Goal: Task Accomplishment & Management: Complete application form

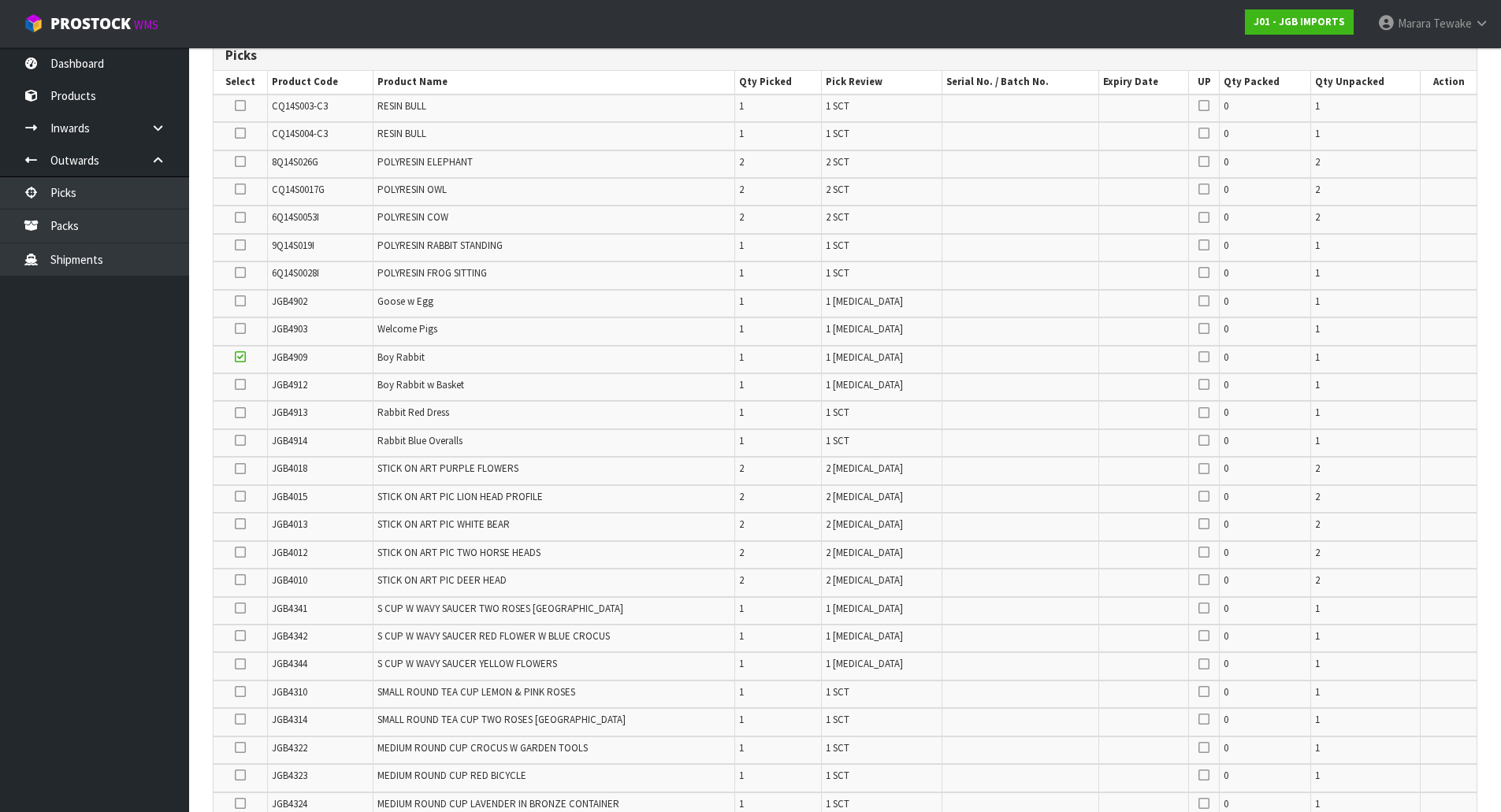
scroll to position [331, 0]
click at [241, 384] on icon at bounding box center [240, 384] width 11 height 1
click at [0, 0] on input "checkbox" at bounding box center [0, 0] width 0 height 0
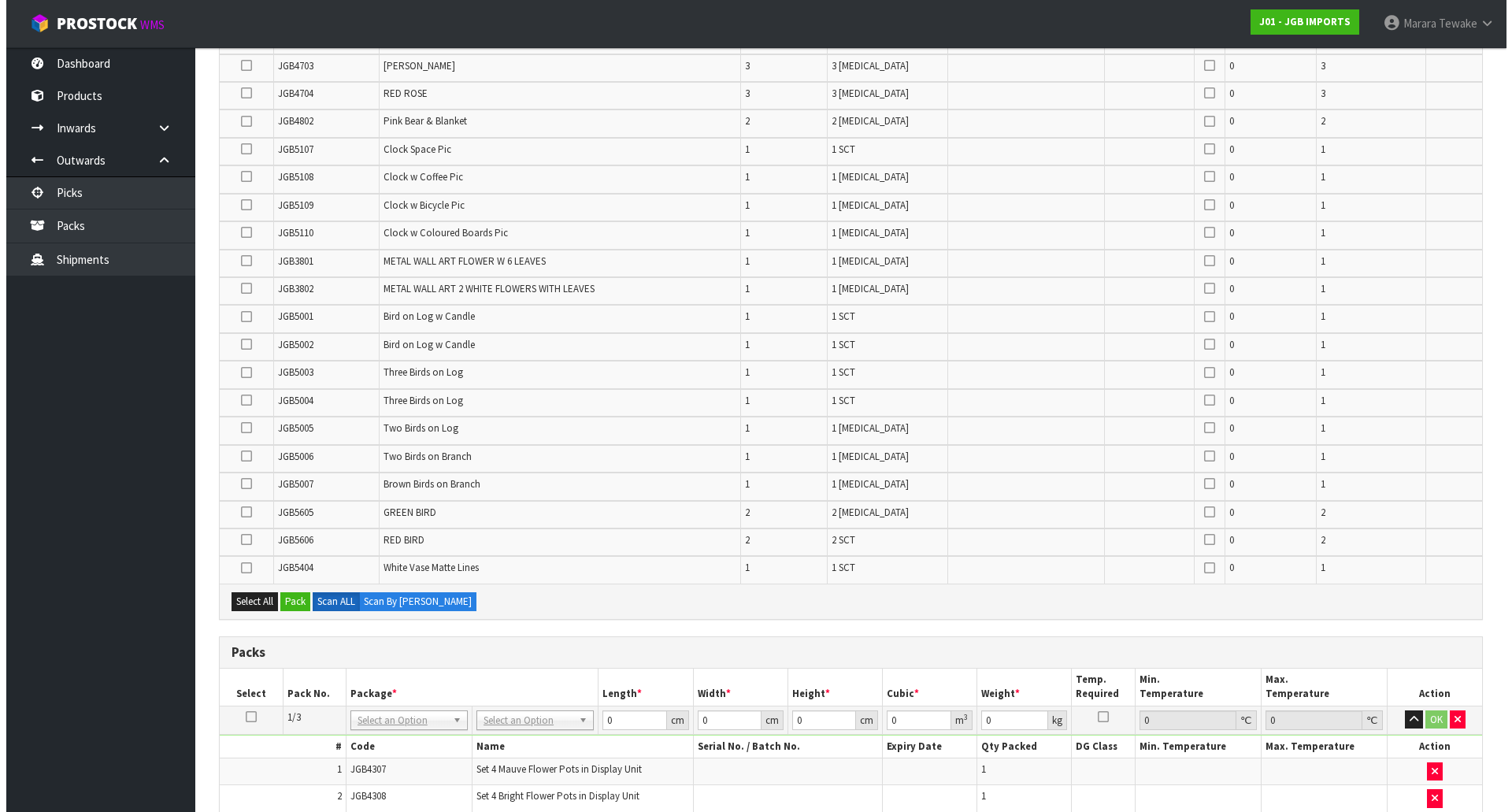
scroll to position [1766, 0]
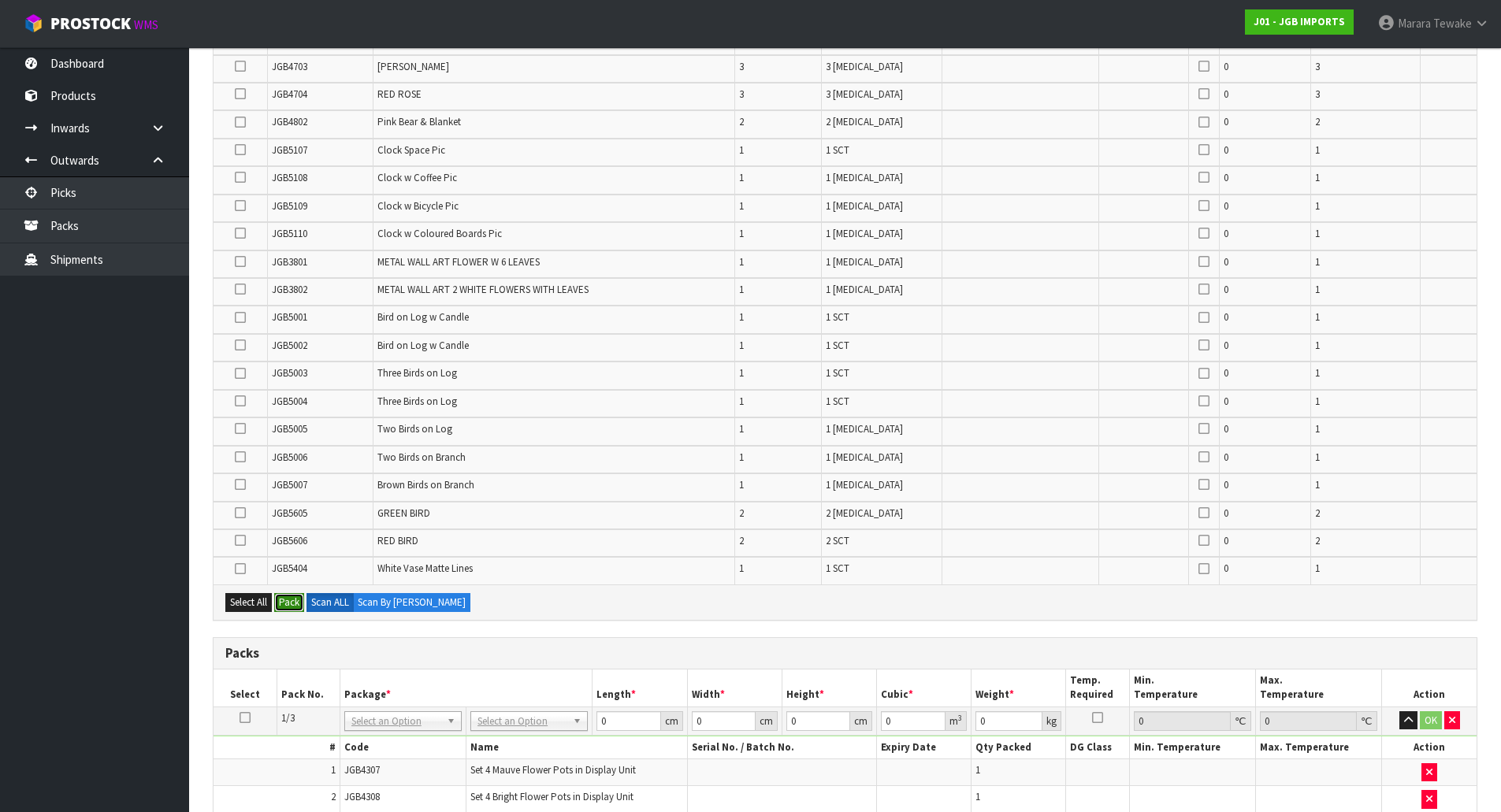
click at [288, 603] on button "Pack" at bounding box center [289, 602] width 30 height 19
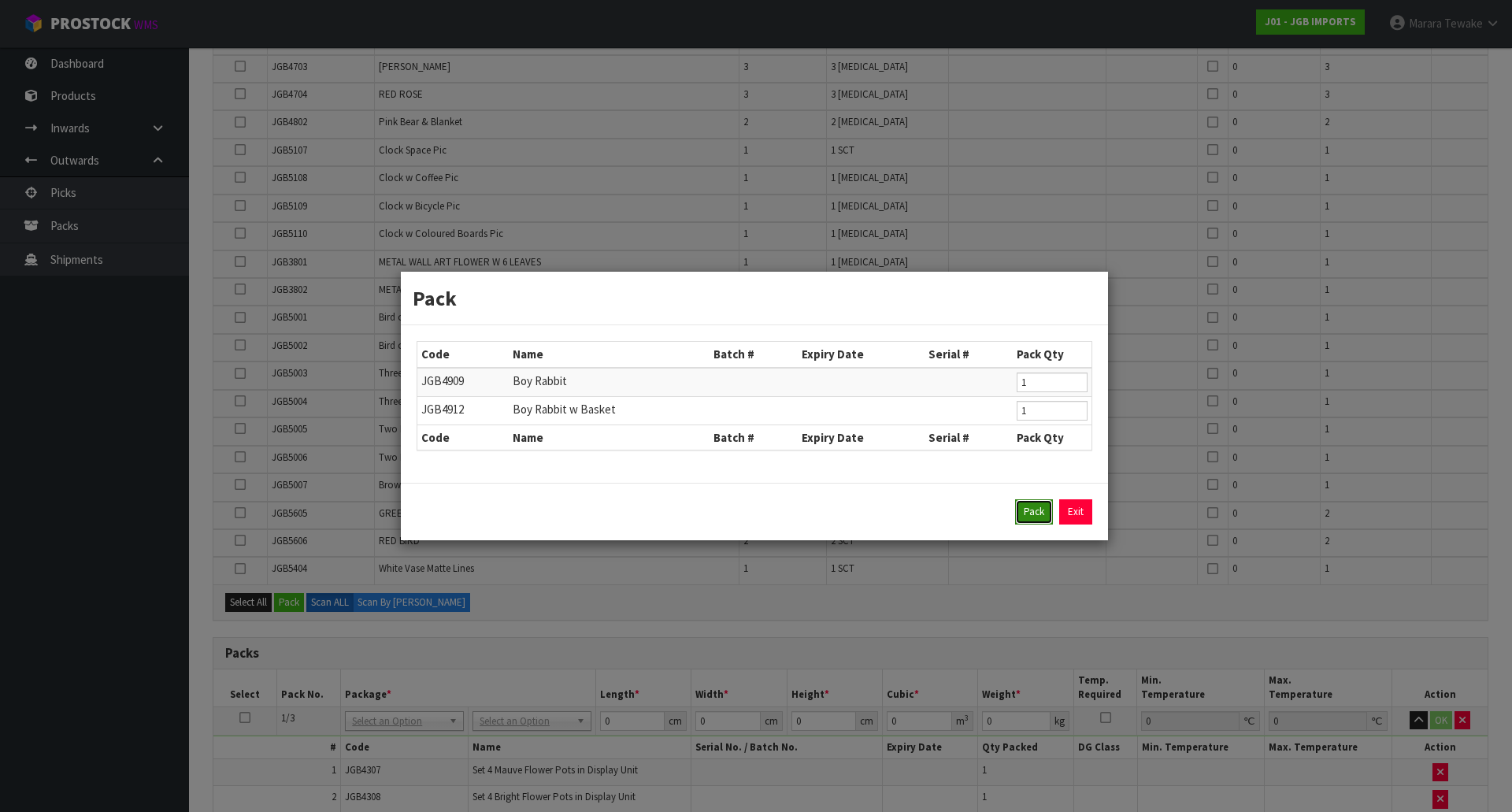
click at [1031, 510] on button "Pack" at bounding box center [1035, 512] width 38 height 25
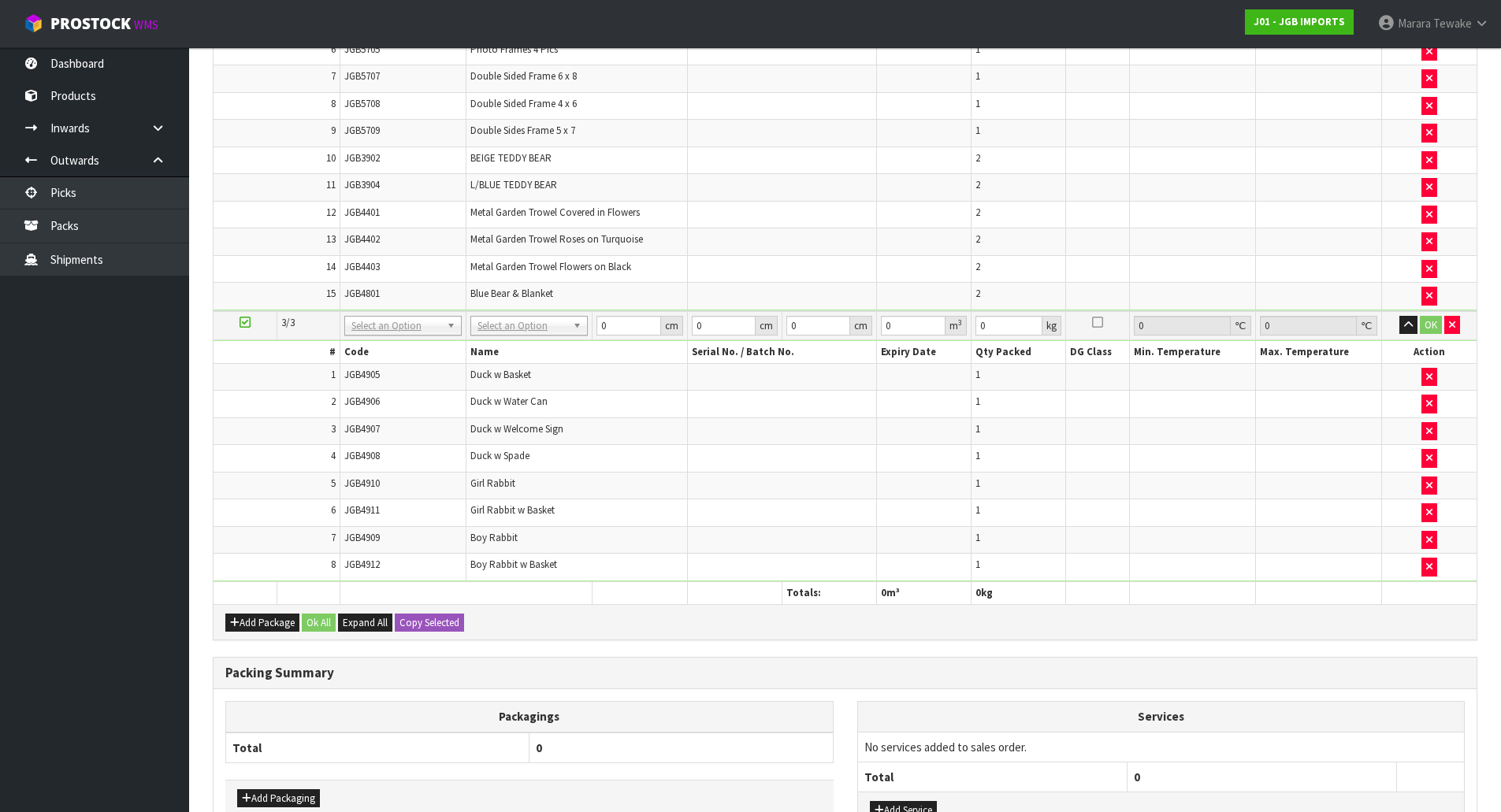
scroll to position [3263, 0]
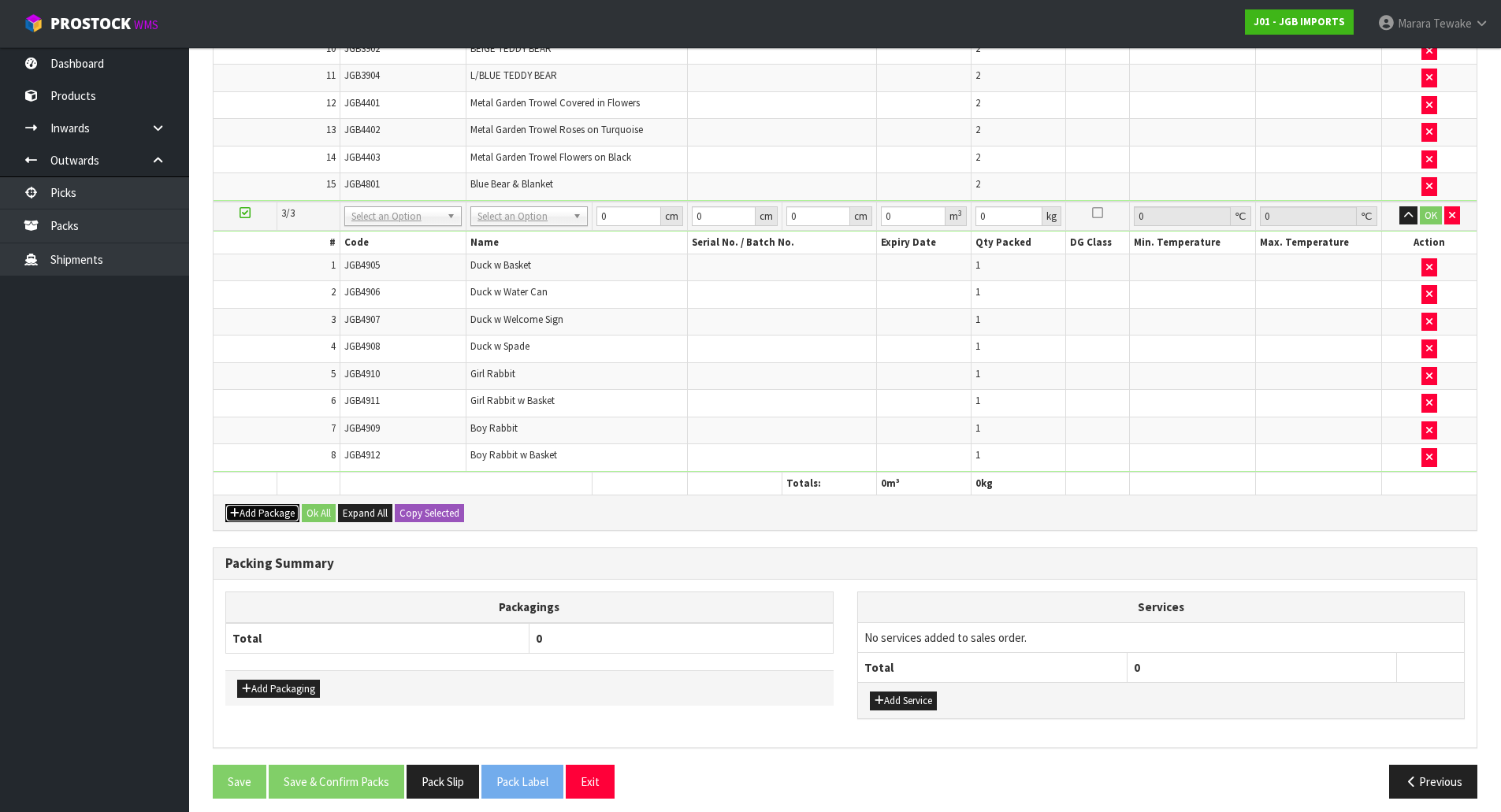
click at [269, 507] on button "Add Package" at bounding box center [262, 513] width 74 height 19
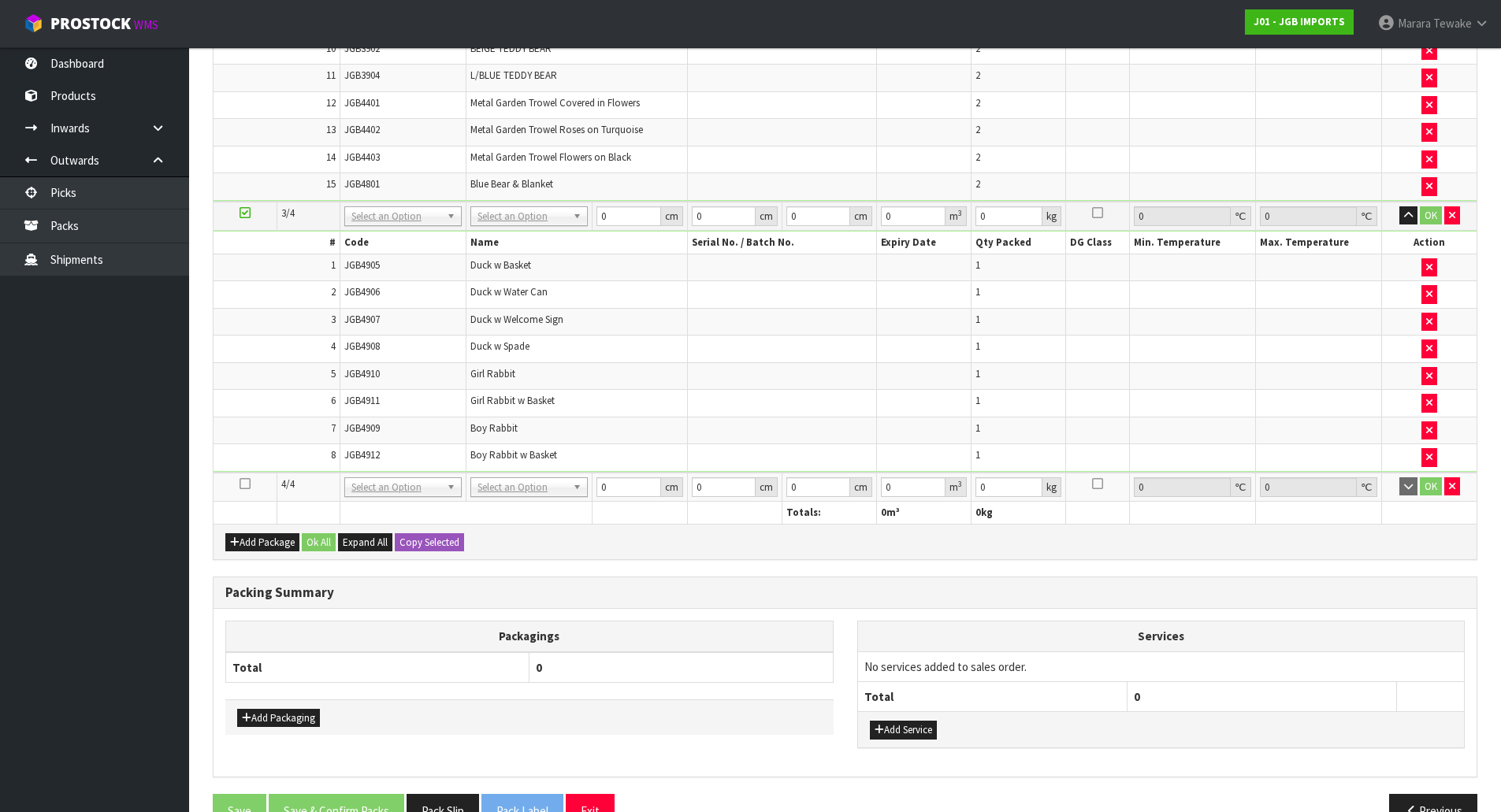
click at [245, 483] on icon at bounding box center [244, 483] width 11 height 1
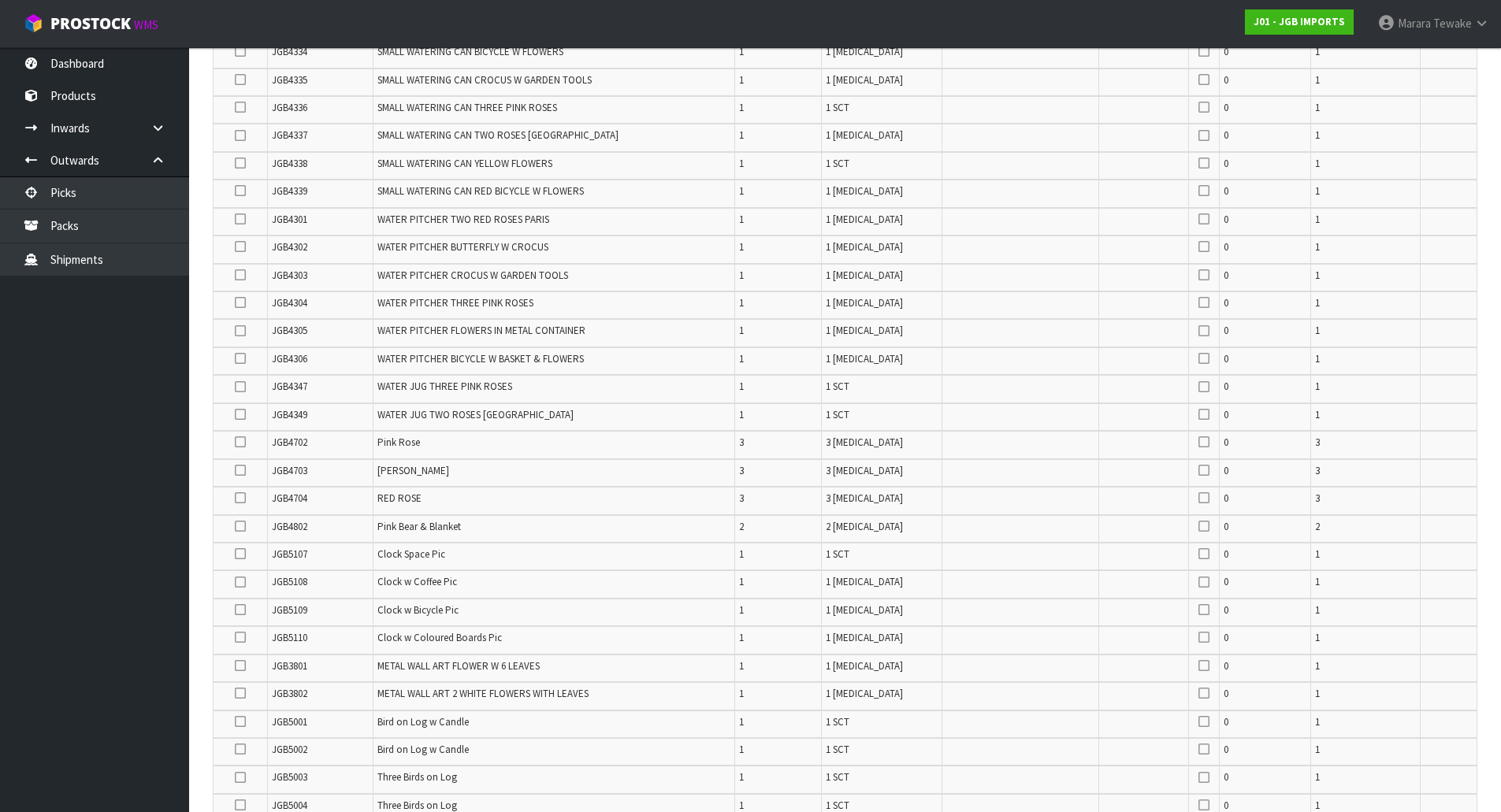
scroll to position [1057, 0]
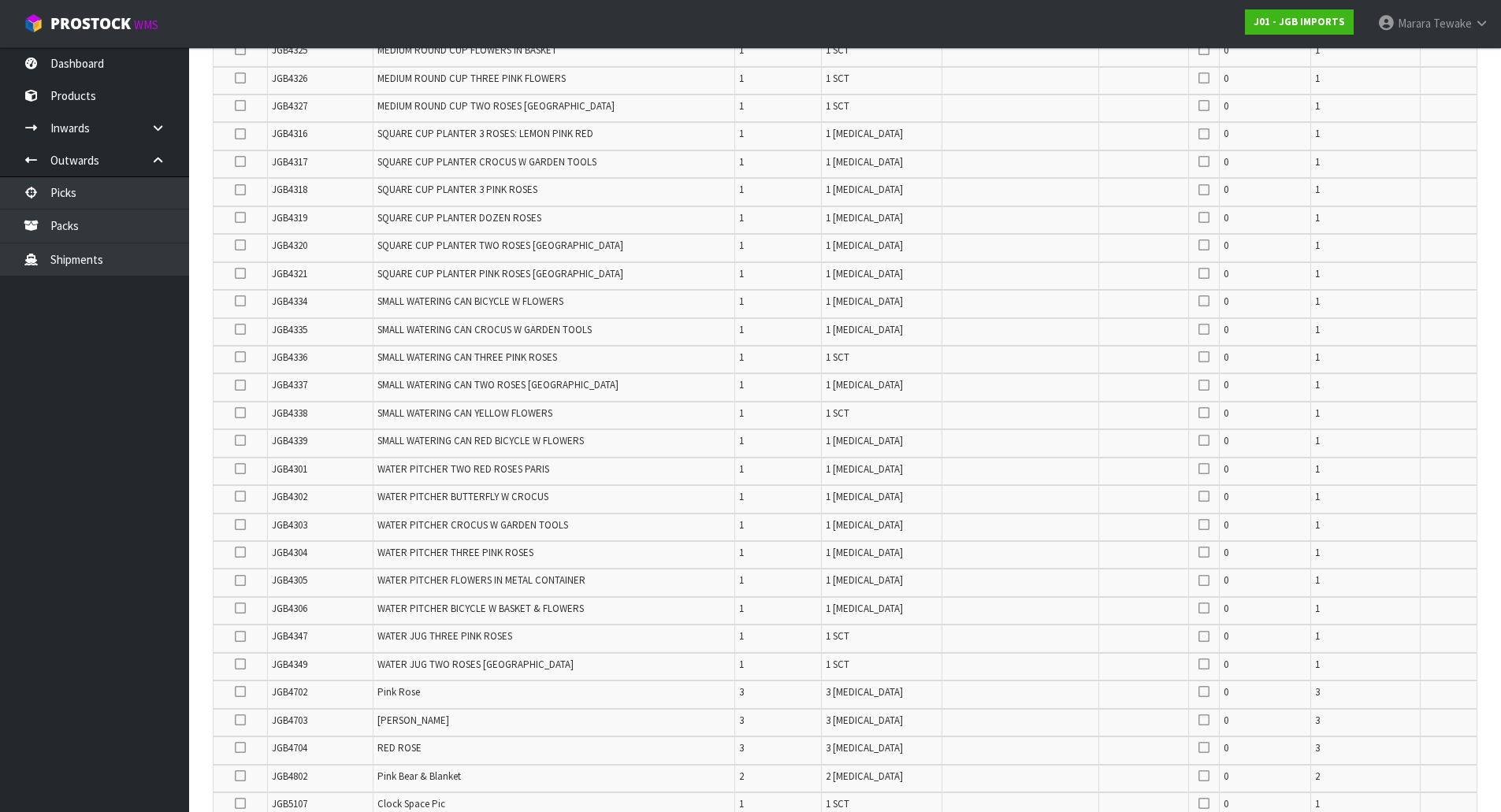
click at [238, 441] on icon at bounding box center [240, 440] width 11 height 1
click at [0, 0] on input "checkbox" at bounding box center [0, 0] width 0 height 0
click at [238, 413] on icon at bounding box center [240, 412] width 11 height 1
click at [0, 0] on input "checkbox" at bounding box center [0, 0] width 0 height 0
click at [240, 330] on icon at bounding box center [240, 330] width 11 height 1
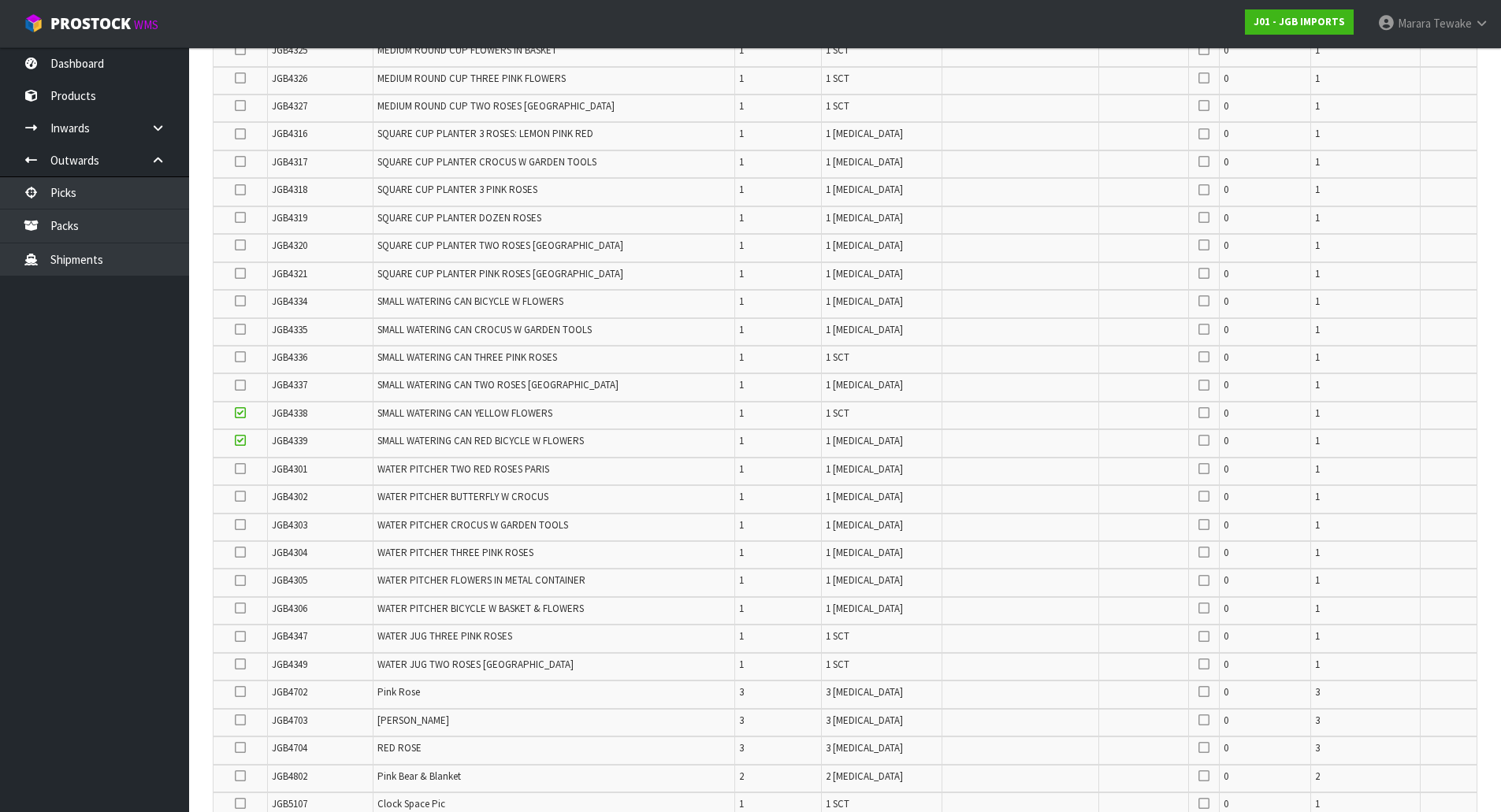
click at [0, 0] on input "checkbox" at bounding box center [0, 0] width 0 height 0
click at [239, 385] on icon at bounding box center [240, 385] width 11 height 1
click at [0, 0] on input "checkbox" at bounding box center [0, 0] width 0 height 0
click at [241, 356] on icon at bounding box center [240, 356] width 11 height 1
click at [0, 0] on input "checkbox" at bounding box center [0, 0] width 0 height 0
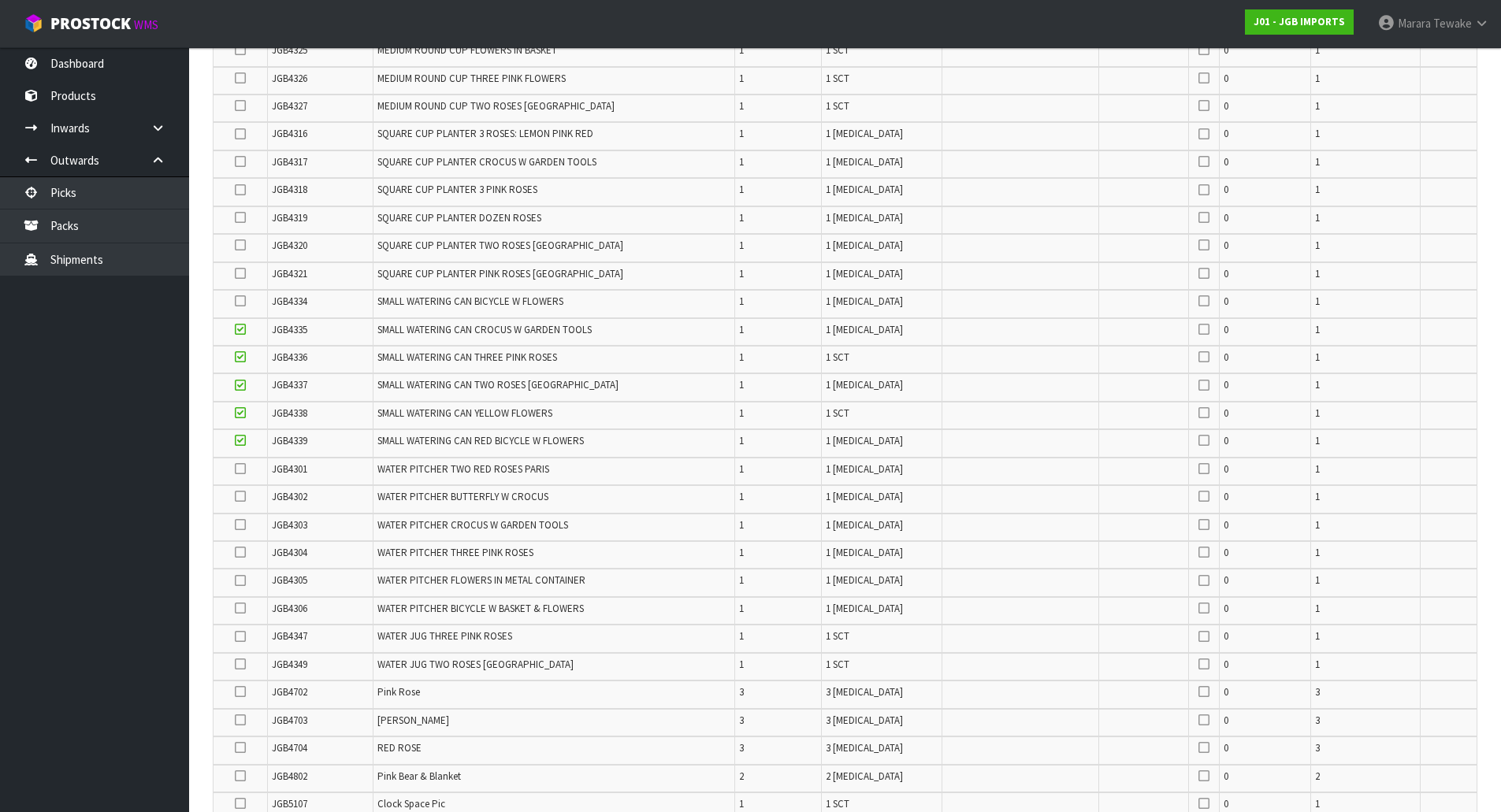
click at [243, 301] on icon at bounding box center [240, 301] width 11 height 1
click at [0, 0] on input "checkbox" at bounding box center [0, 0] width 0 height 0
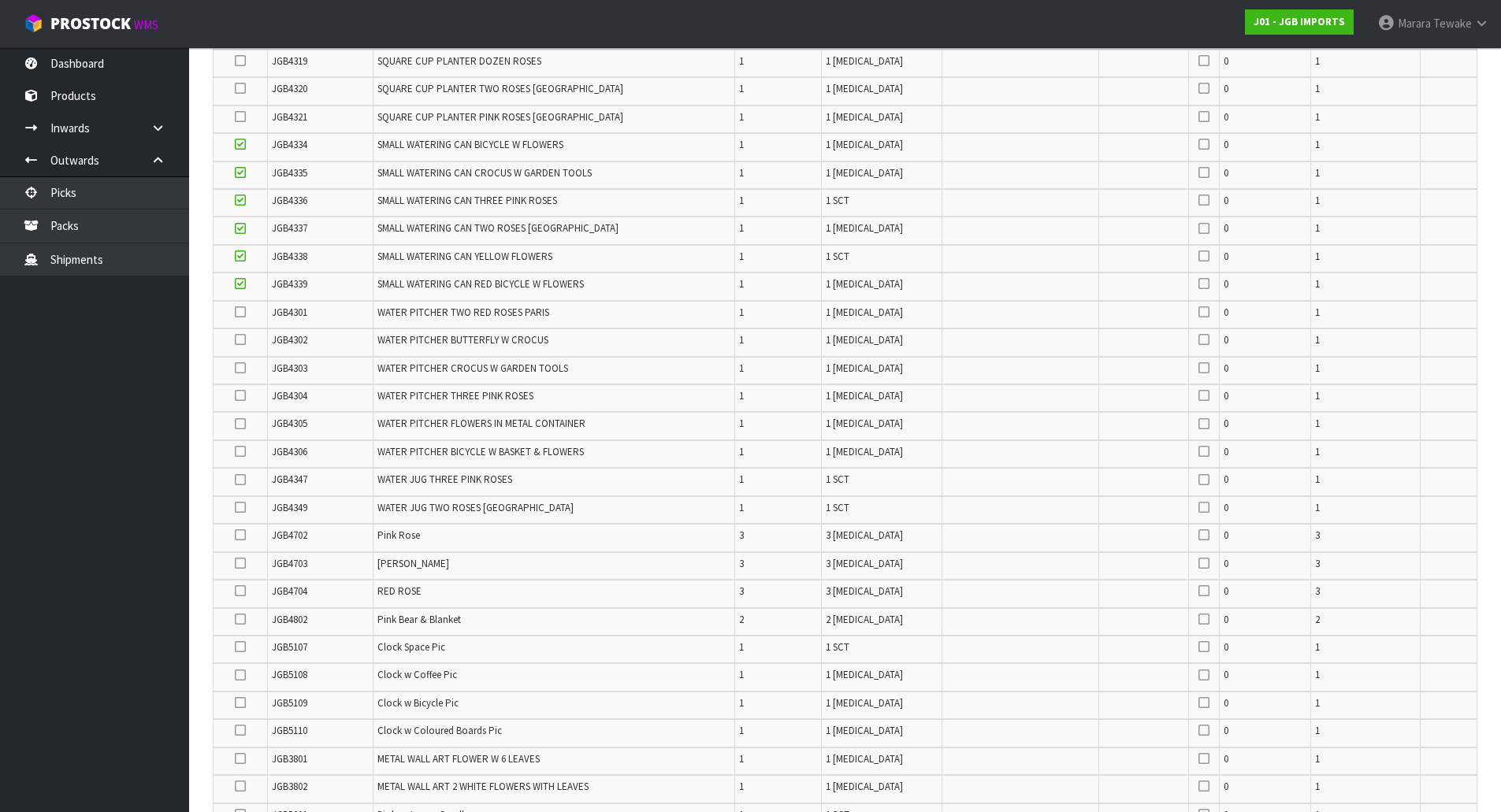
scroll to position [1214, 0]
click at [241, 450] on icon at bounding box center [240, 450] width 11 height 1
click at [0, 0] on input "checkbox" at bounding box center [0, 0] width 0 height 0
click at [241, 395] on icon at bounding box center [240, 394] width 11 height 1
click at [0, 0] on input "checkbox" at bounding box center [0, 0] width 0 height 0
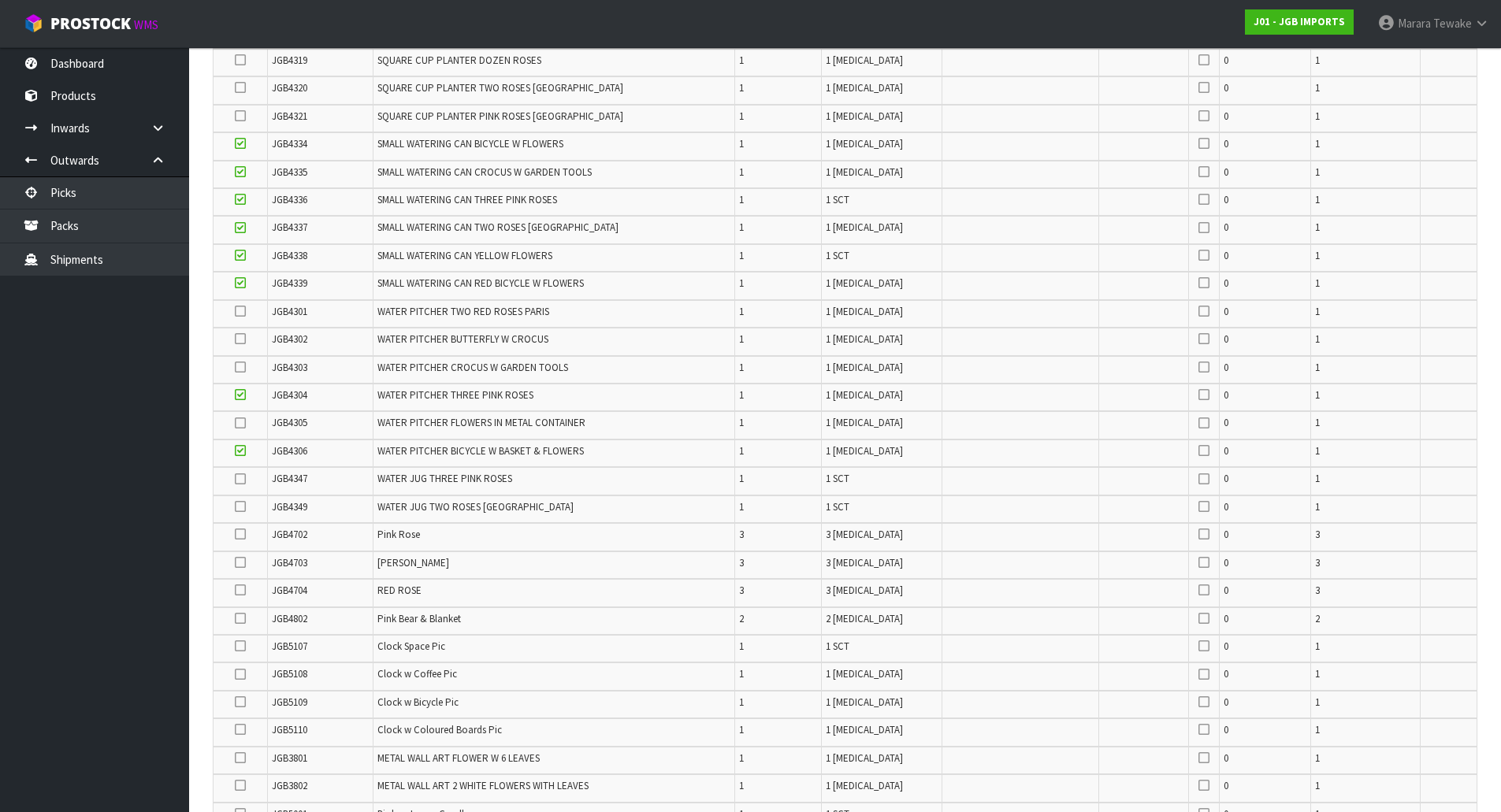
click at [243, 646] on icon at bounding box center [240, 645] width 11 height 1
click at [0, 0] on input "checkbox" at bounding box center [0, 0] width 0 height 0
click at [238, 729] on icon at bounding box center [240, 729] width 11 height 1
click at [0, 0] on input "checkbox" at bounding box center [0, 0] width 0 height 0
click at [240, 590] on icon at bounding box center [240, 590] width 11 height 1
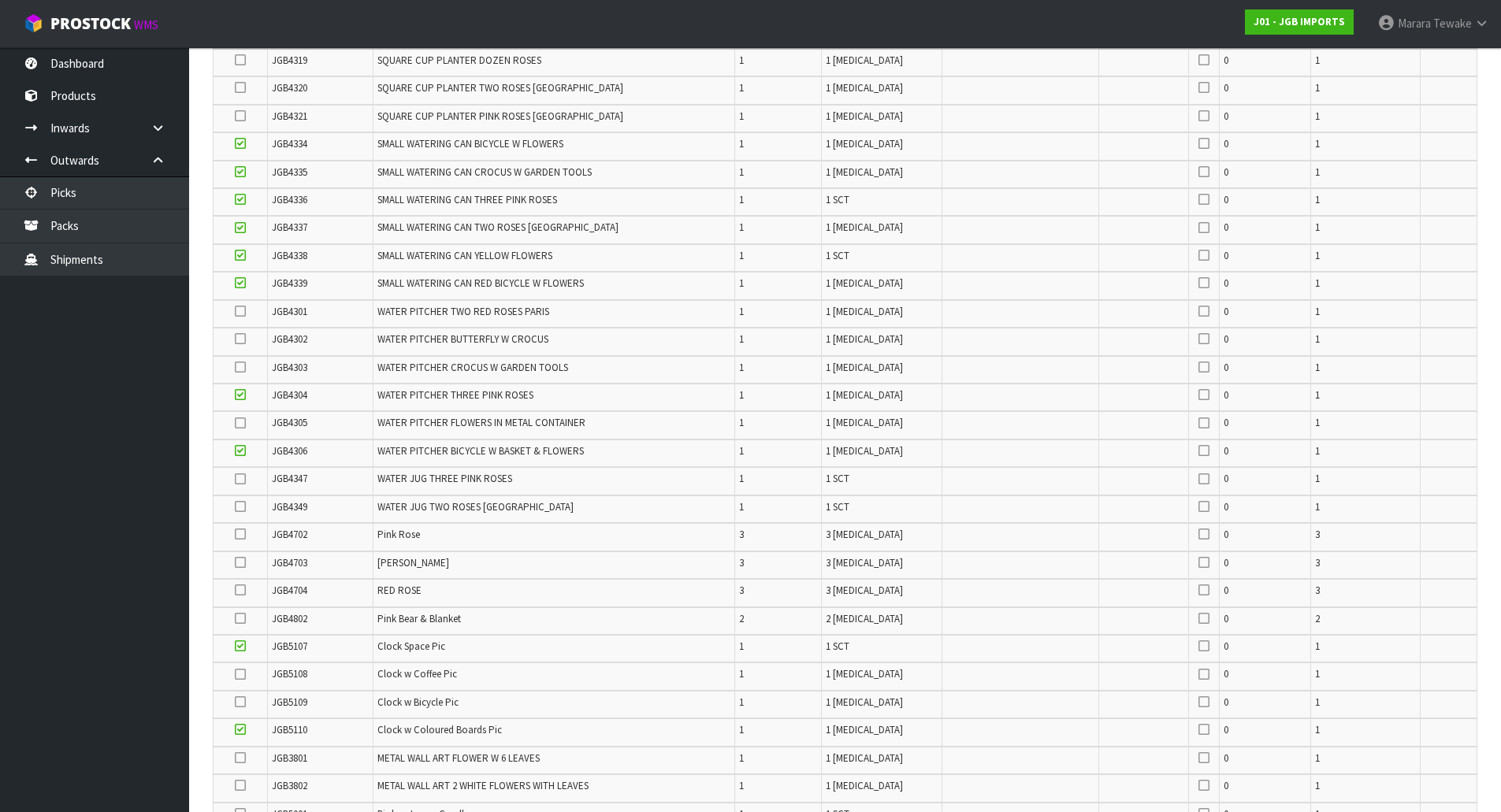
click at [0, 0] on input "checkbox" at bounding box center [0, 0] width 0 height 0
click at [241, 563] on icon at bounding box center [240, 563] width 11 height 1
click at [0, 0] on input "checkbox" at bounding box center [0, 0] width 0 height 0
click at [242, 534] on icon at bounding box center [240, 534] width 11 height 1
click at [0, 0] on input "checkbox" at bounding box center [0, 0] width 0 height 0
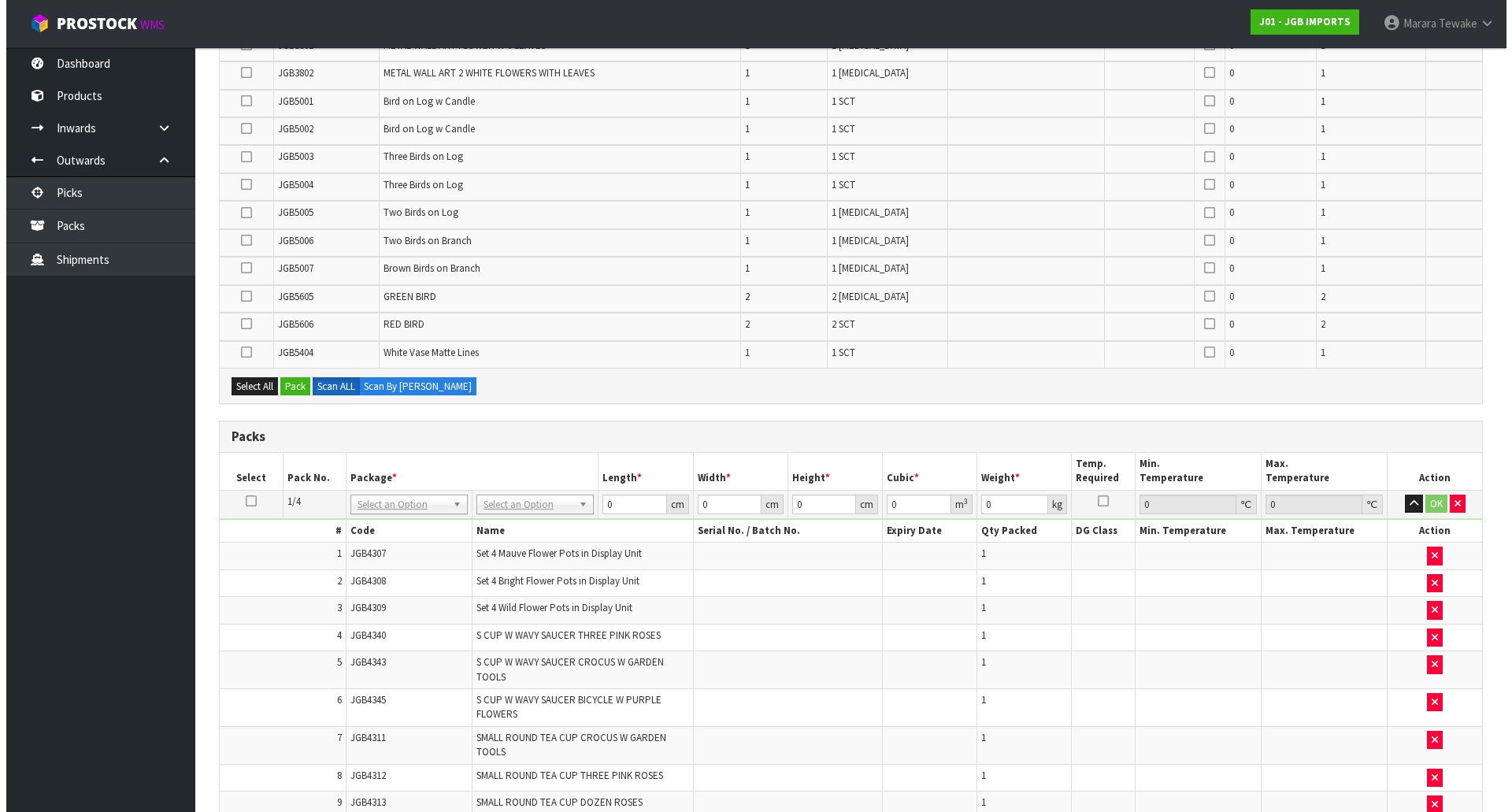
scroll to position [1638, 0]
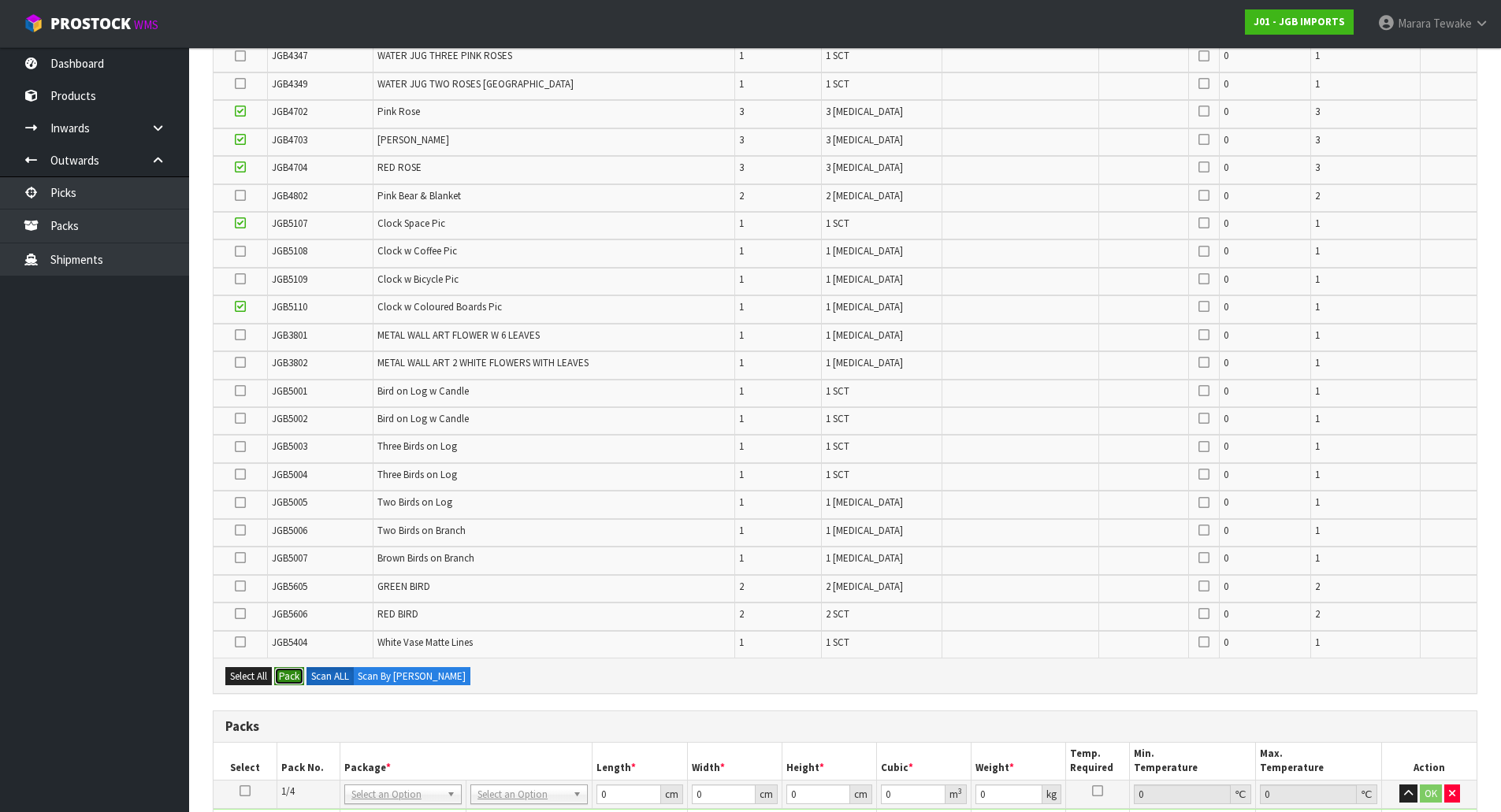
click at [292, 676] on button "Pack" at bounding box center [289, 677] width 30 height 19
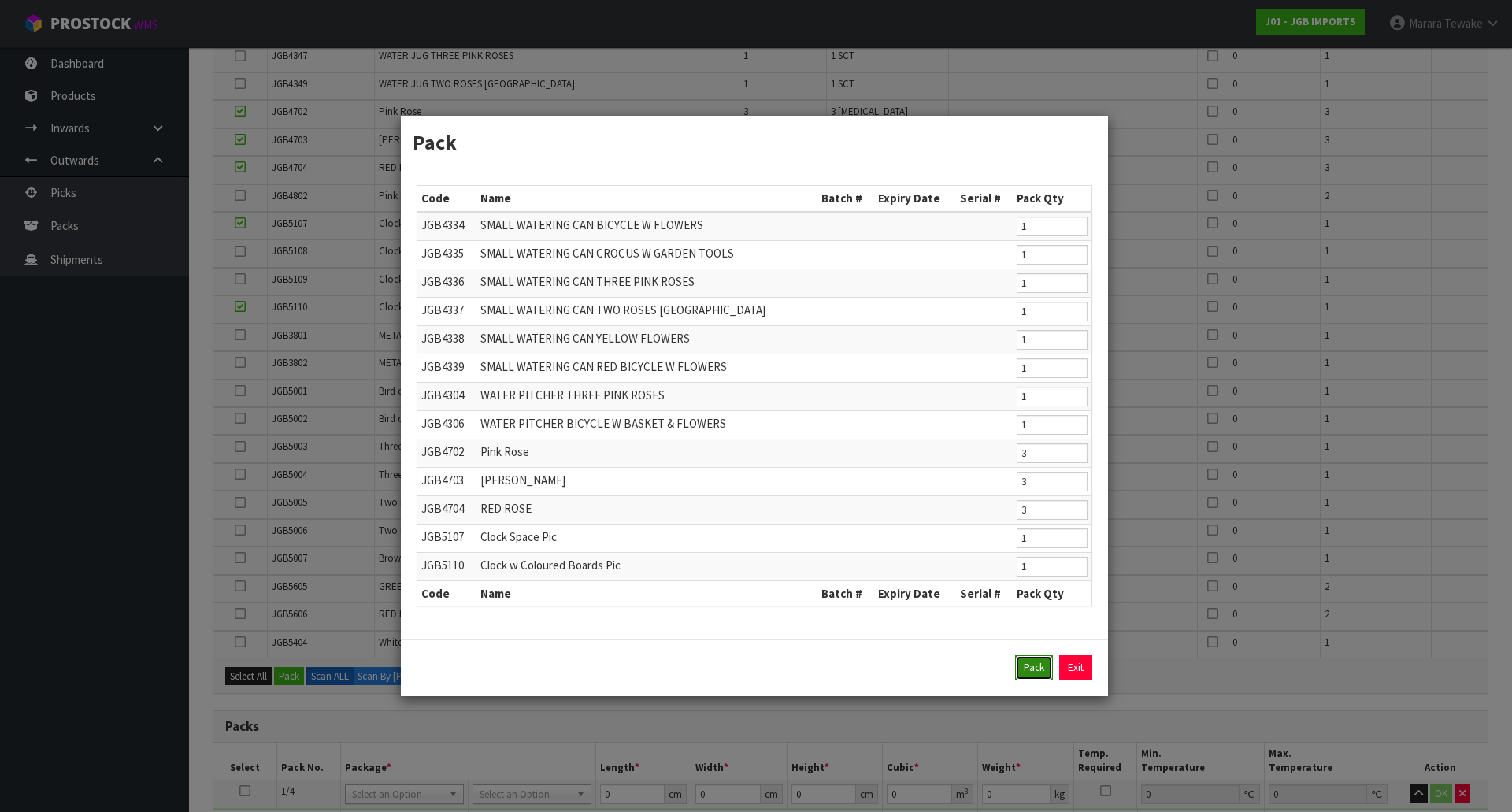
click at [1040, 669] on button "Pack" at bounding box center [1035, 667] width 38 height 25
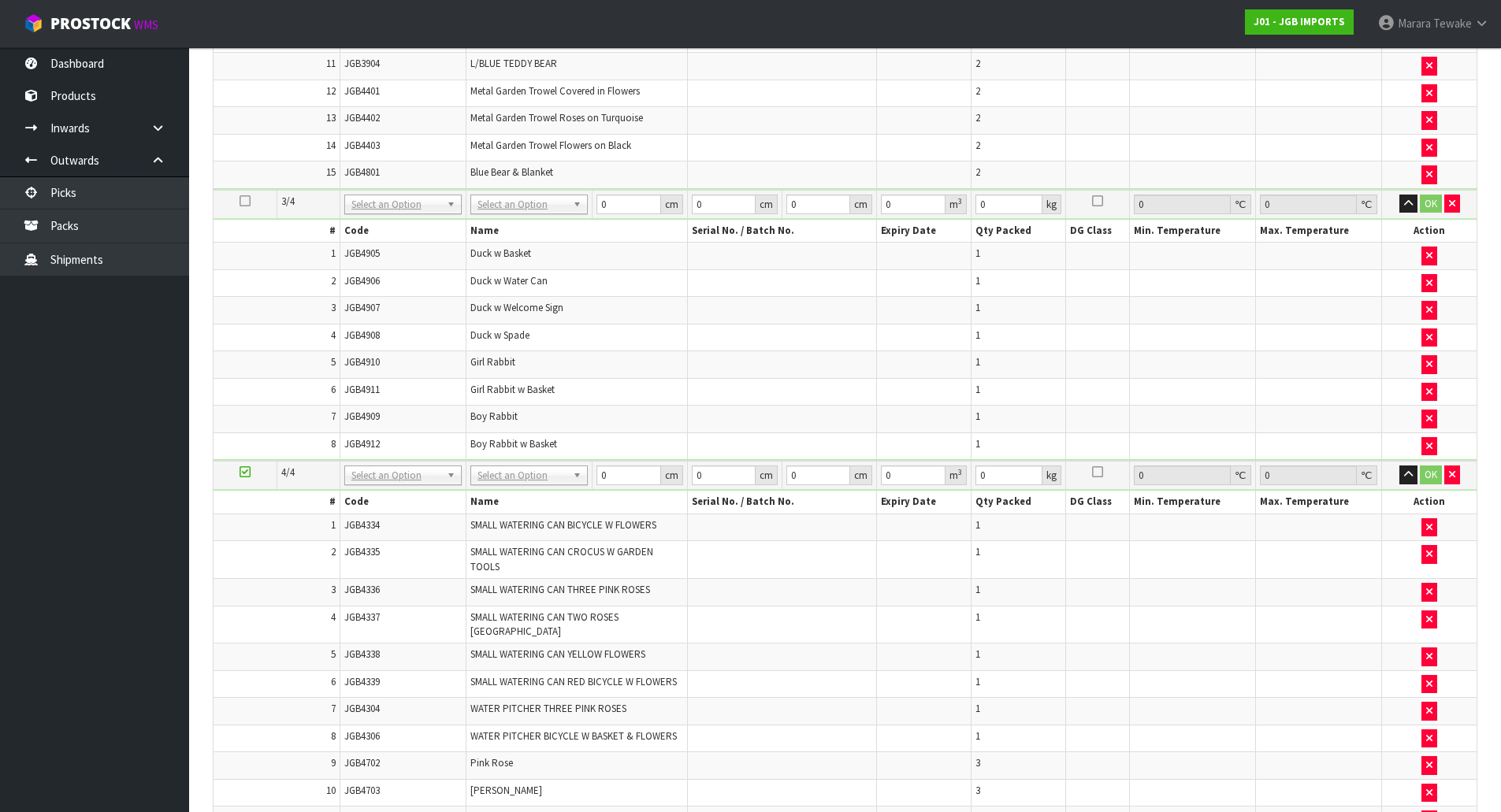
scroll to position [3307, 0]
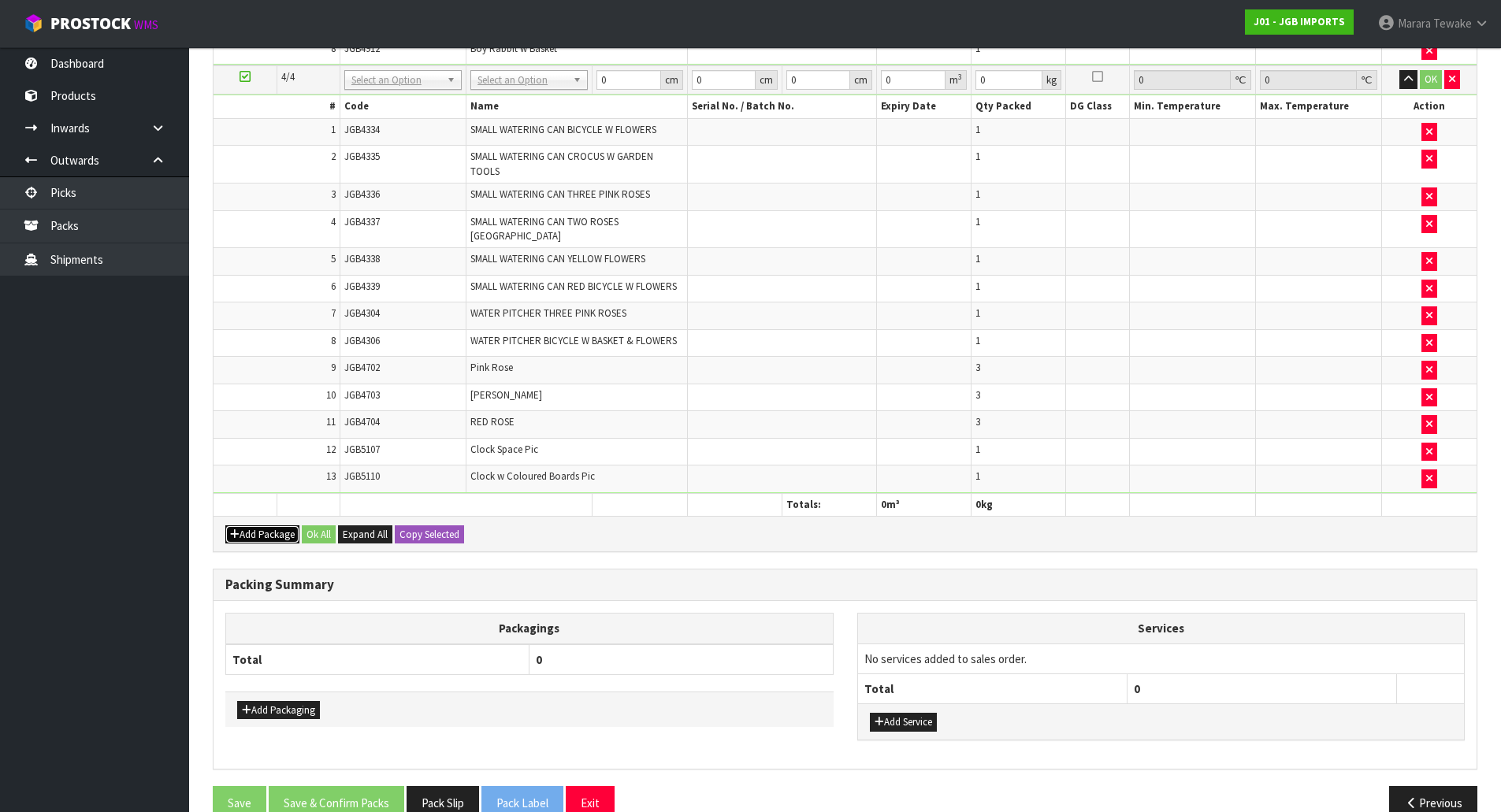
click at [256, 526] on button "Add Package" at bounding box center [262, 535] width 74 height 19
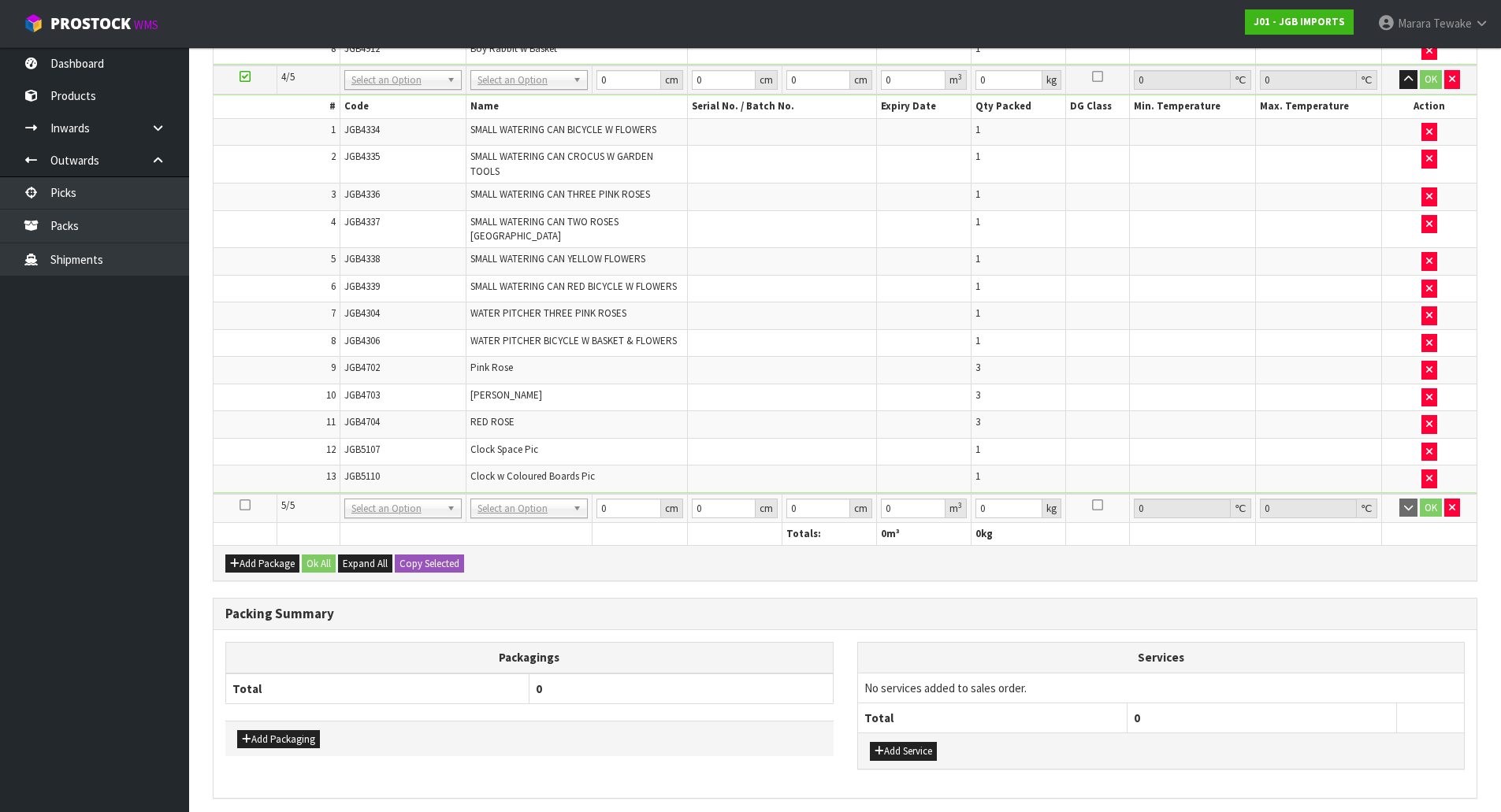
click at [244, 505] on icon at bounding box center [244, 505] width 11 height 1
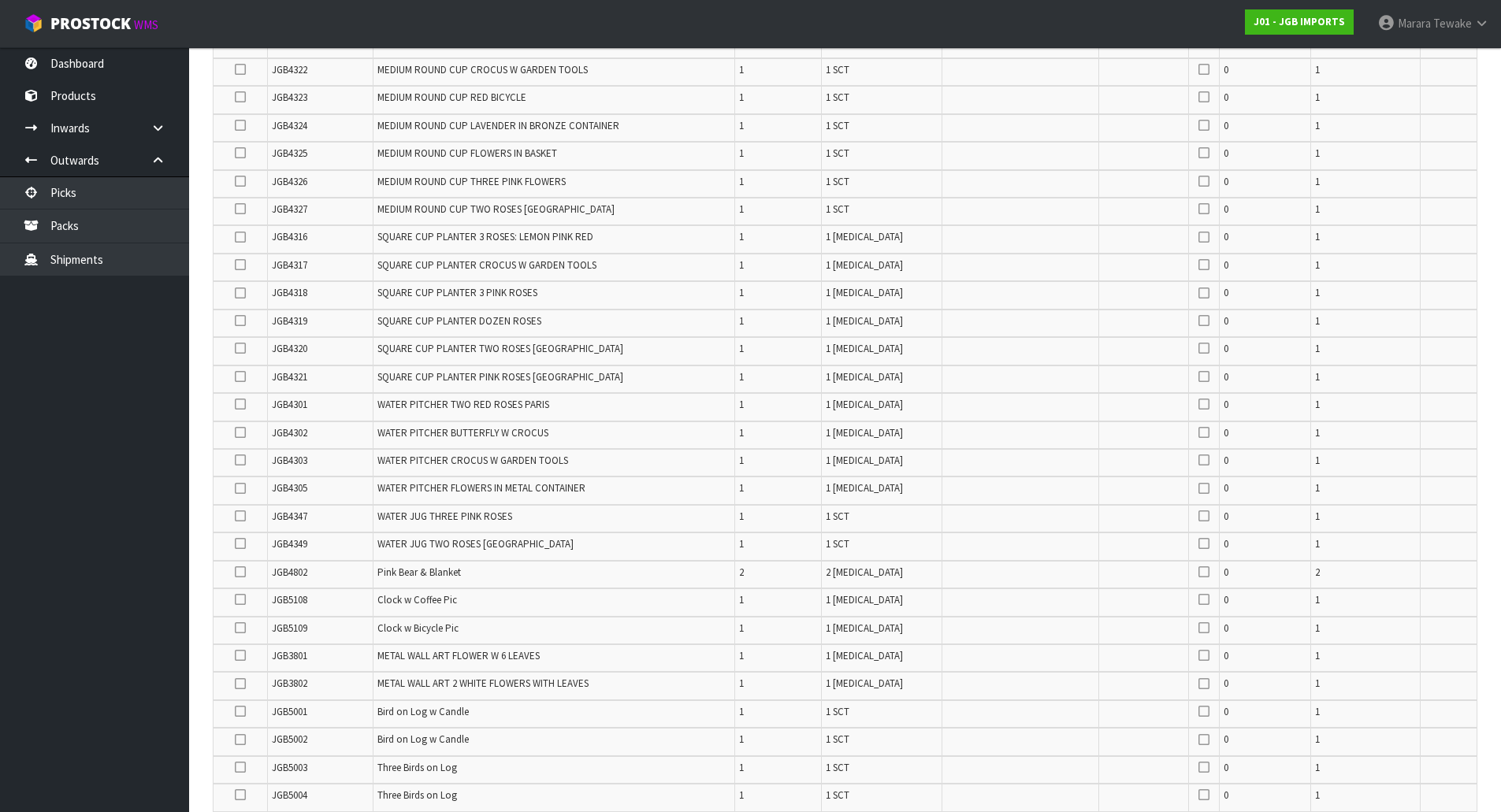
scroll to position [865, 0]
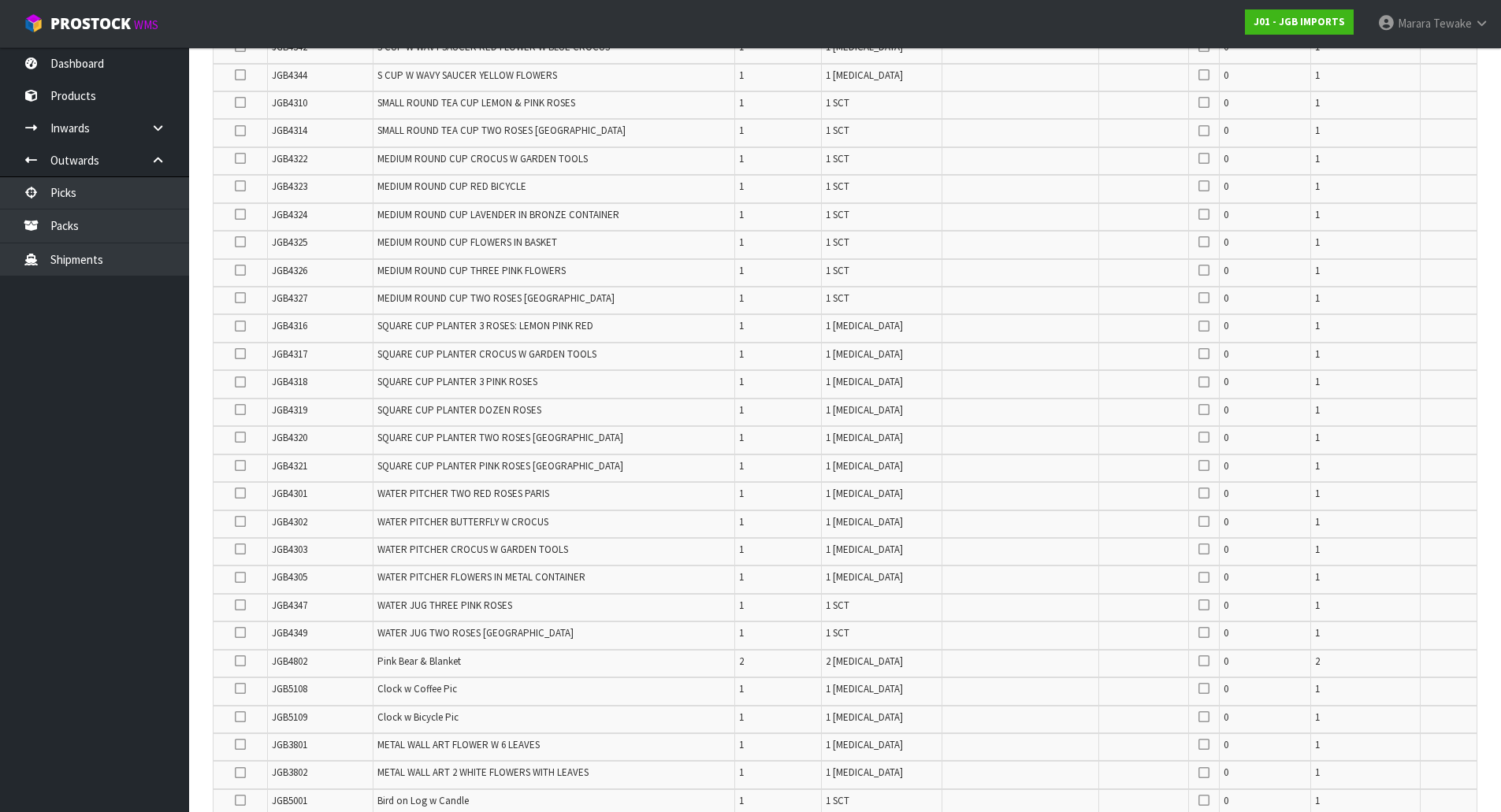
click at [241, 298] on icon at bounding box center [240, 298] width 11 height 1
click at [0, 0] on input "checkbox" at bounding box center [0, 0] width 0 height 0
click at [243, 214] on icon at bounding box center [240, 214] width 11 height 1
click at [0, 0] on input "checkbox" at bounding box center [0, 0] width 0 height 0
click at [242, 186] on icon at bounding box center [240, 186] width 11 height 1
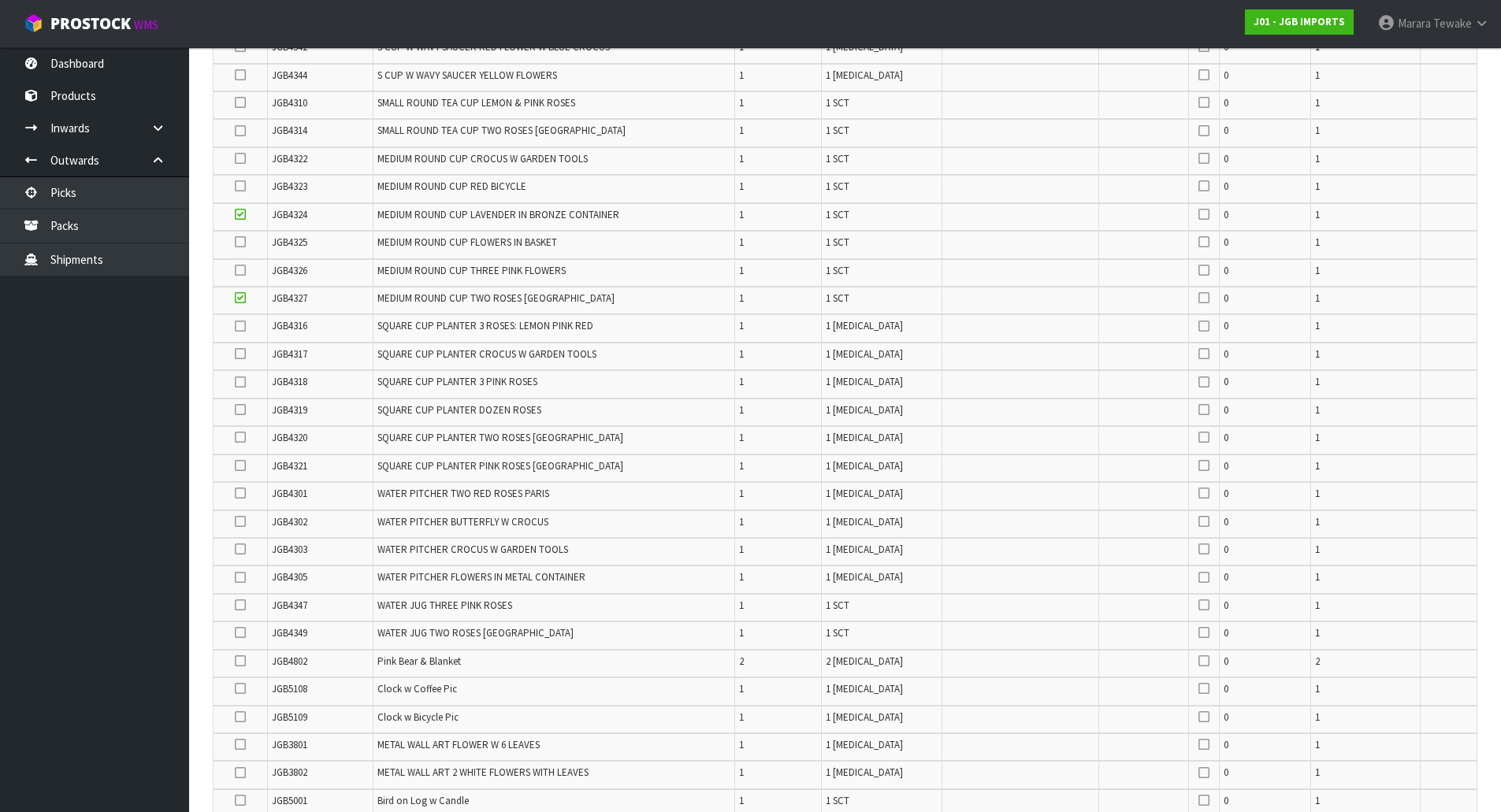
click at [0, 0] on input "checkbox" at bounding box center [0, 0] width 0 height 0
click at [239, 242] on icon at bounding box center [240, 242] width 11 height 1
click at [0, 0] on input "checkbox" at bounding box center [0, 0] width 0 height 0
click at [243, 271] on icon at bounding box center [240, 270] width 11 height 1
click at [0, 0] on input "checkbox" at bounding box center [0, 0] width 0 height 0
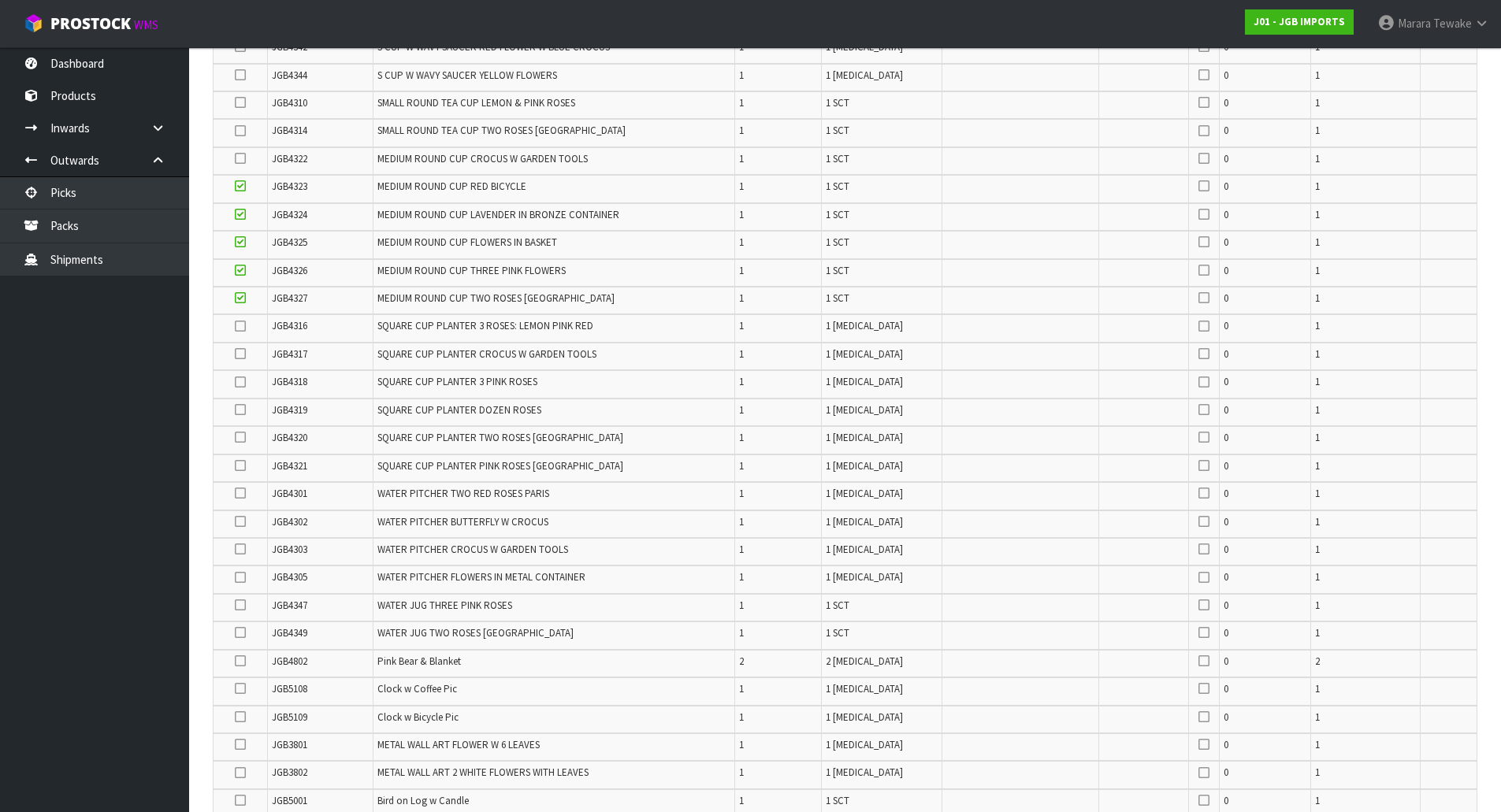
click at [241, 327] on icon at bounding box center [240, 326] width 11 height 1
click at [0, 0] on input "checkbox" at bounding box center [0, 0] width 0 height 0
click at [243, 354] on icon at bounding box center [240, 354] width 11 height 1
click at [0, 0] on input "checkbox" at bounding box center [0, 0] width 0 height 0
click at [240, 382] on icon at bounding box center [240, 382] width 11 height 1
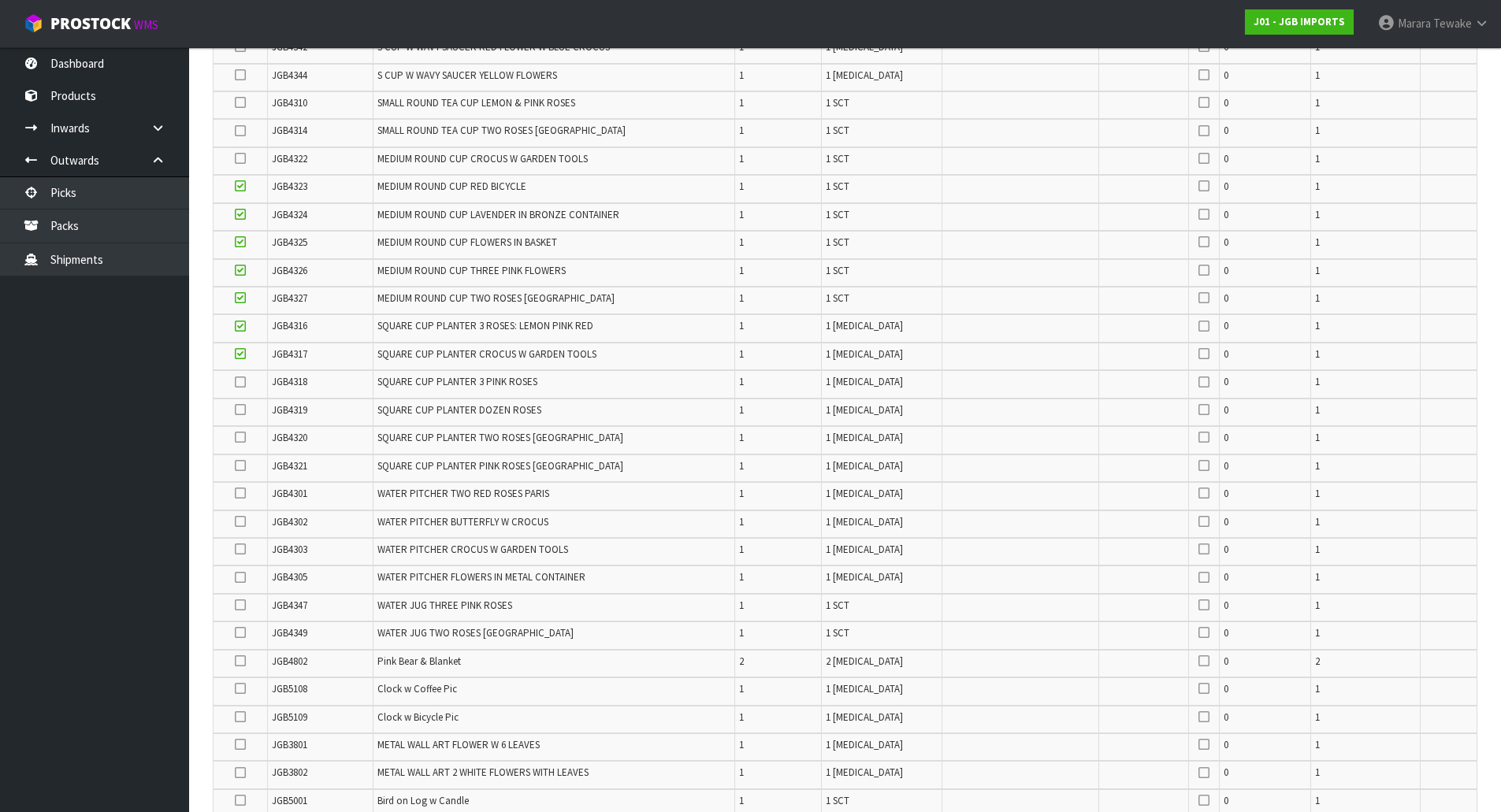
click at [0, 0] on input "checkbox" at bounding box center [0, 0] width 0 height 0
click at [239, 437] on icon at bounding box center [240, 437] width 11 height 1
click at [0, 0] on input "checkbox" at bounding box center [0, 0] width 0 height 0
click at [237, 410] on icon at bounding box center [240, 410] width 11 height 1
click at [0, 0] on input "checkbox" at bounding box center [0, 0] width 0 height 0
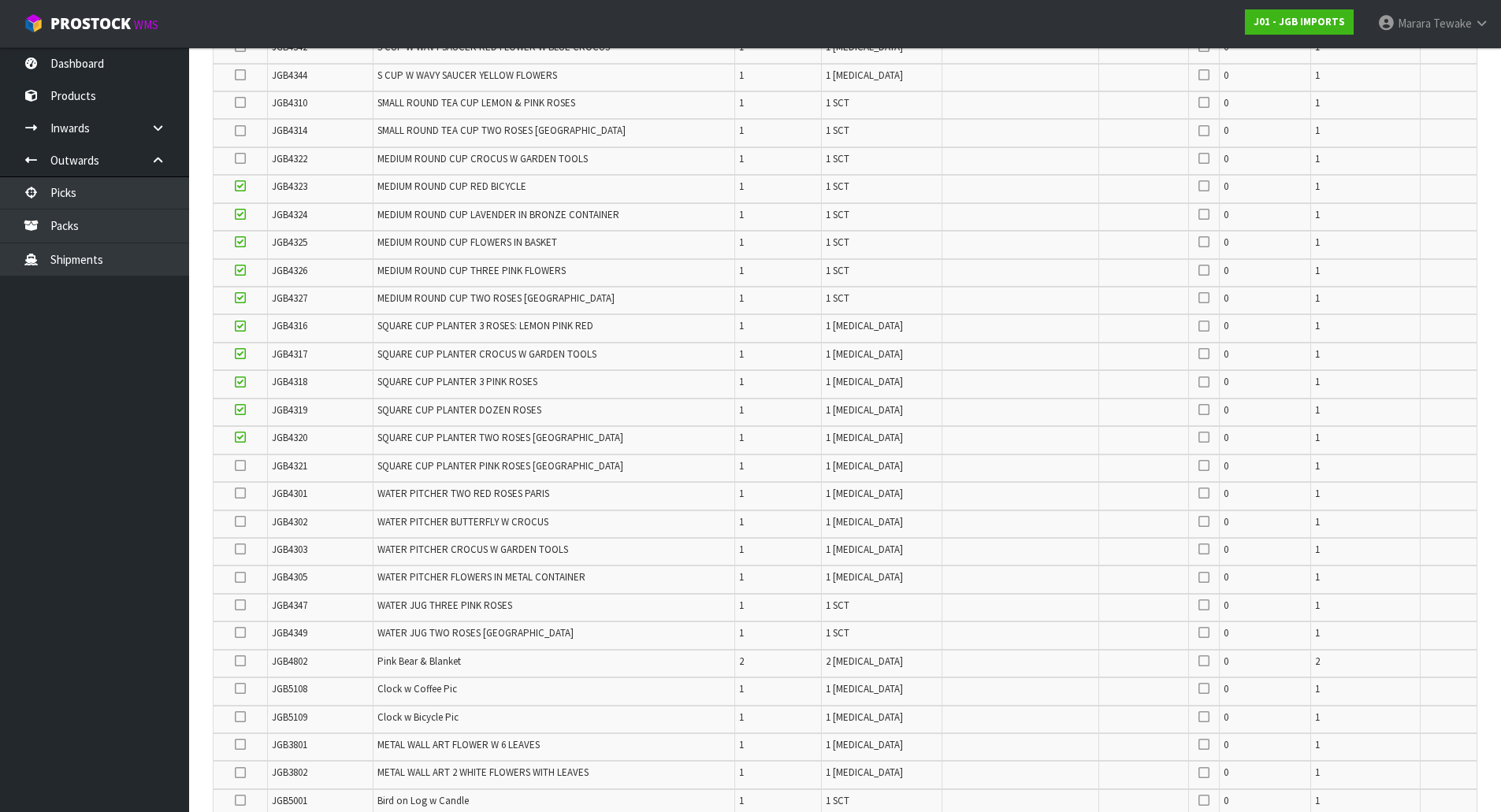
click at [239, 466] on icon at bounding box center [240, 465] width 11 height 1
click at [0, 0] on input "checkbox" at bounding box center [0, 0] width 0 height 0
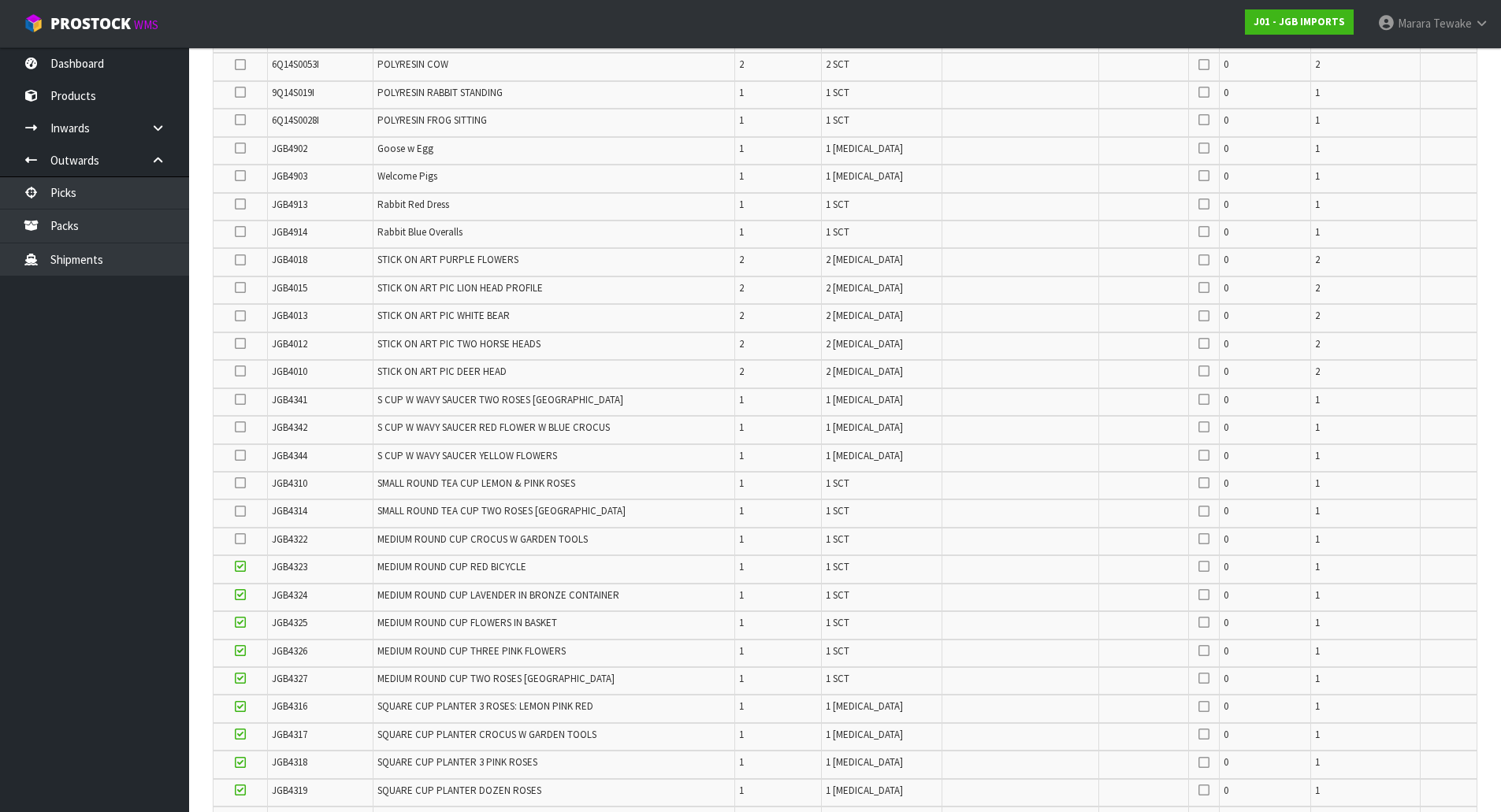
scroll to position [471, 0]
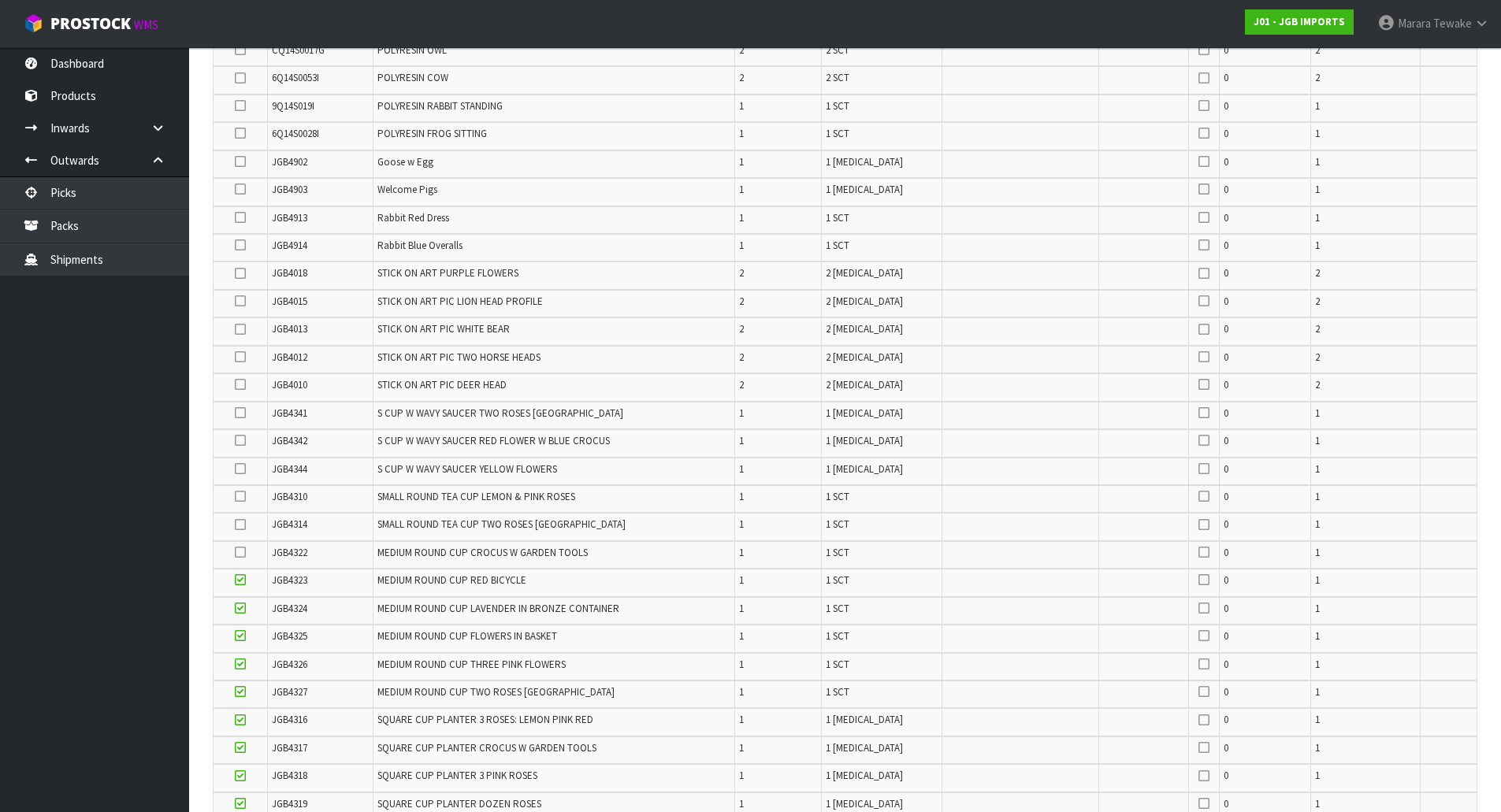
click at [243, 413] on icon at bounding box center [240, 412] width 11 height 1
click at [0, 0] on input "checkbox" at bounding box center [0, 0] width 0 height 0
click at [241, 441] on icon at bounding box center [240, 440] width 11 height 1
click at [0, 0] on input "checkbox" at bounding box center [0, 0] width 0 height 0
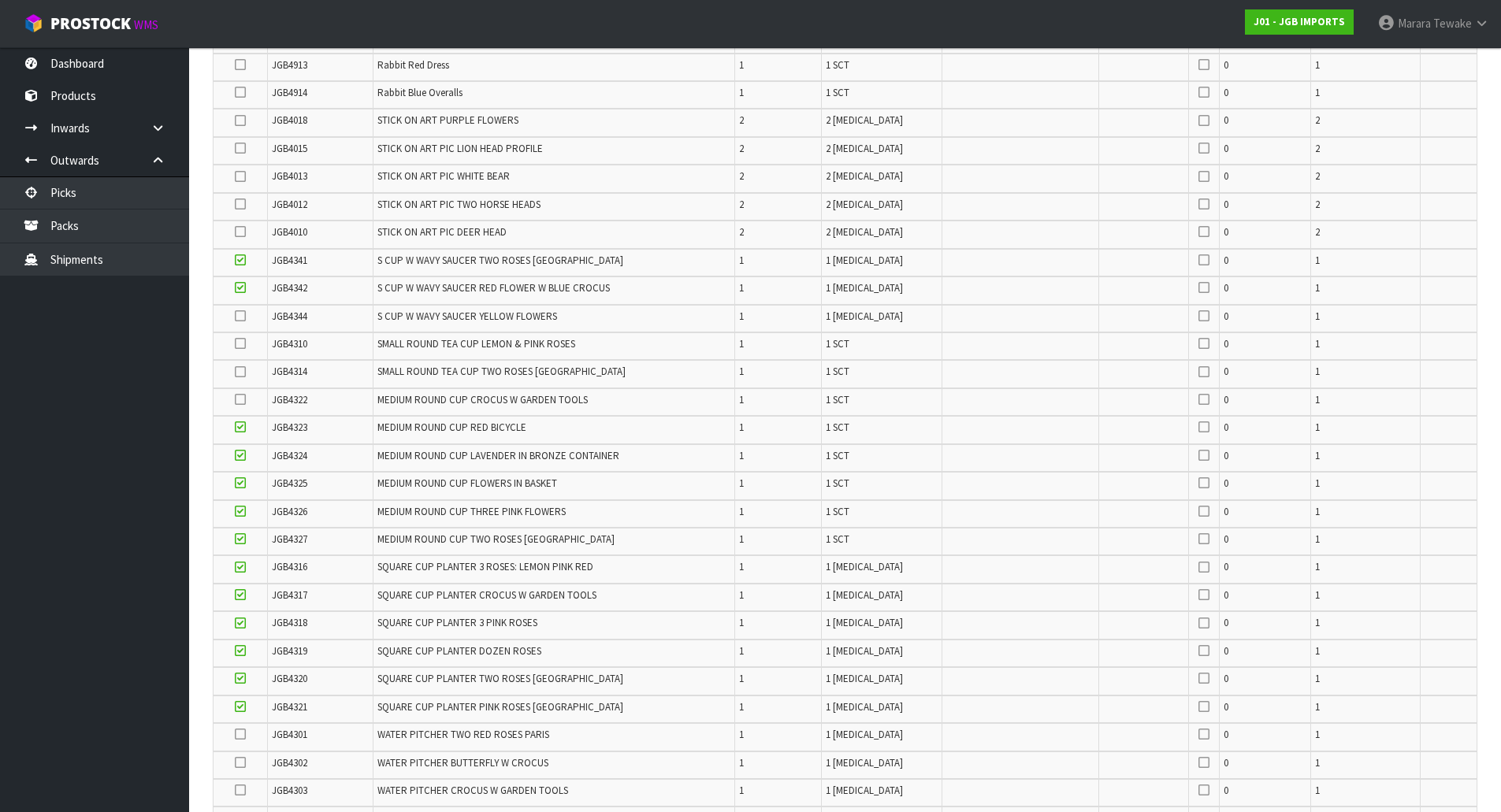
scroll to position [628, 0]
click at [239, 312] on icon at bounding box center [240, 312] width 11 height 1
click at [0, 0] on input "checkbox" at bounding box center [0, 0] width 0 height 0
click at [239, 394] on icon at bounding box center [240, 394] width 11 height 1
click at [0, 0] on input "checkbox" at bounding box center [0, 0] width 0 height 0
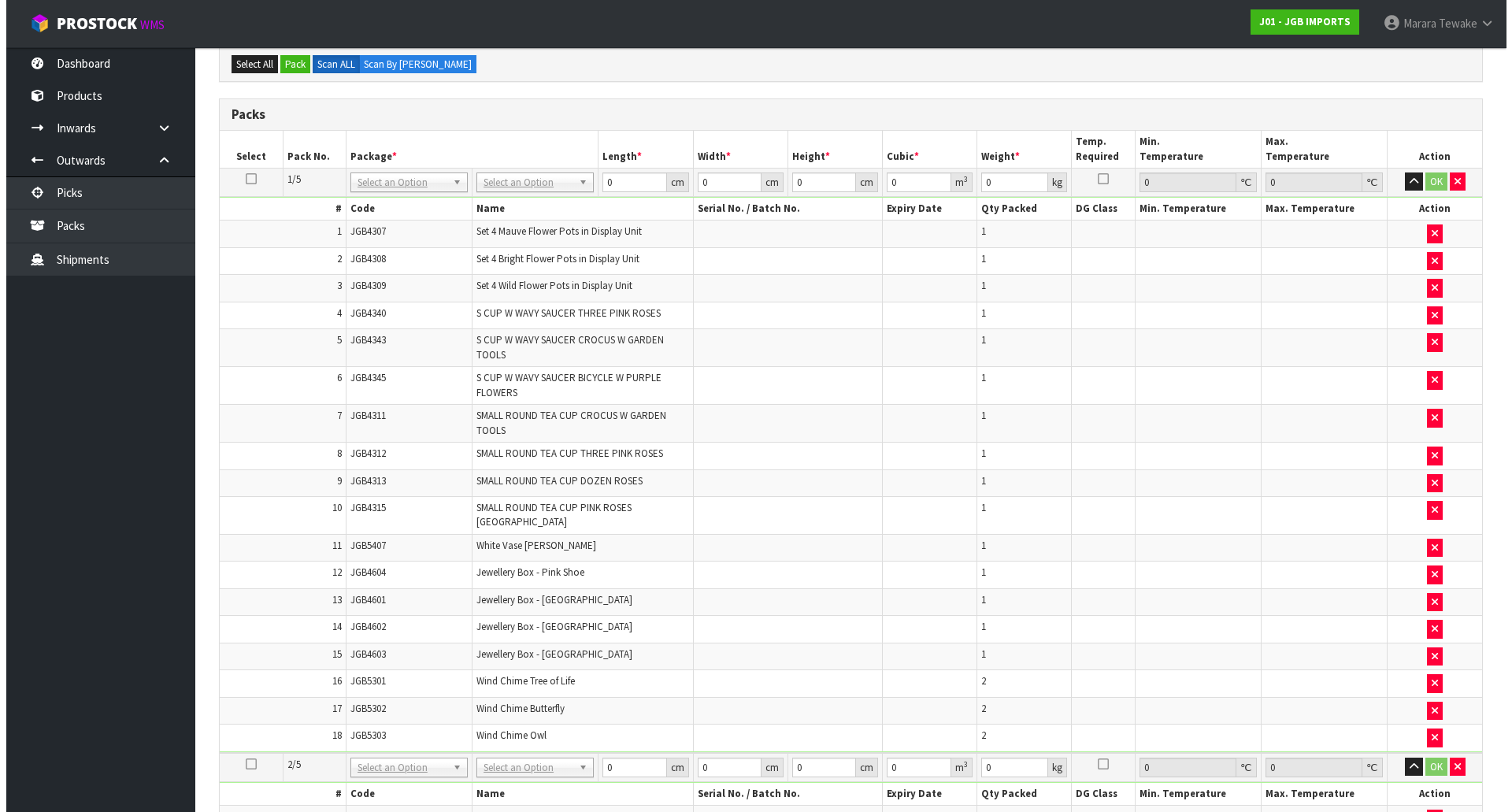
scroll to position [1602, 0]
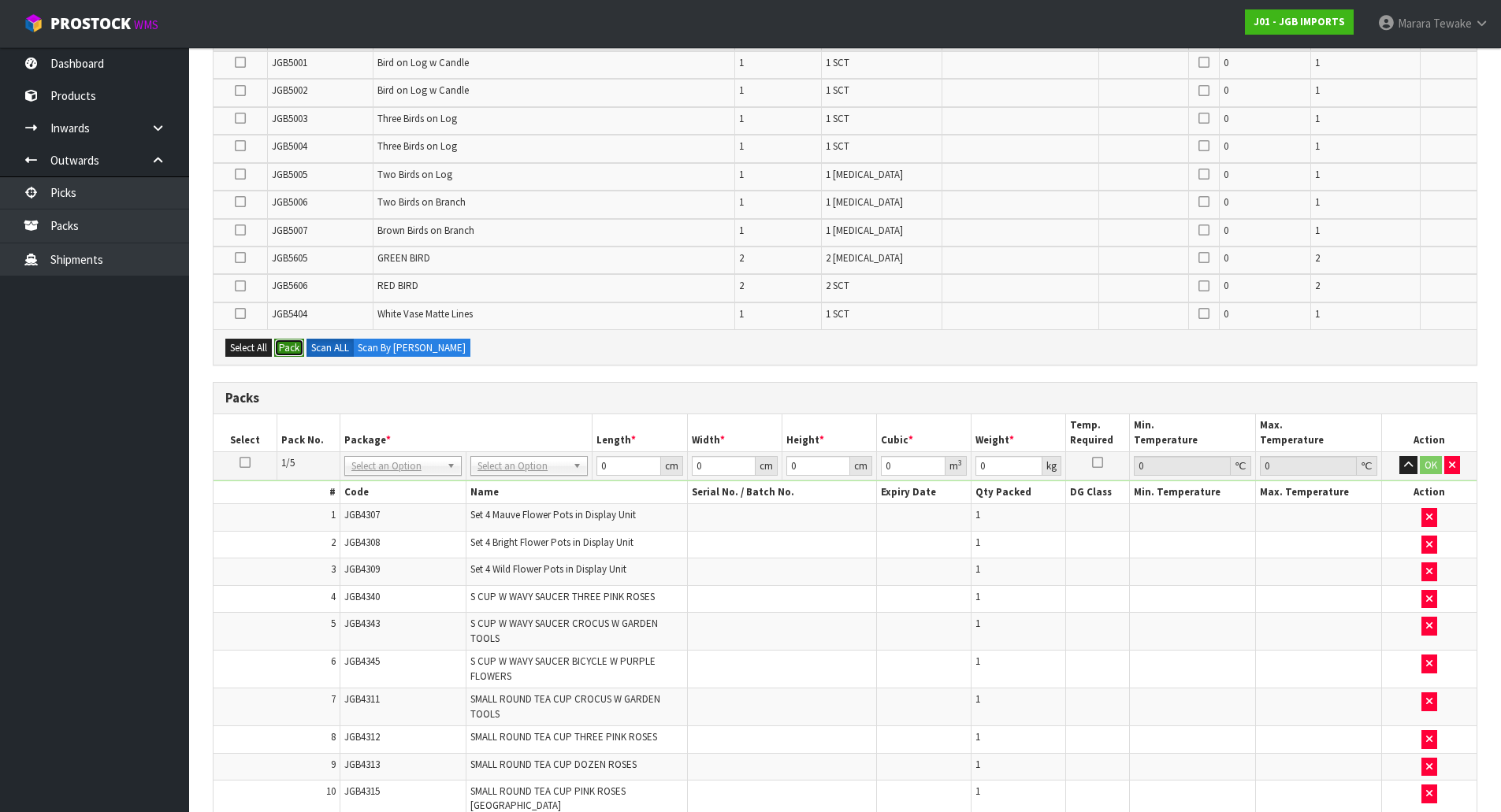
click at [295, 348] on button "Pack" at bounding box center [289, 348] width 30 height 19
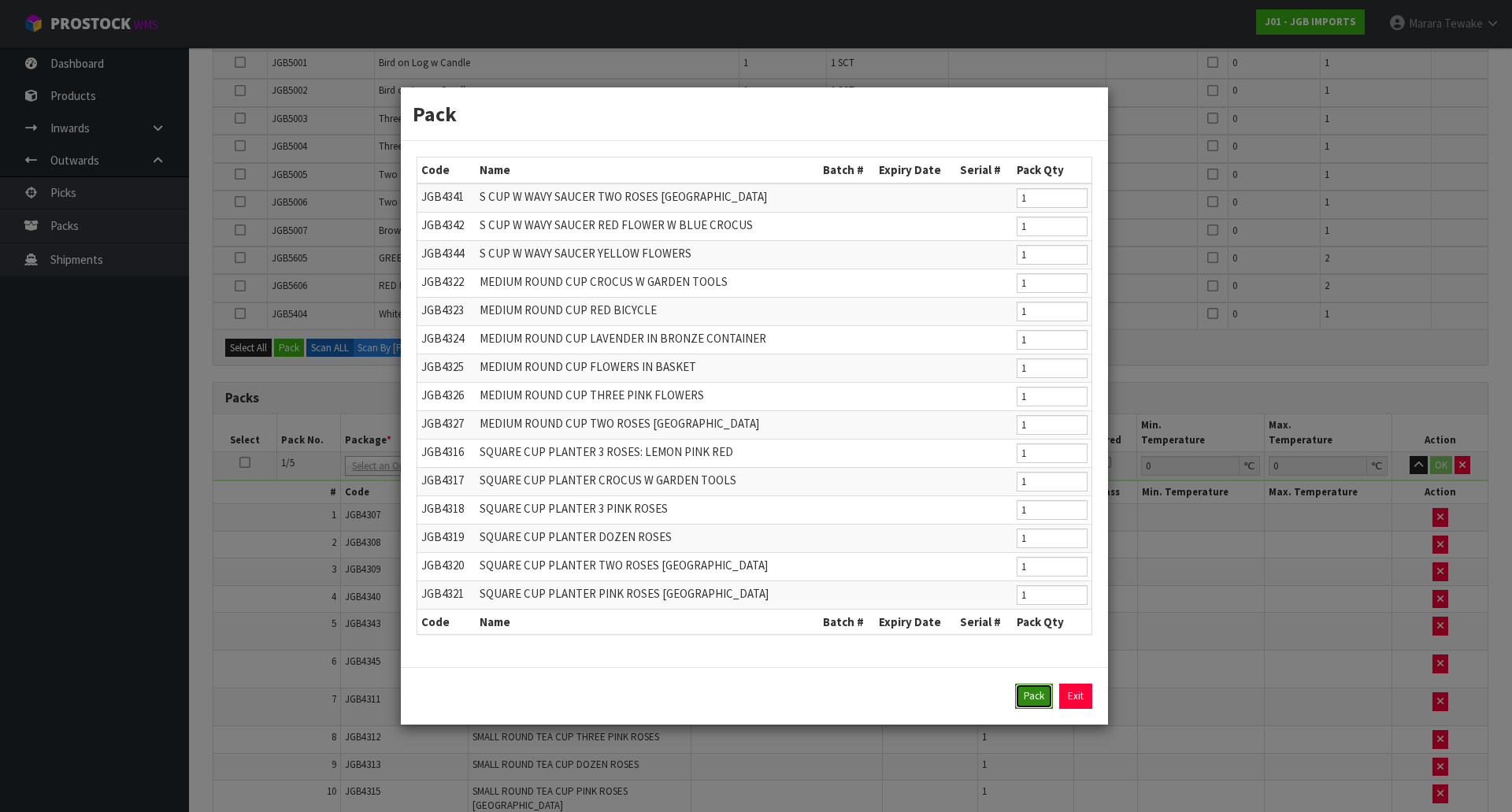
click at [1043, 689] on button "Pack" at bounding box center [1035, 696] width 38 height 25
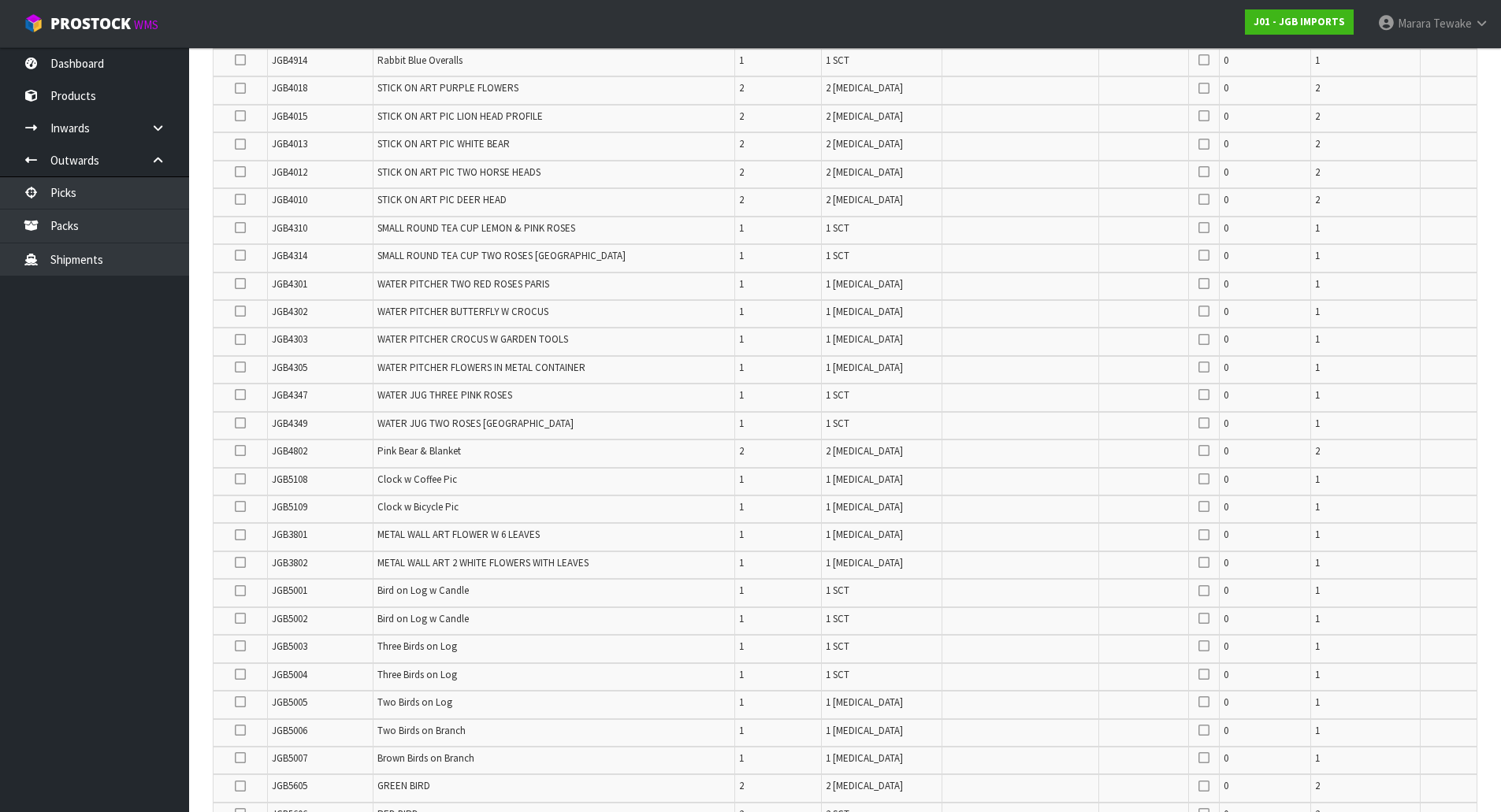
scroll to position [509, 0]
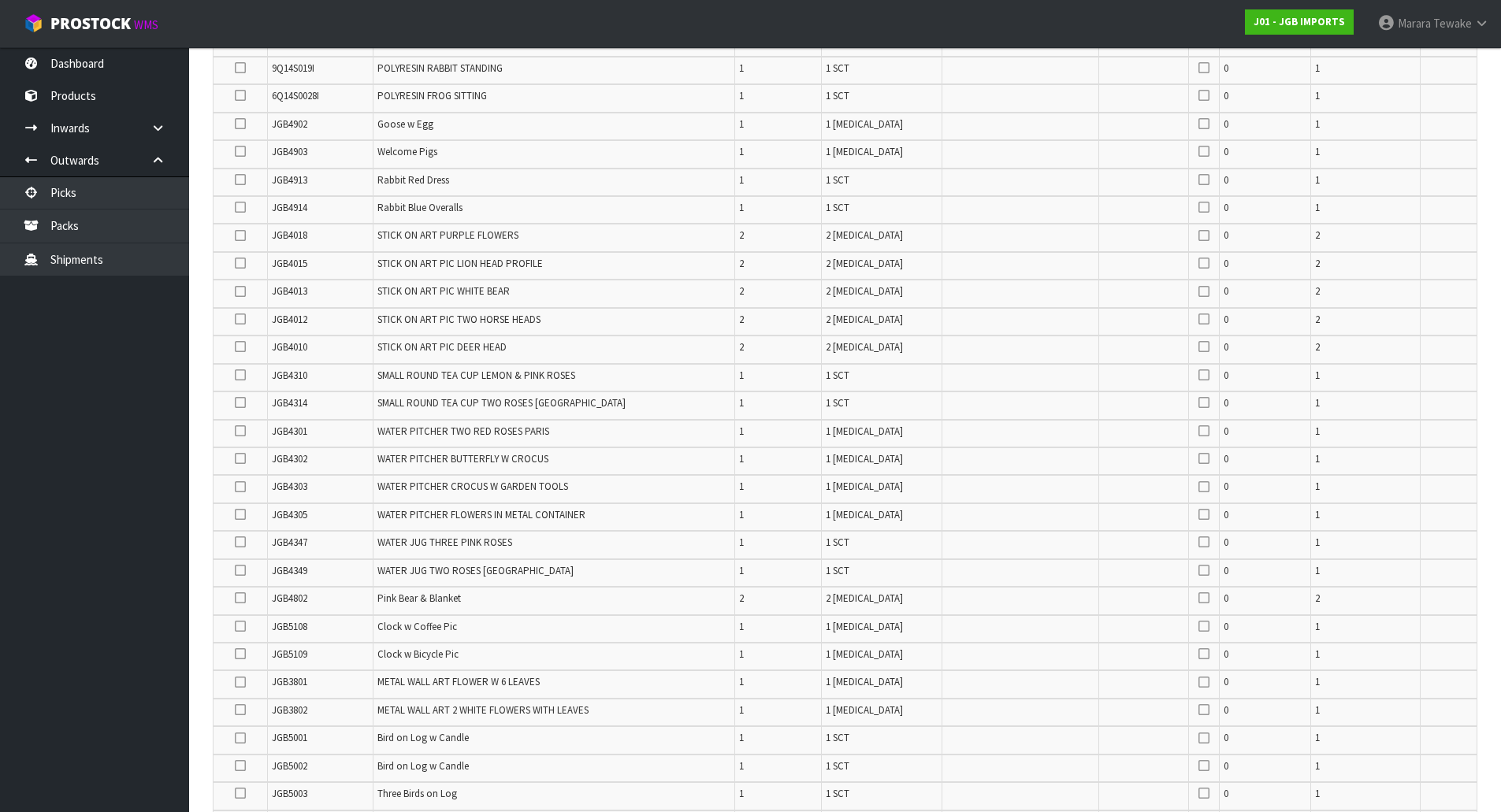
click at [240, 375] on icon at bounding box center [240, 375] width 11 height 1
click at [0, 0] on input "checkbox" at bounding box center [0, 0] width 0 height 0
click at [236, 398] on label at bounding box center [240, 403] width 11 height 14
click at [0, 0] on input "checkbox" at bounding box center [0, 0] width 0 height 0
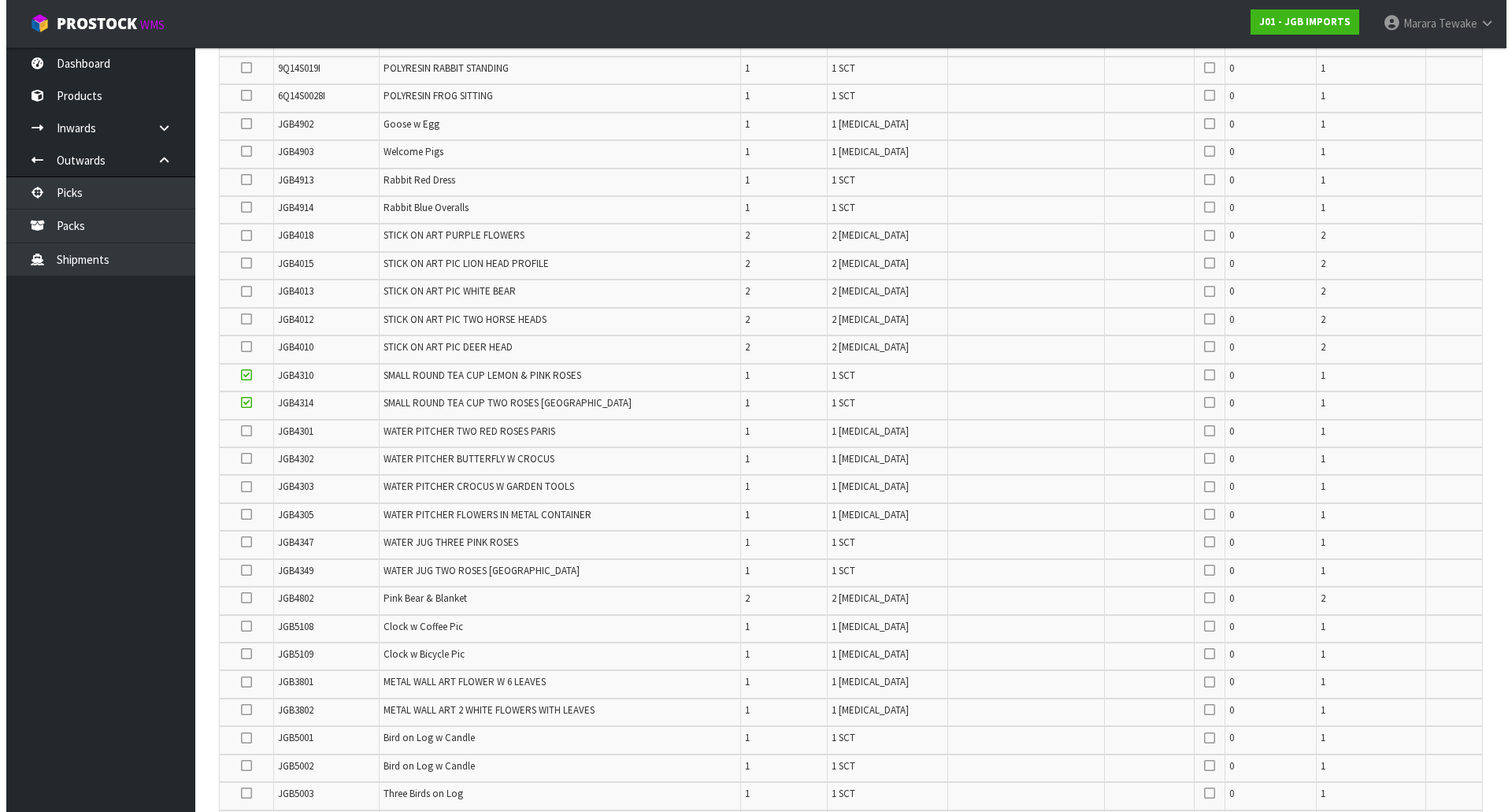
scroll to position [1064, 0]
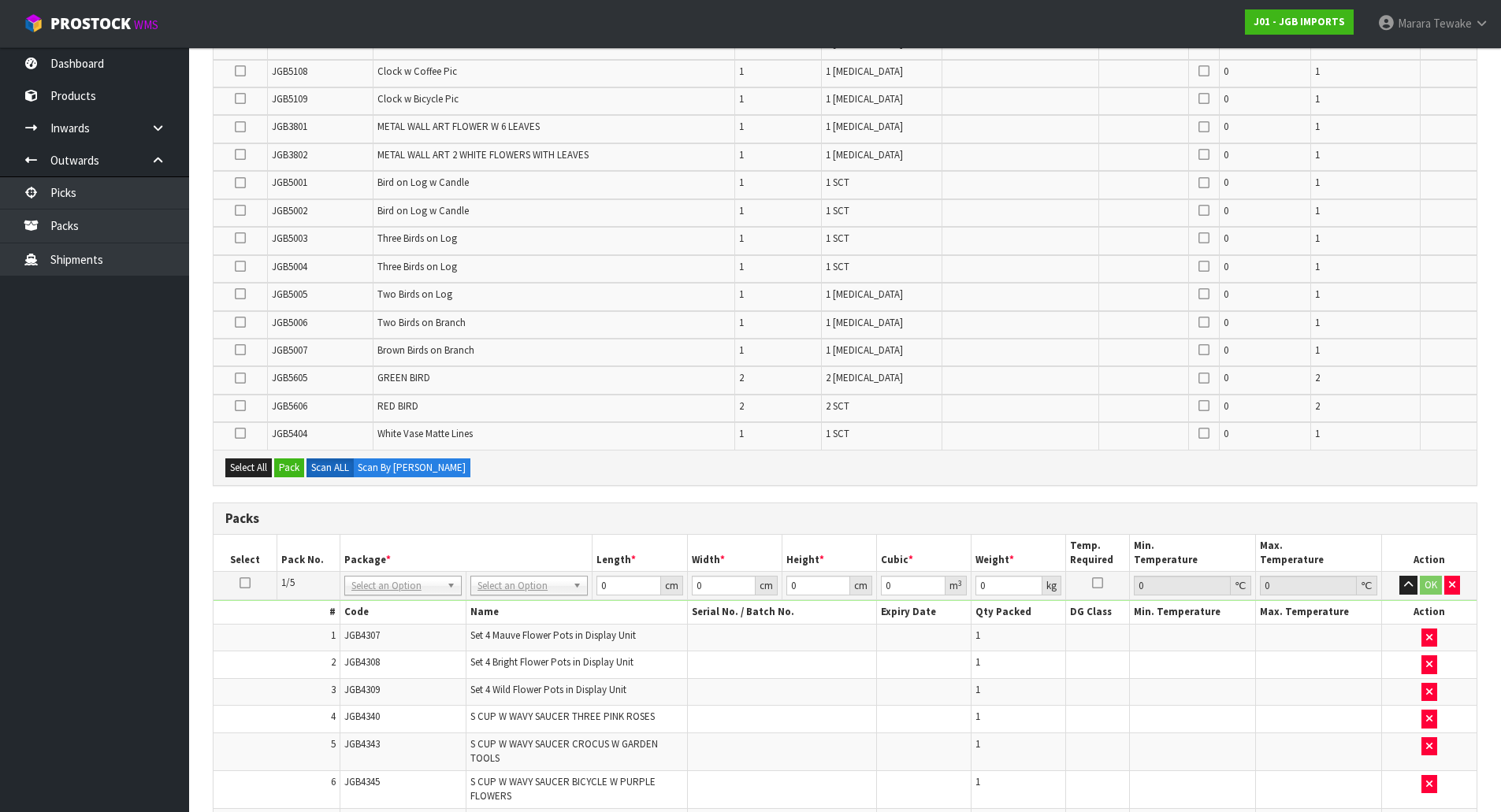
click at [239, 406] on icon at bounding box center [240, 406] width 11 height 1
click at [0, 0] on input "checkbox" at bounding box center [0, 0] width 0 height 0
click at [242, 378] on icon at bounding box center [240, 378] width 11 height 1
click at [0, 0] on input "checkbox" at bounding box center [0, 0] width 0 height 0
click at [298, 464] on button "Pack" at bounding box center [289, 468] width 30 height 19
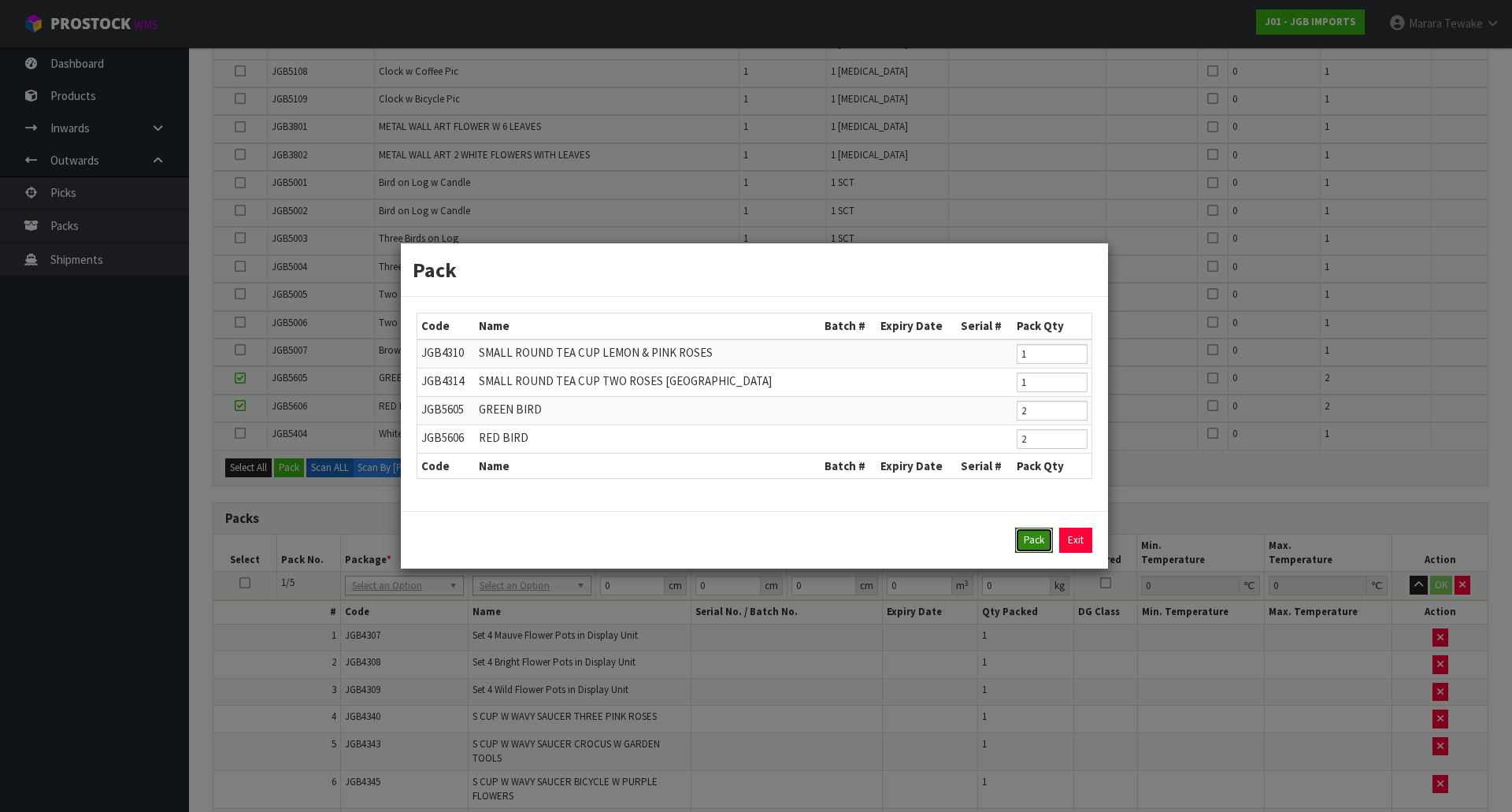
click at [1024, 537] on button "Pack" at bounding box center [1035, 540] width 38 height 25
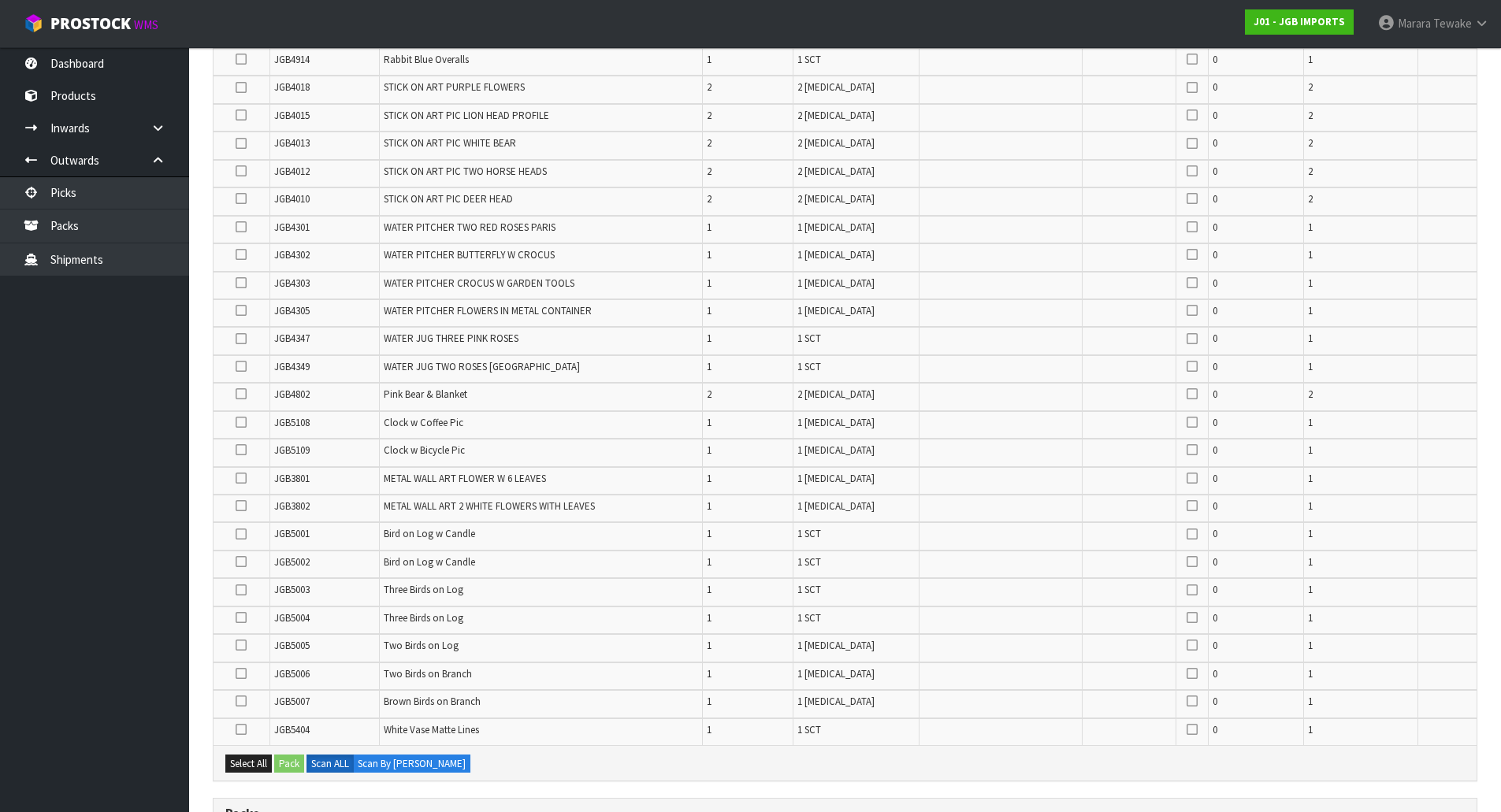
scroll to position [350, 0]
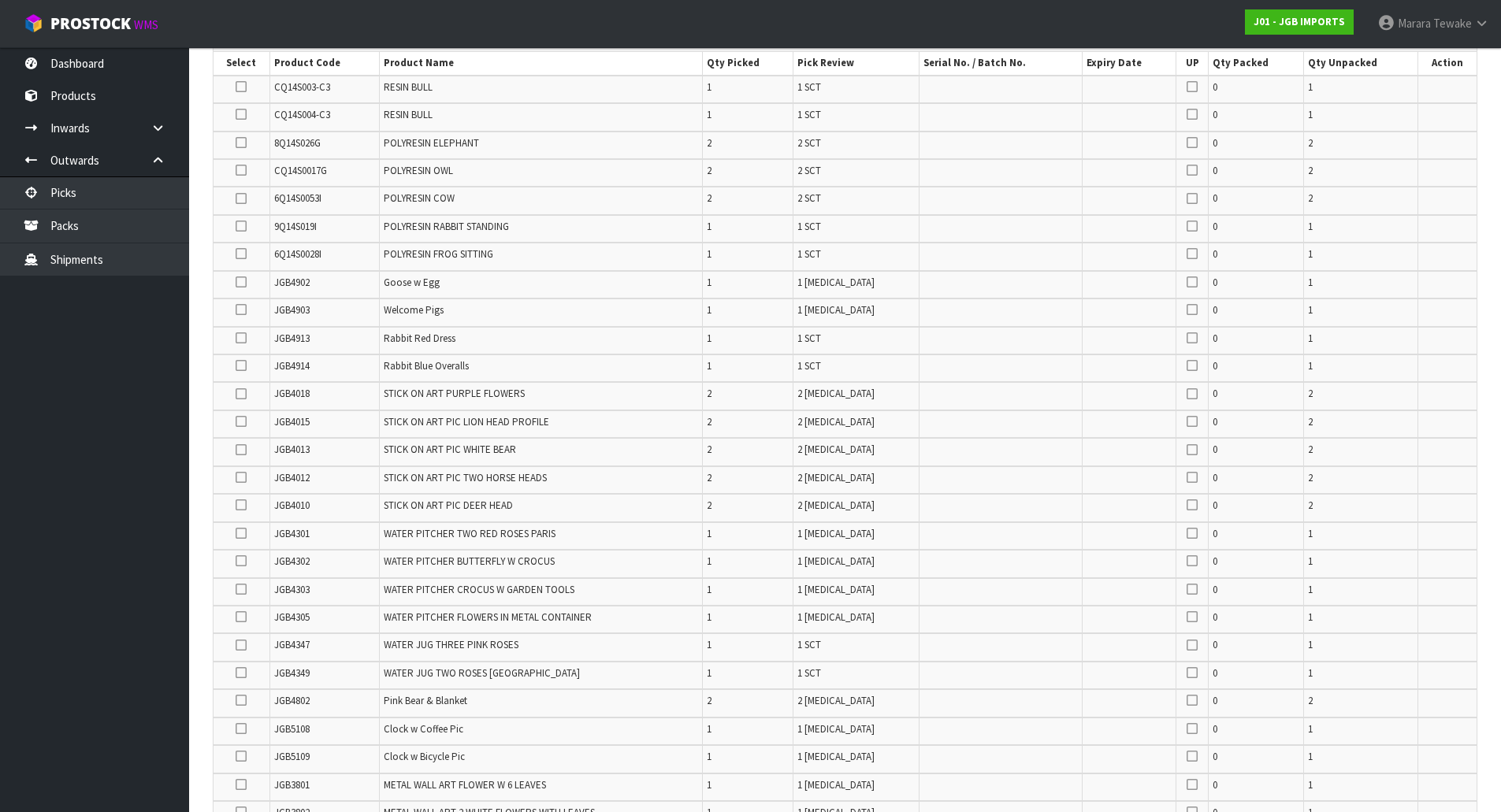
click at [244, 421] on icon at bounding box center [241, 421] width 11 height 1
click at [0, 0] on input "checkbox" at bounding box center [0, 0] width 0 height 0
click at [243, 478] on icon at bounding box center [241, 477] width 11 height 1
click at [0, 0] on input "checkbox" at bounding box center [0, 0] width 0 height 0
click at [239, 450] on icon at bounding box center [241, 450] width 11 height 1
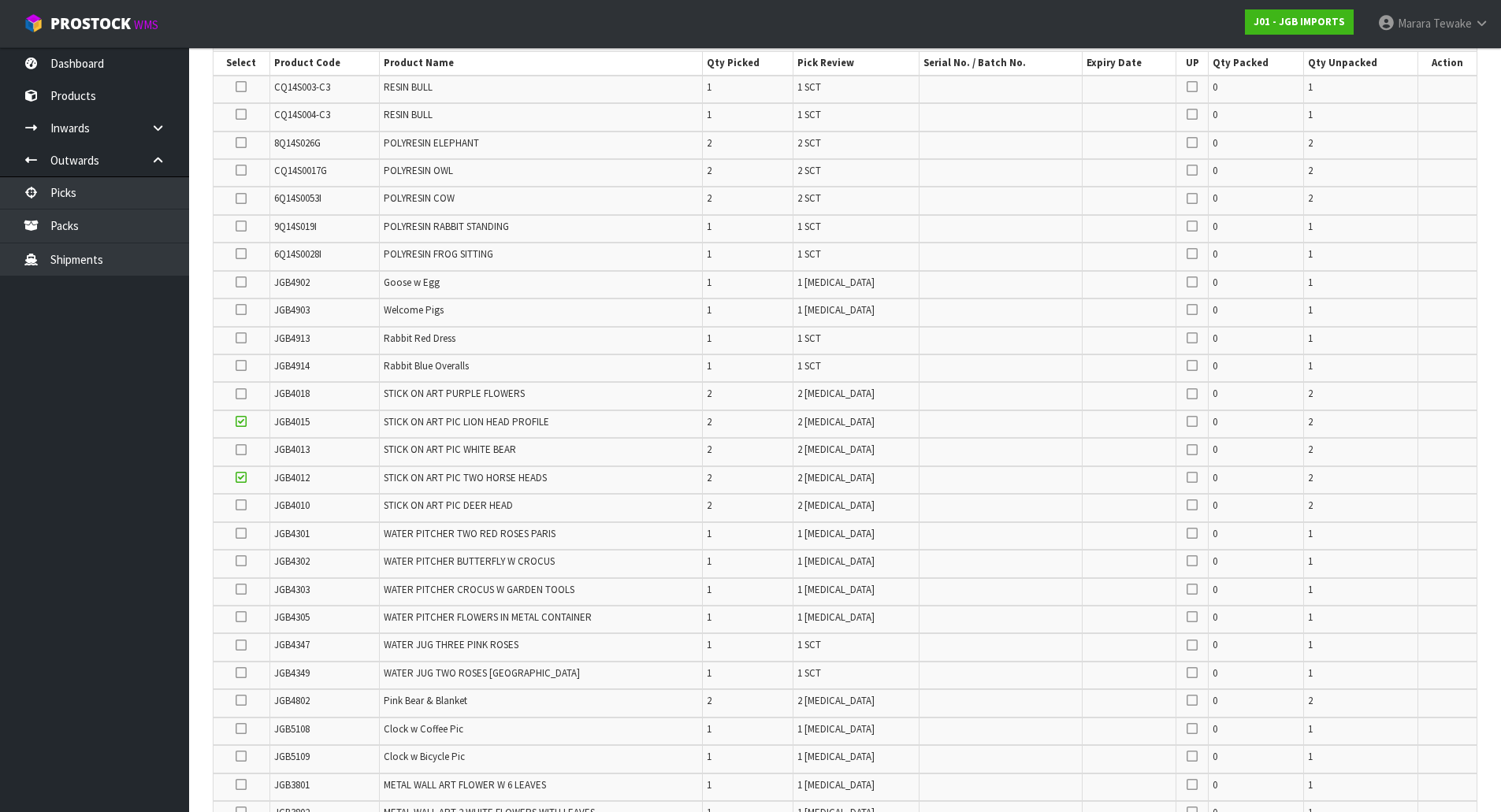
click at [0, 0] on input "checkbox" at bounding box center [0, 0] width 0 height 0
click at [242, 505] on icon at bounding box center [241, 505] width 11 height 1
click at [0, 0] on input "checkbox" at bounding box center [0, 0] width 0 height 0
click at [239, 393] on icon at bounding box center [241, 393] width 11 height 1
click at [0, 0] on input "checkbox" at bounding box center [0, 0] width 0 height 0
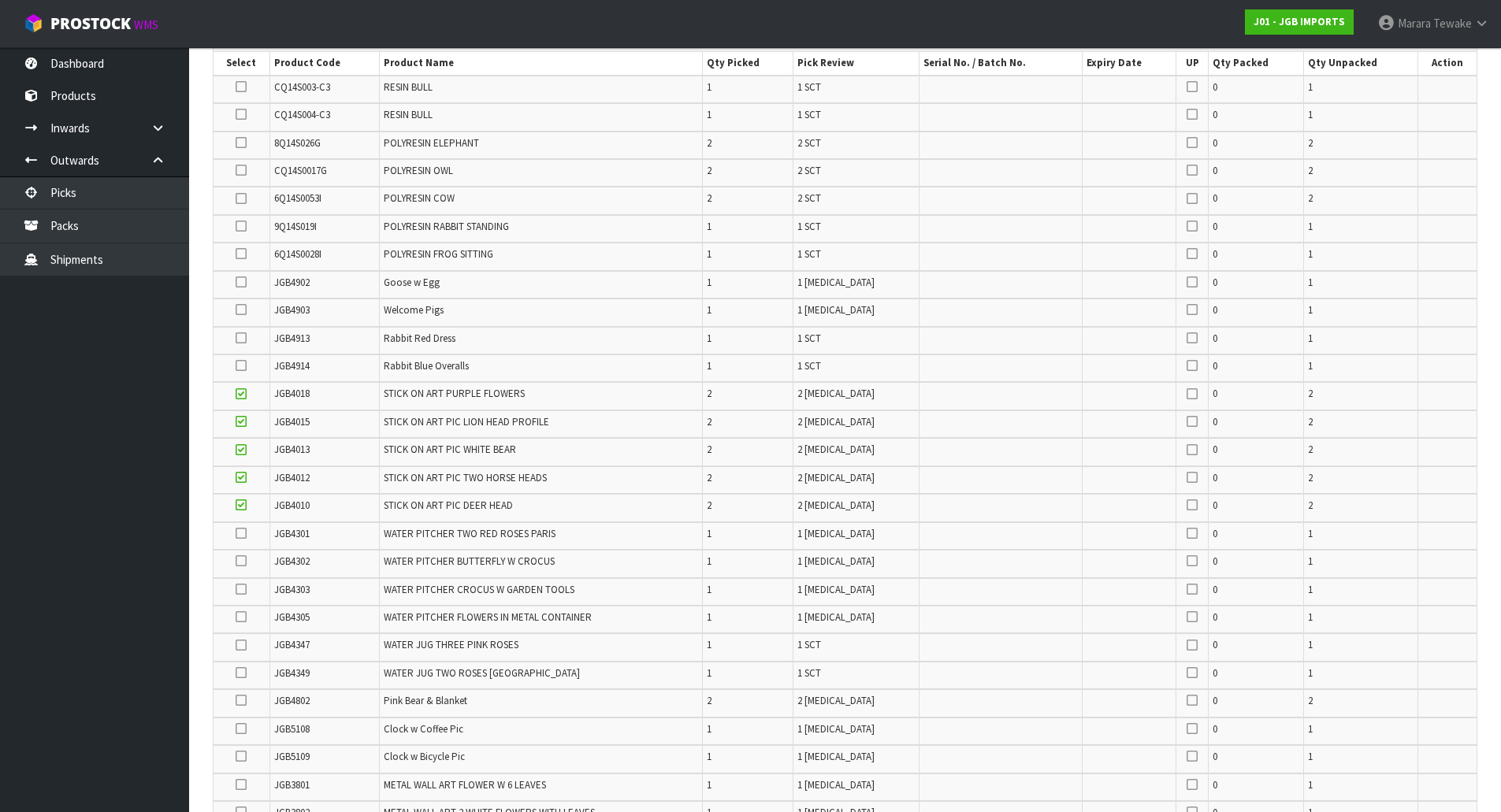
scroll to position [508, 0]
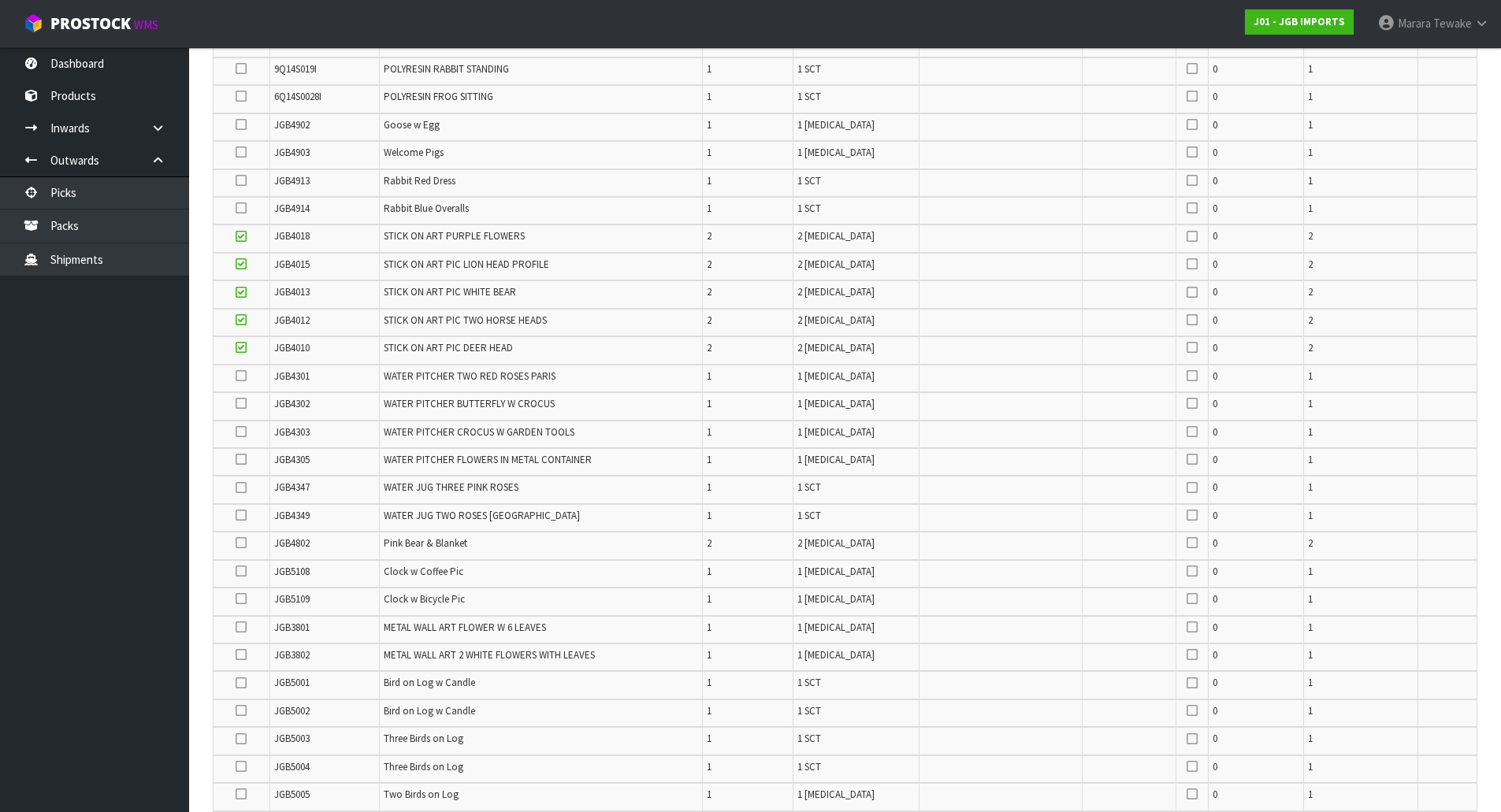
click at [240, 599] on icon at bounding box center [241, 599] width 11 height 1
click at [0, 0] on input "checkbox" at bounding box center [0, 0] width 0 height 0
click at [239, 571] on icon at bounding box center [241, 571] width 11 height 1
click at [0, 0] on input "checkbox" at bounding box center [0, 0] width 0 height 0
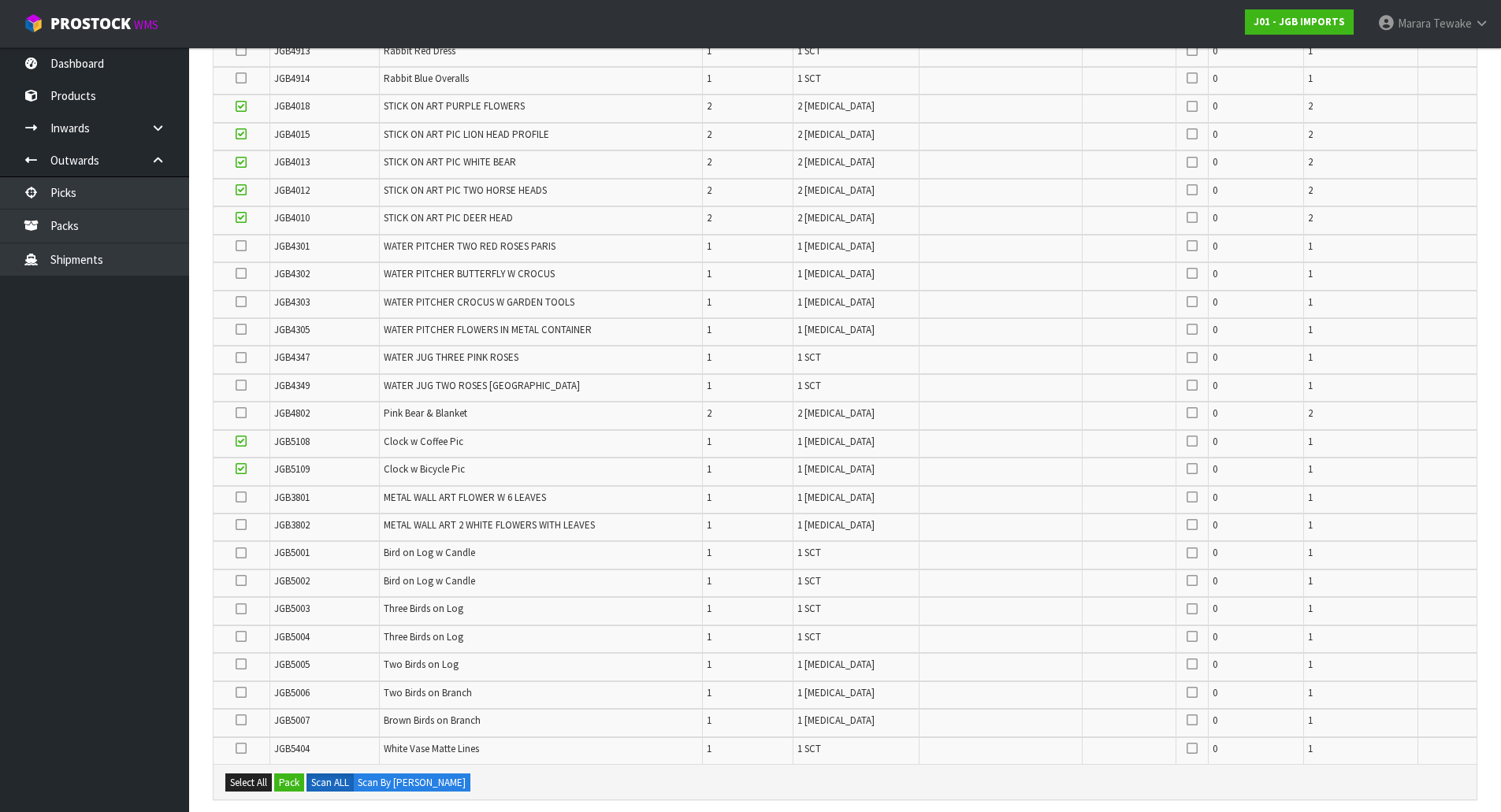
scroll to position [665, 0]
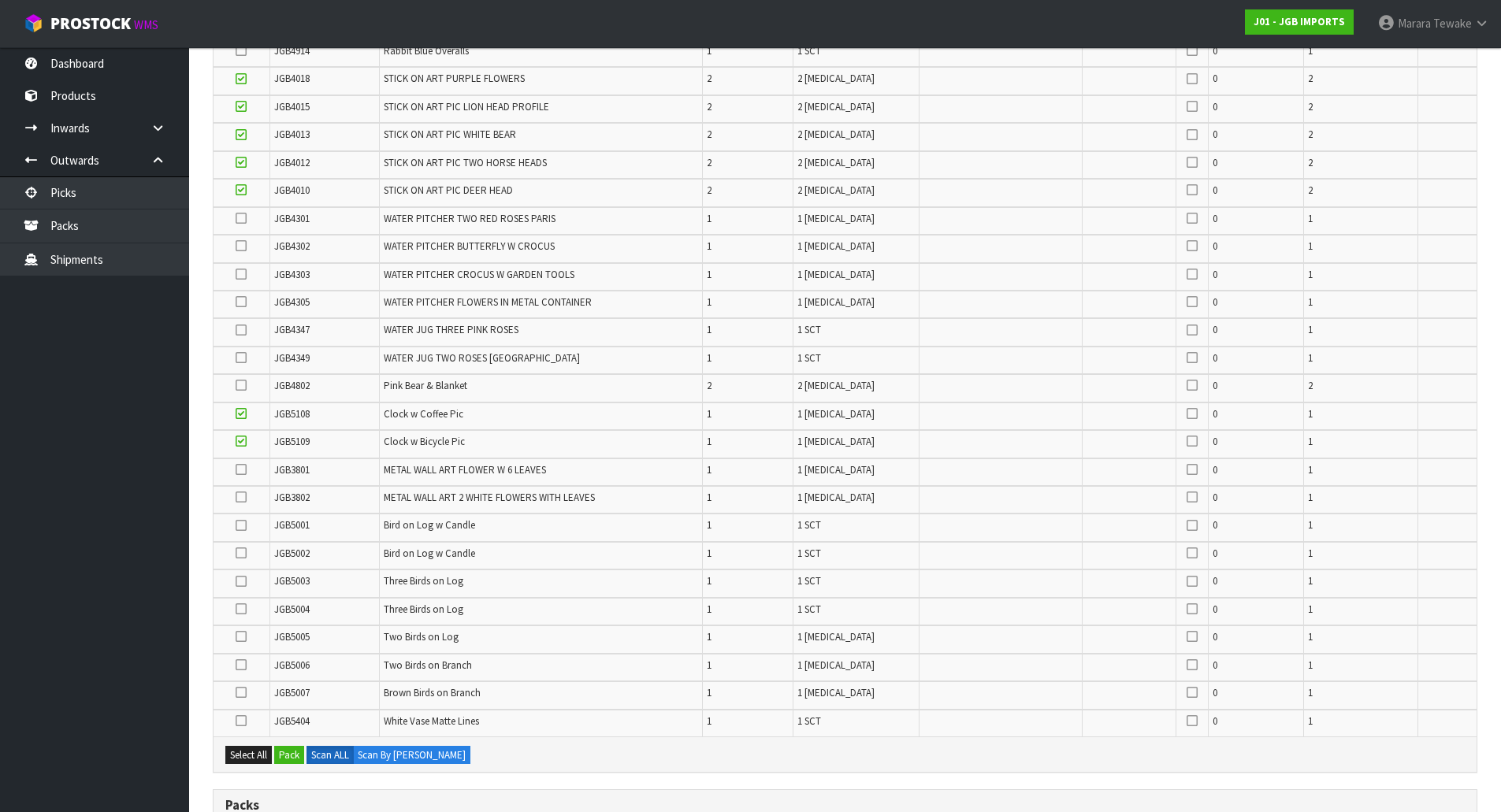
click at [244, 497] on icon at bounding box center [241, 497] width 11 height 1
click at [0, 0] on input "checkbox" at bounding box center [0, 0] width 0 height 0
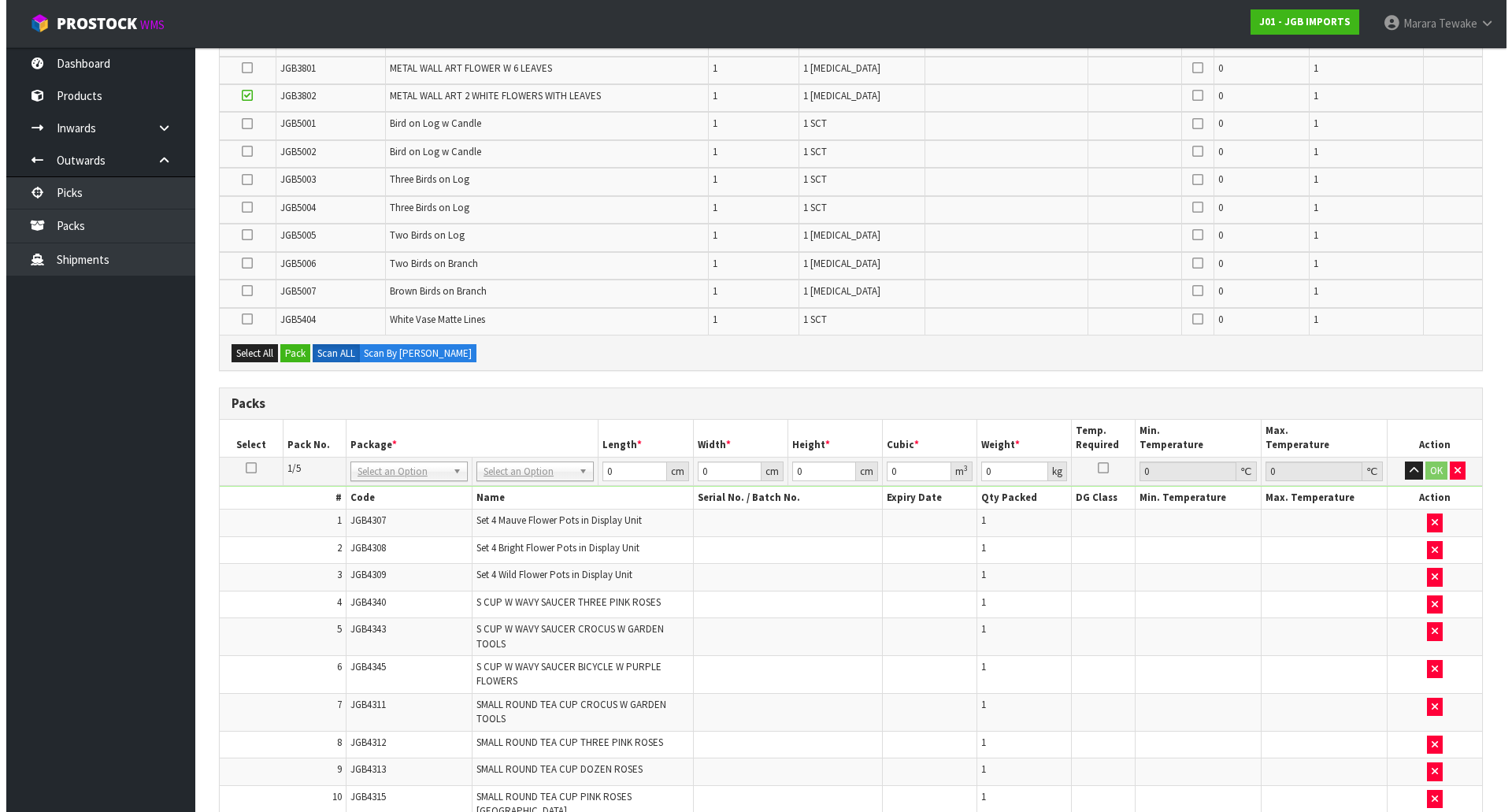
scroll to position [1060, 0]
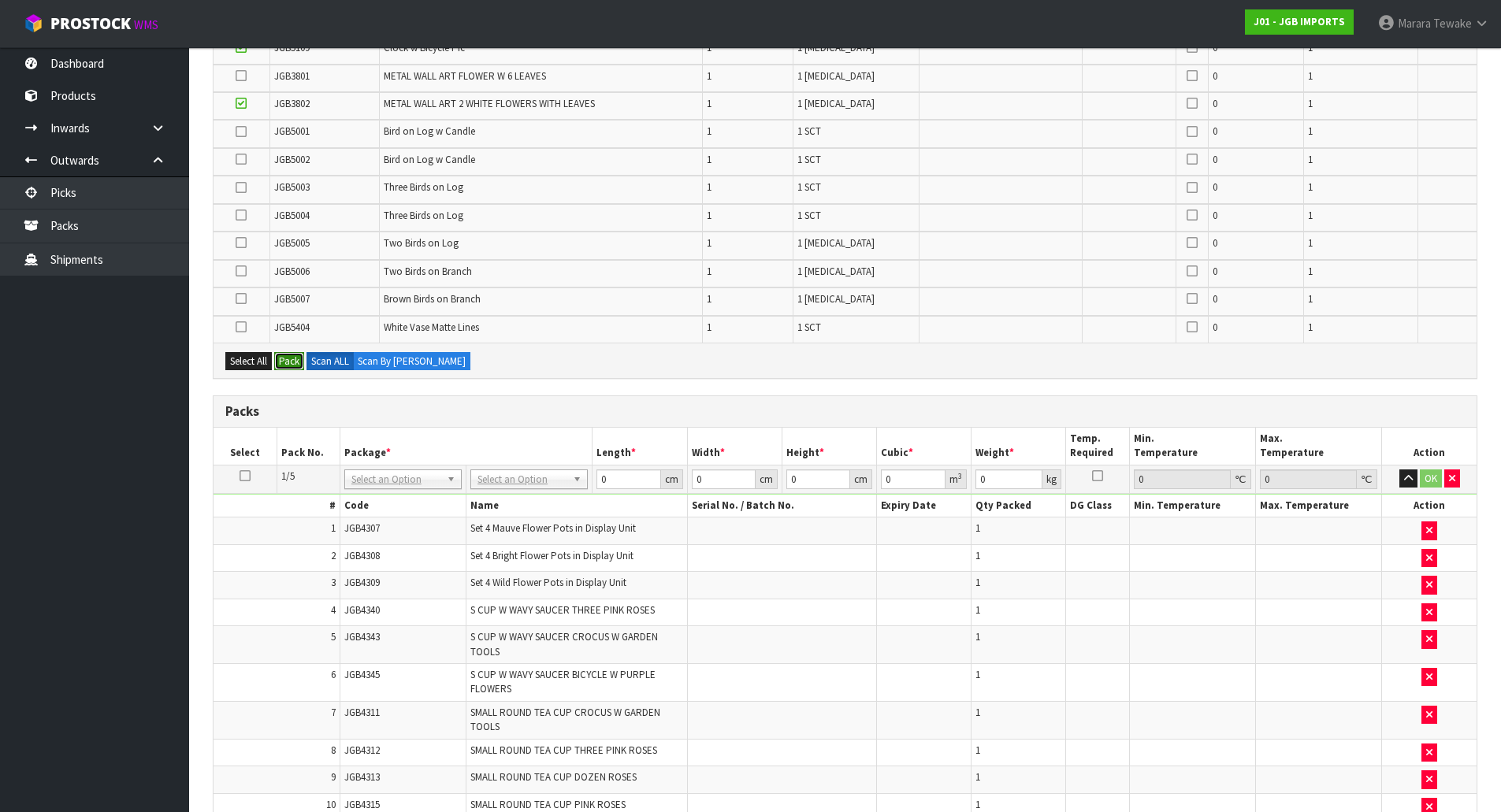
click at [291, 360] on button "Pack" at bounding box center [289, 362] width 30 height 19
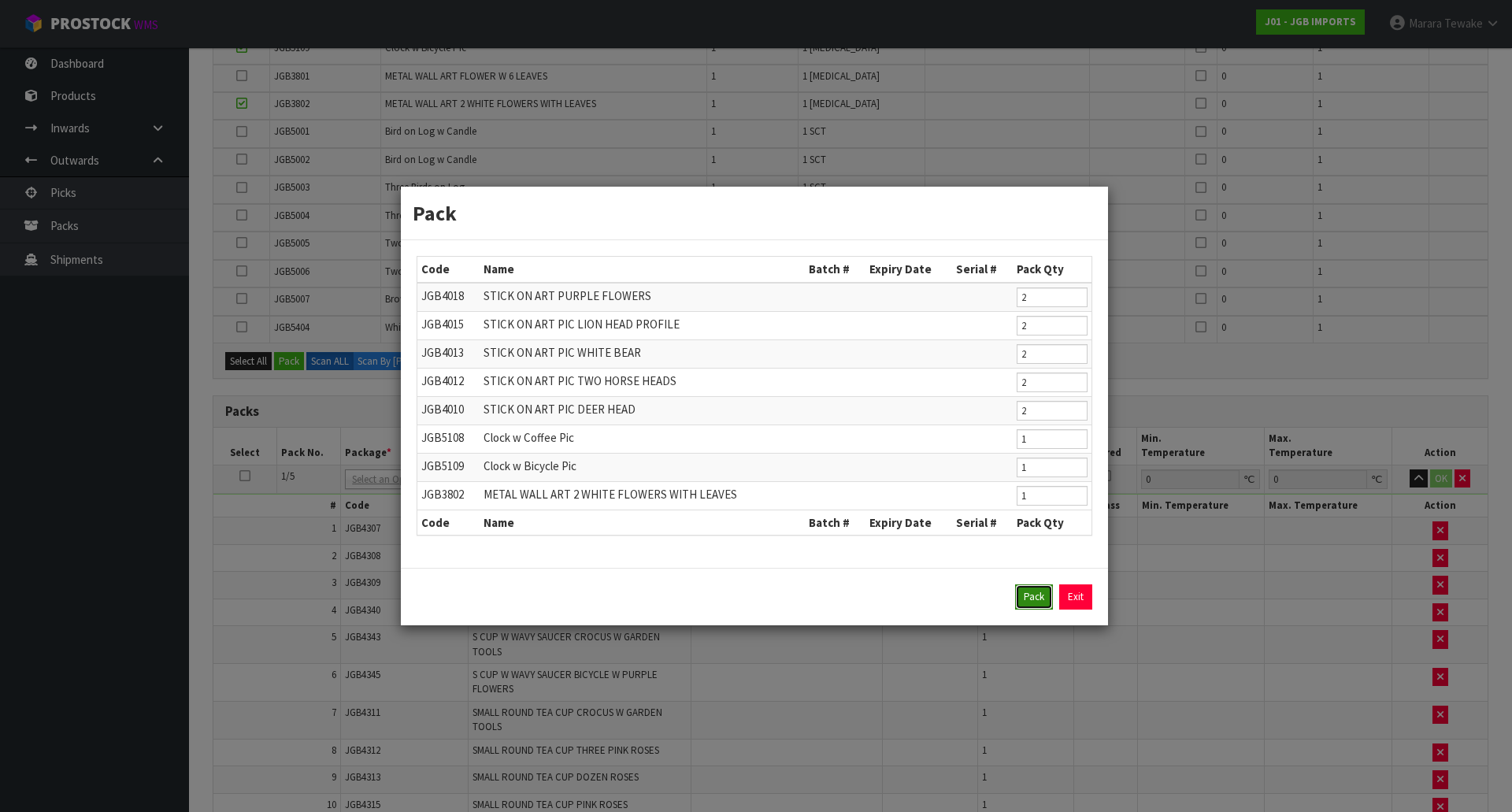
click at [1024, 603] on button "Pack" at bounding box center [1035, 596] width 38 height 25
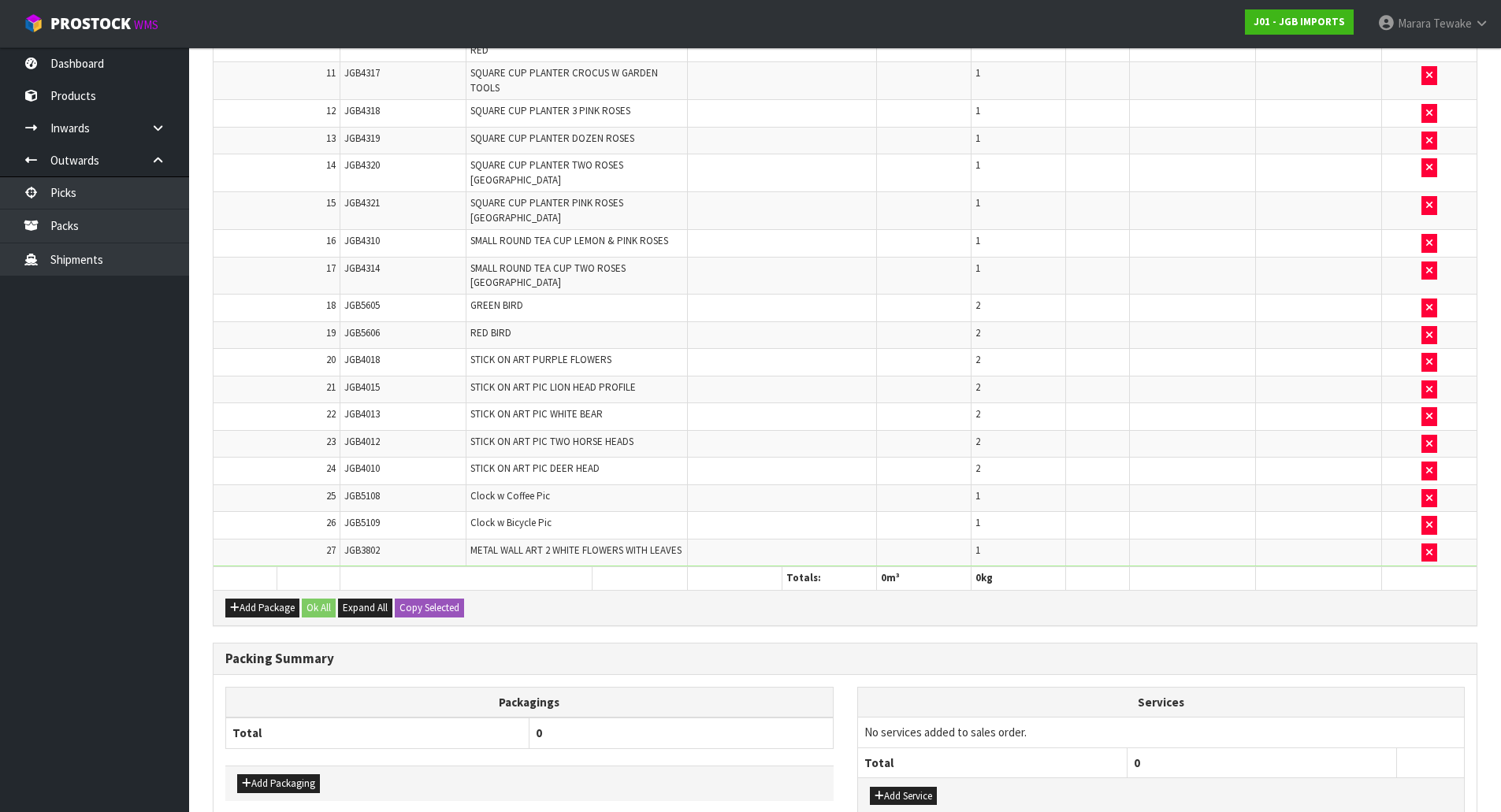
scroll to position [3382, 0]
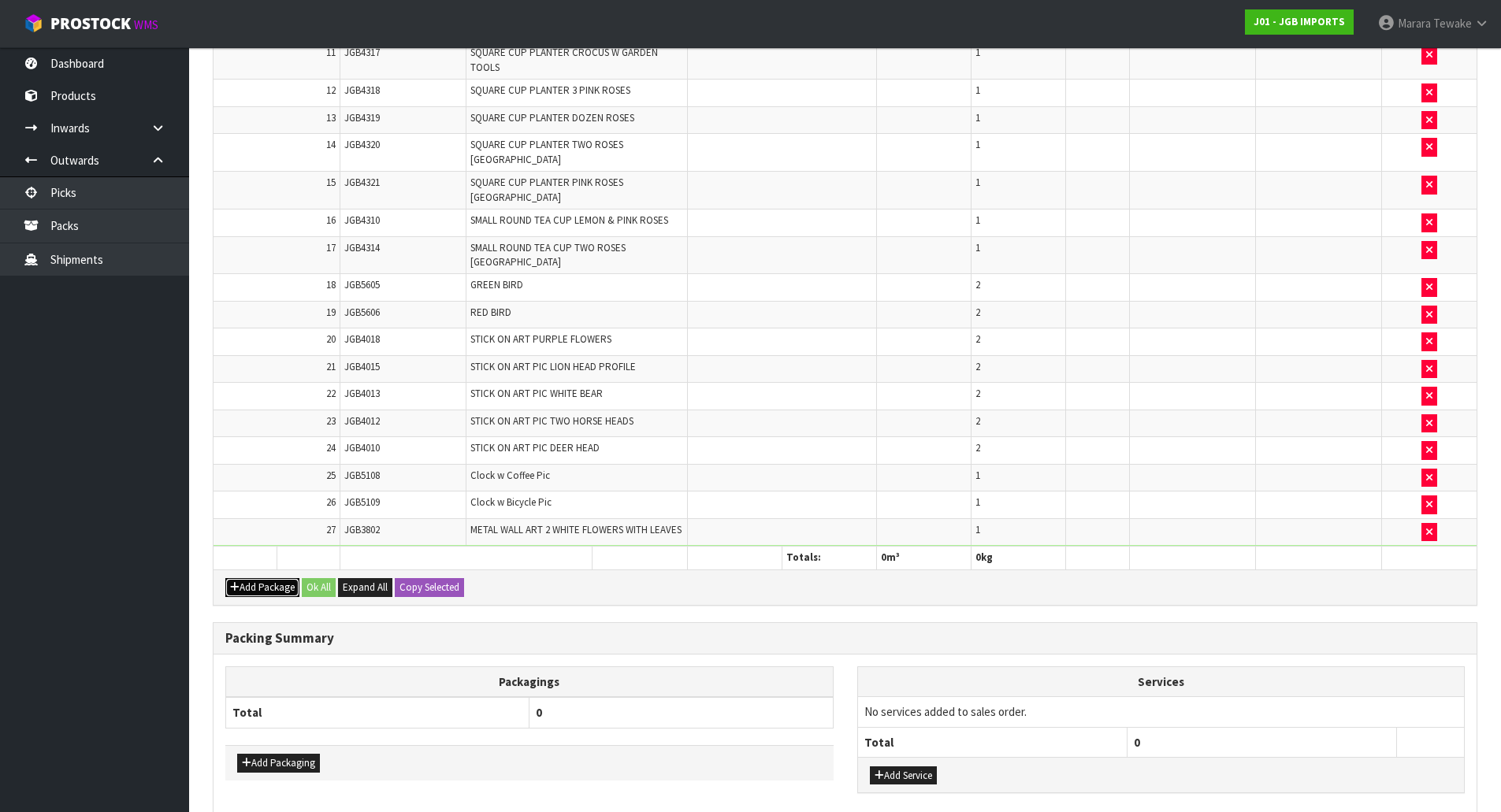
click at [259, 578] on button "Add Package" at bounding box center [262, 588] width 74 height 19
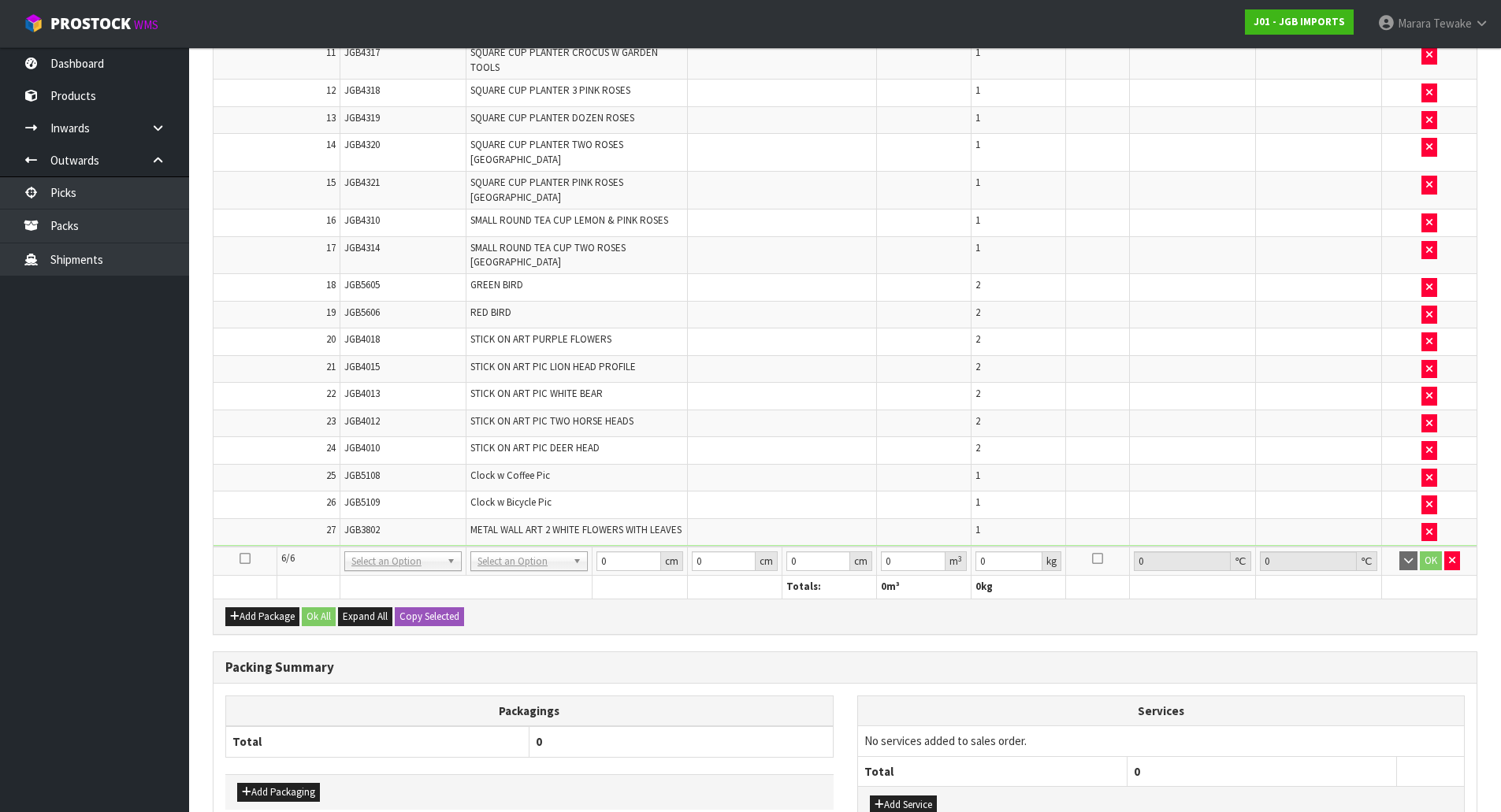
click at [245, 558] on icon at bounding box center [244, 558] width 11 height 1
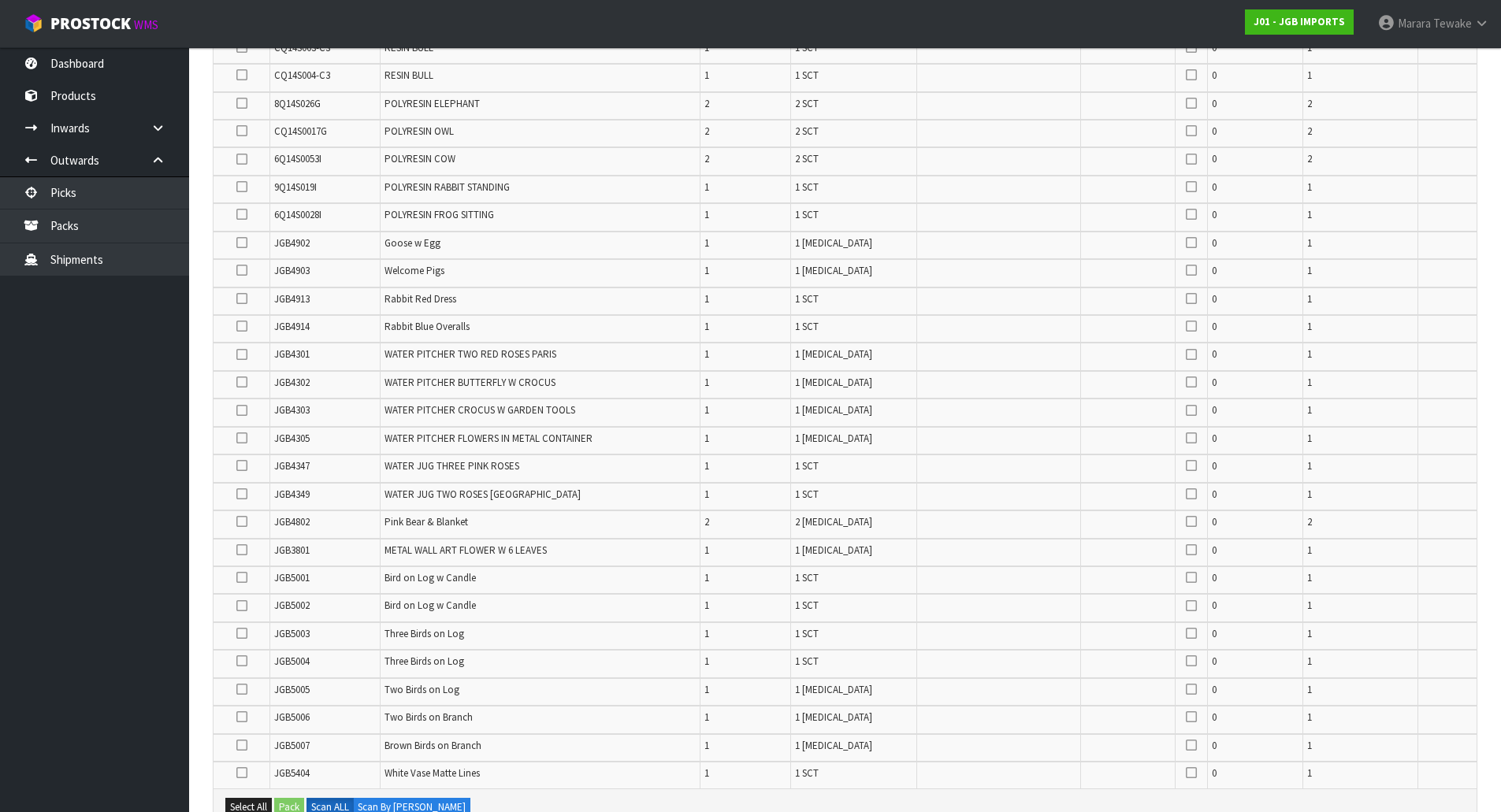
scroll to position [393, 0]
click at [237, 435] on icon at bounding box center [242, 434] width 11 height 1
click at [0, 0] on input "checkbox" at bounding box center [0, 0] width 0 height 0
click at [243, 379] on icon at bounding box center [242, 378] width 11 height 1
click at [0, 0] on input "checkbox" at bounding box center [0, 0] width 0 height 0
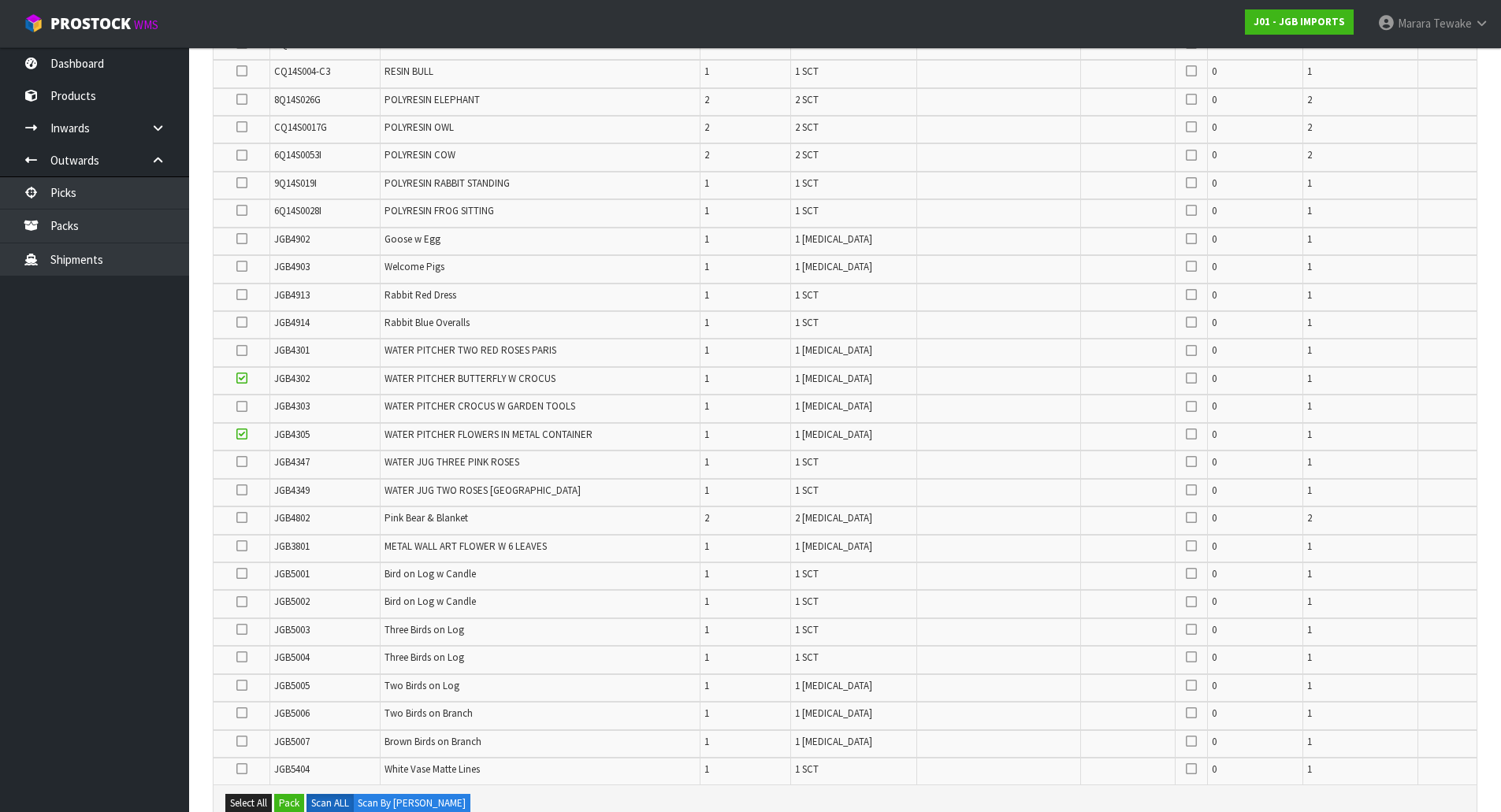
click at [247, 406] on icon at bounding box center [242, 406] width 11 height 1
click at [0, 0] on input "checkbox" at bounding box center [0, 0] width 0 height 0
click at [241, 155] on icon at bounding box center [242, 155] width 11 height 1
click at [0, 0] on input "checkbox" at bounding box center [0, 0] width 0 height 0
click at [241, 350] on icon at bounding box center [242, 350] width 11 height 1
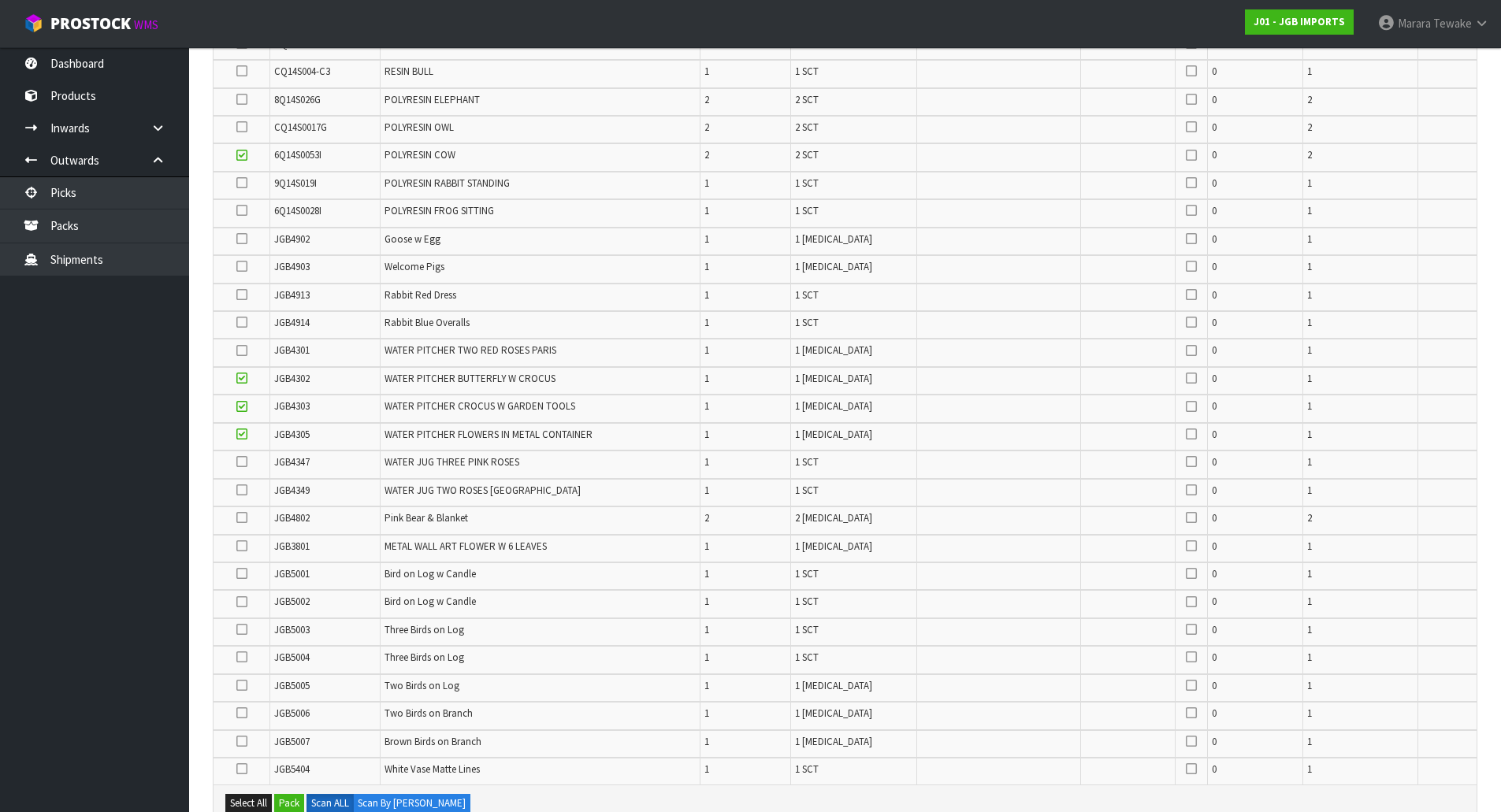
click at [0, 0] on input "checkbox" at bounding box center [0, 0] width 0 height 0
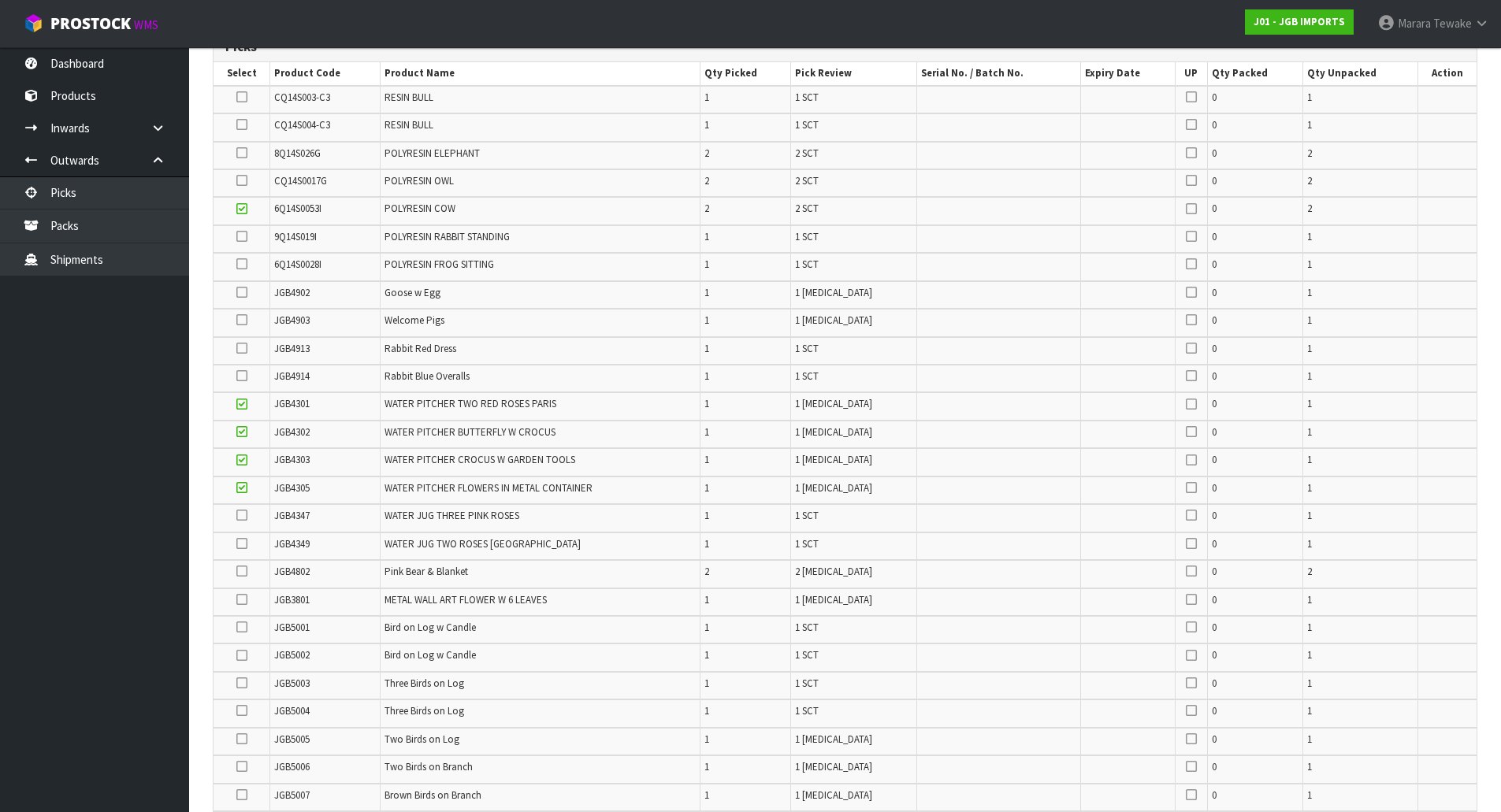
scroll to position [315, 0]
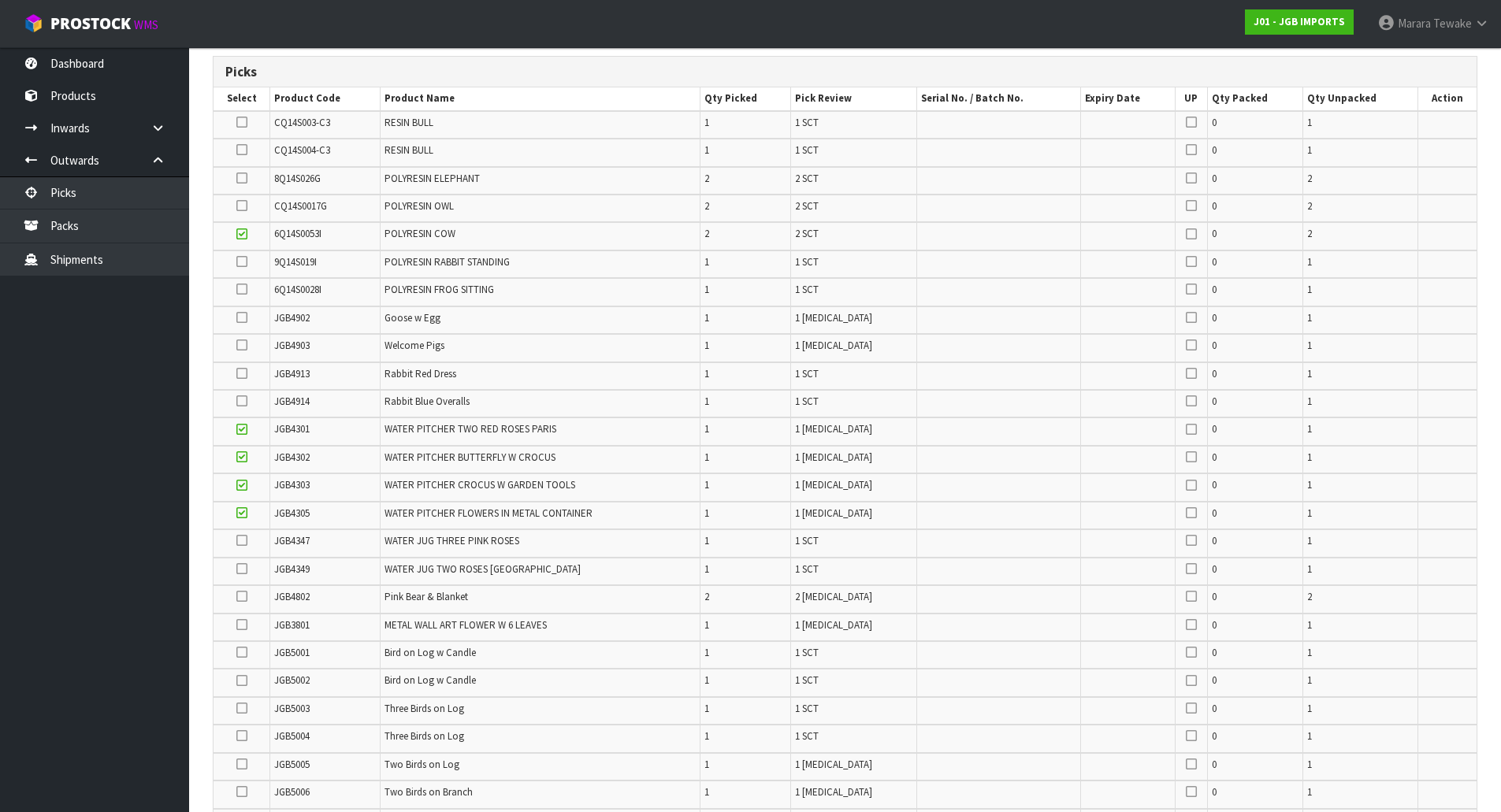
click at [243, 178] on icon at bounding box center [242, 178] width 11 height 1
click at [0, 0] on input "checkbox" at bounding box center [0, 0] width 0 height 0
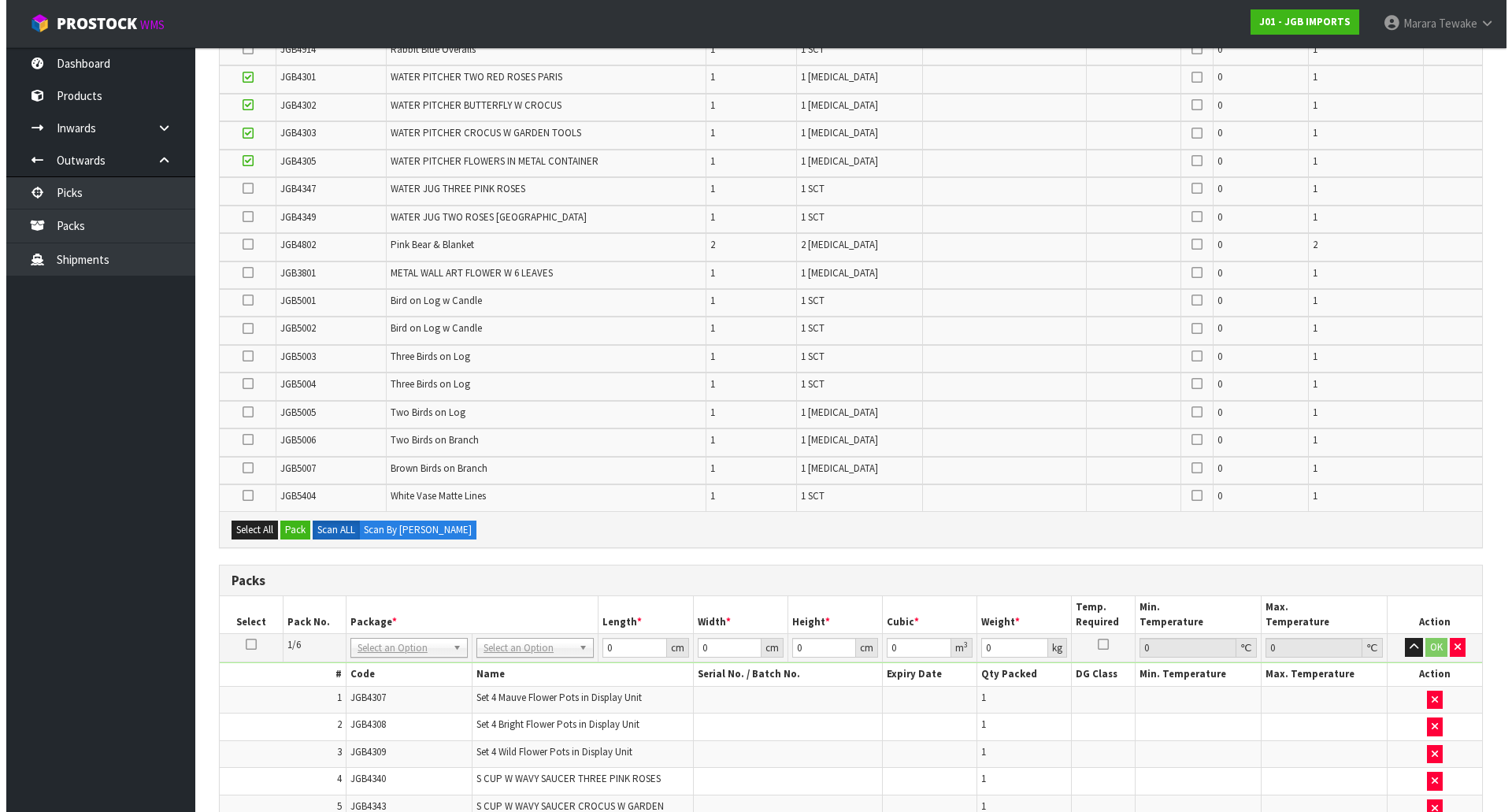
scroll to position [654, 0]
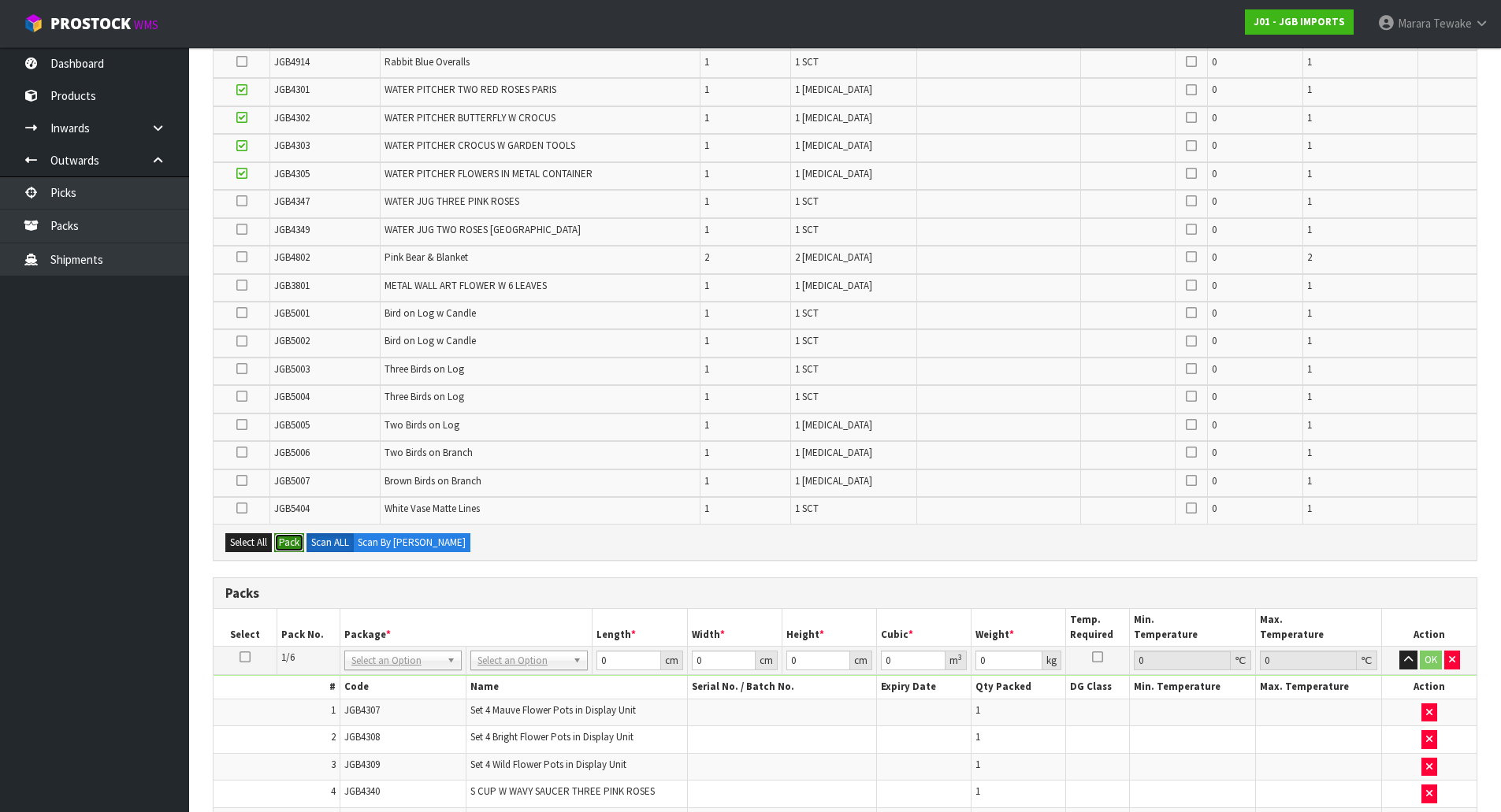
click at [287, 540] on button "Pack" at bounding box center [289, 543] width 30 height 19
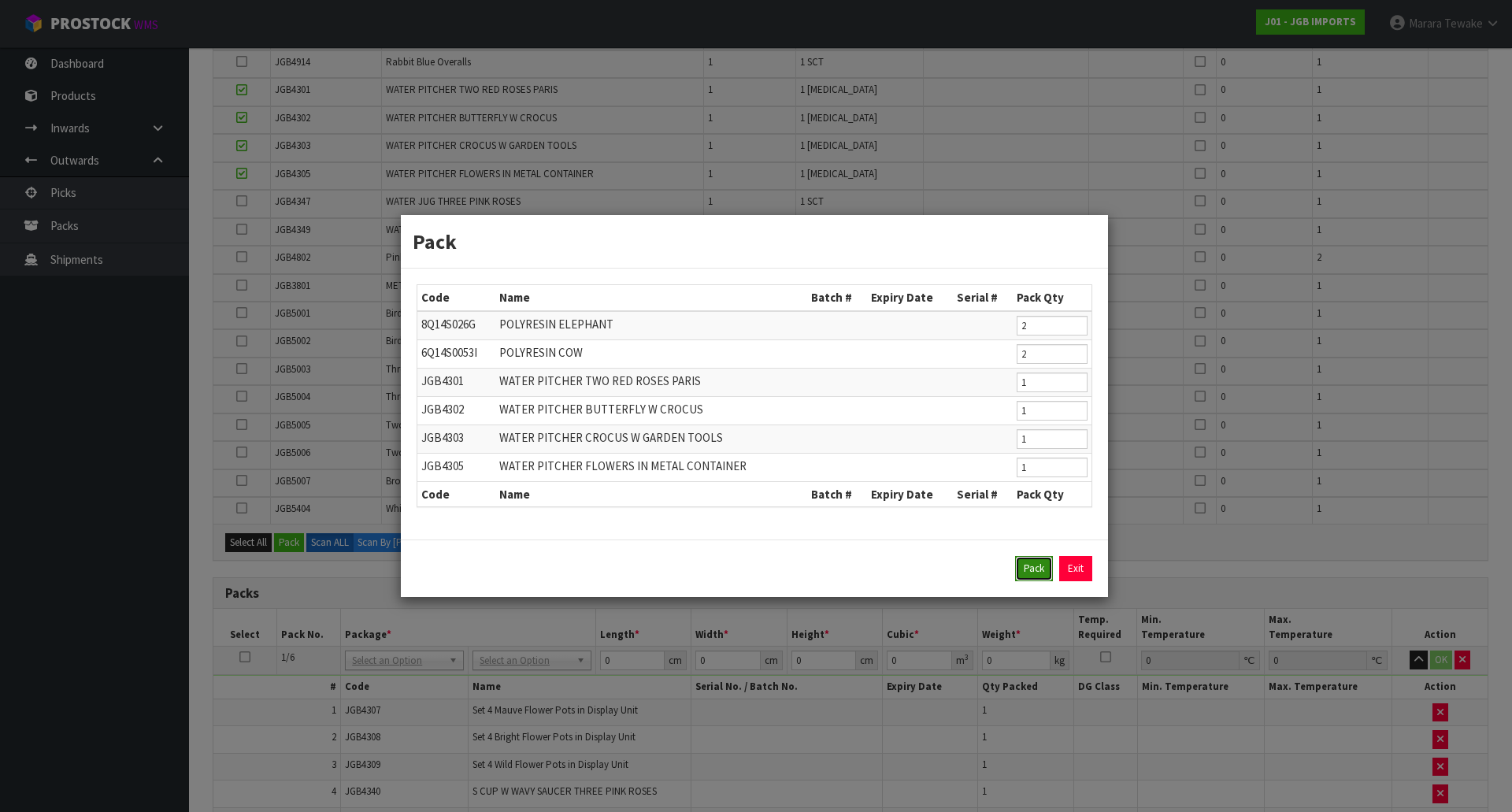
click at [1024, 566] on button "Pack" at bounding box center [1035, 568] width 38 height 25
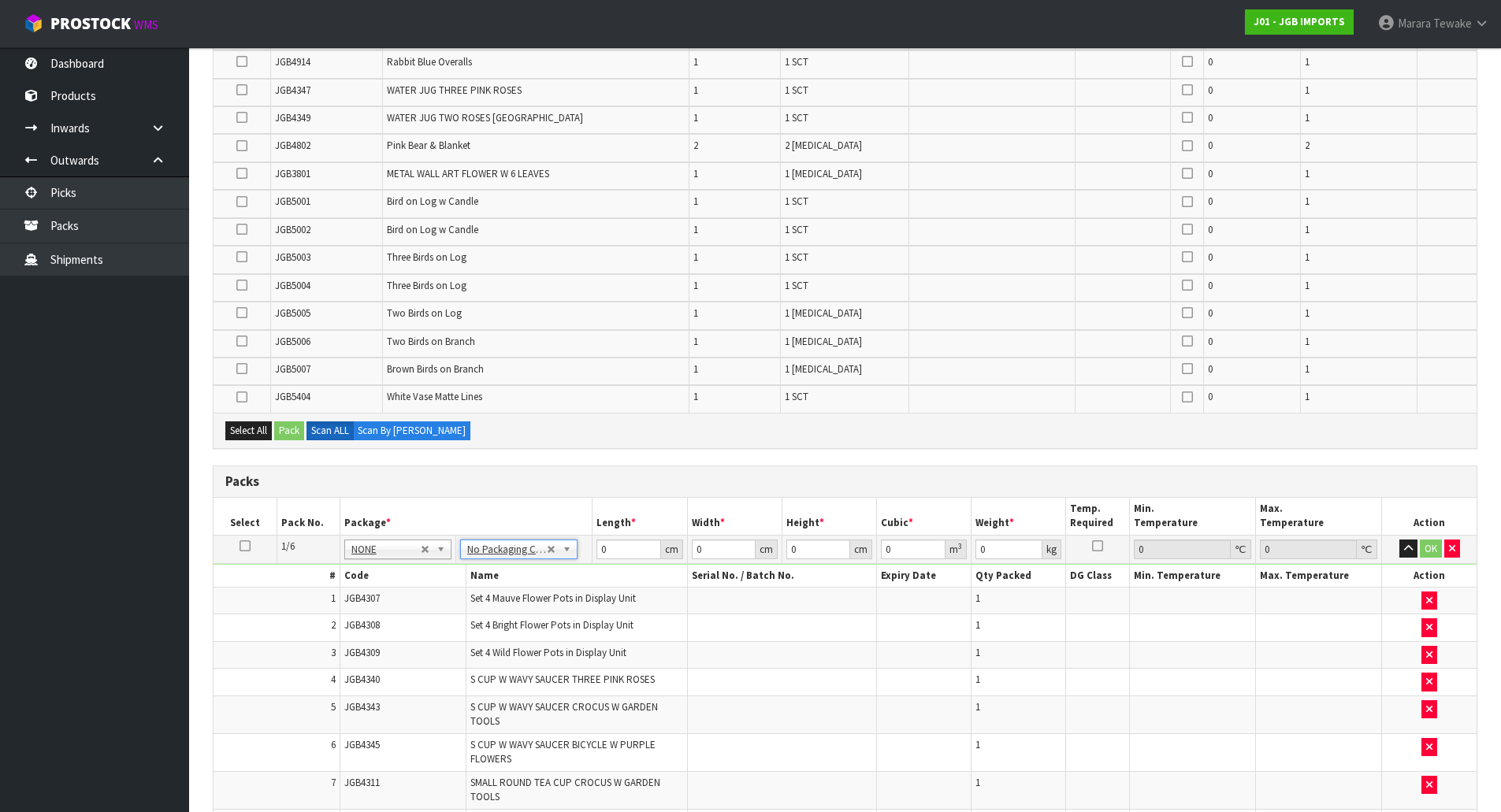
scroll to position [677, 0]
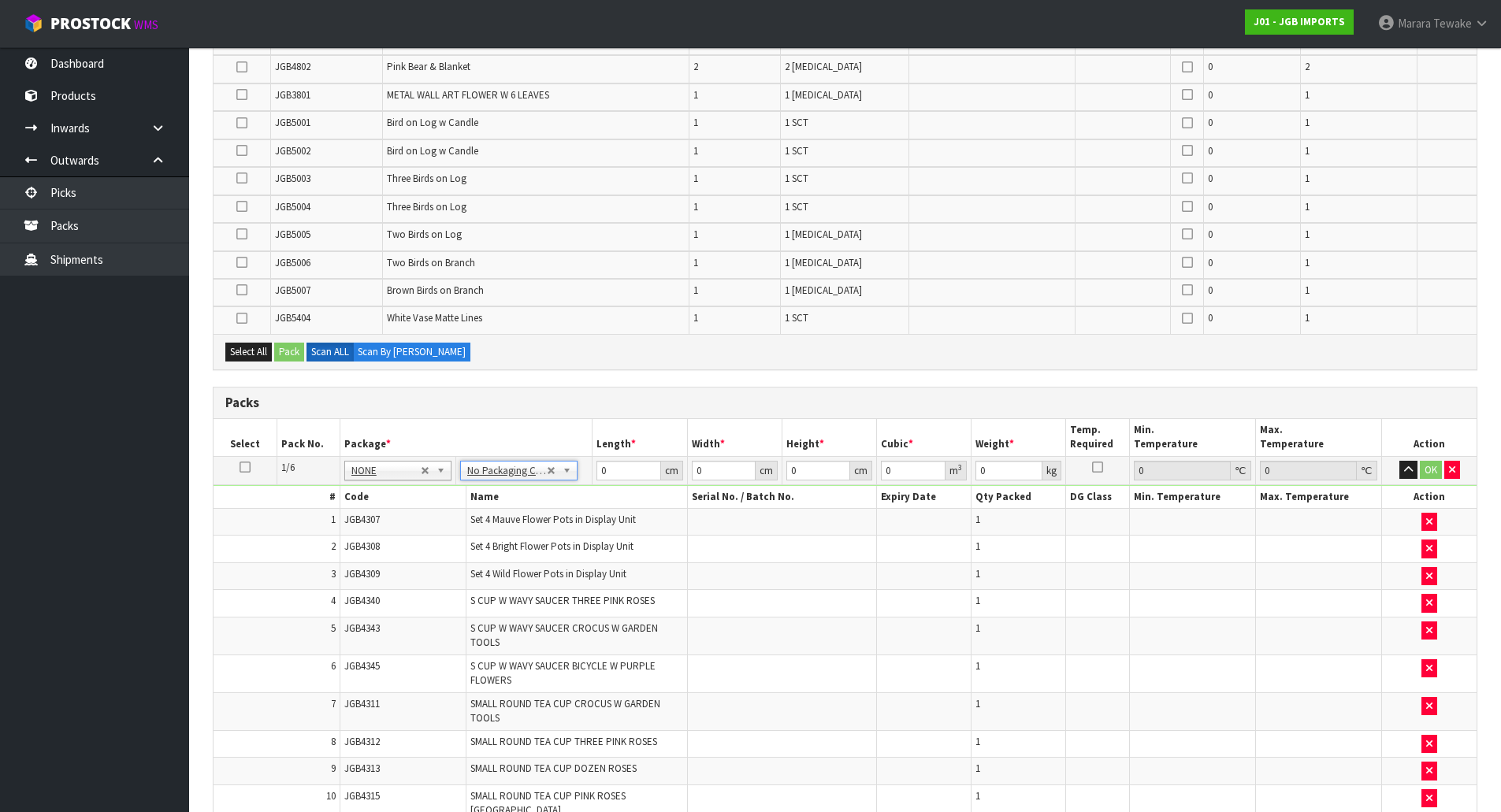
click at [241, 468] on icon at bounding box center [244, 467] width 11 height 1
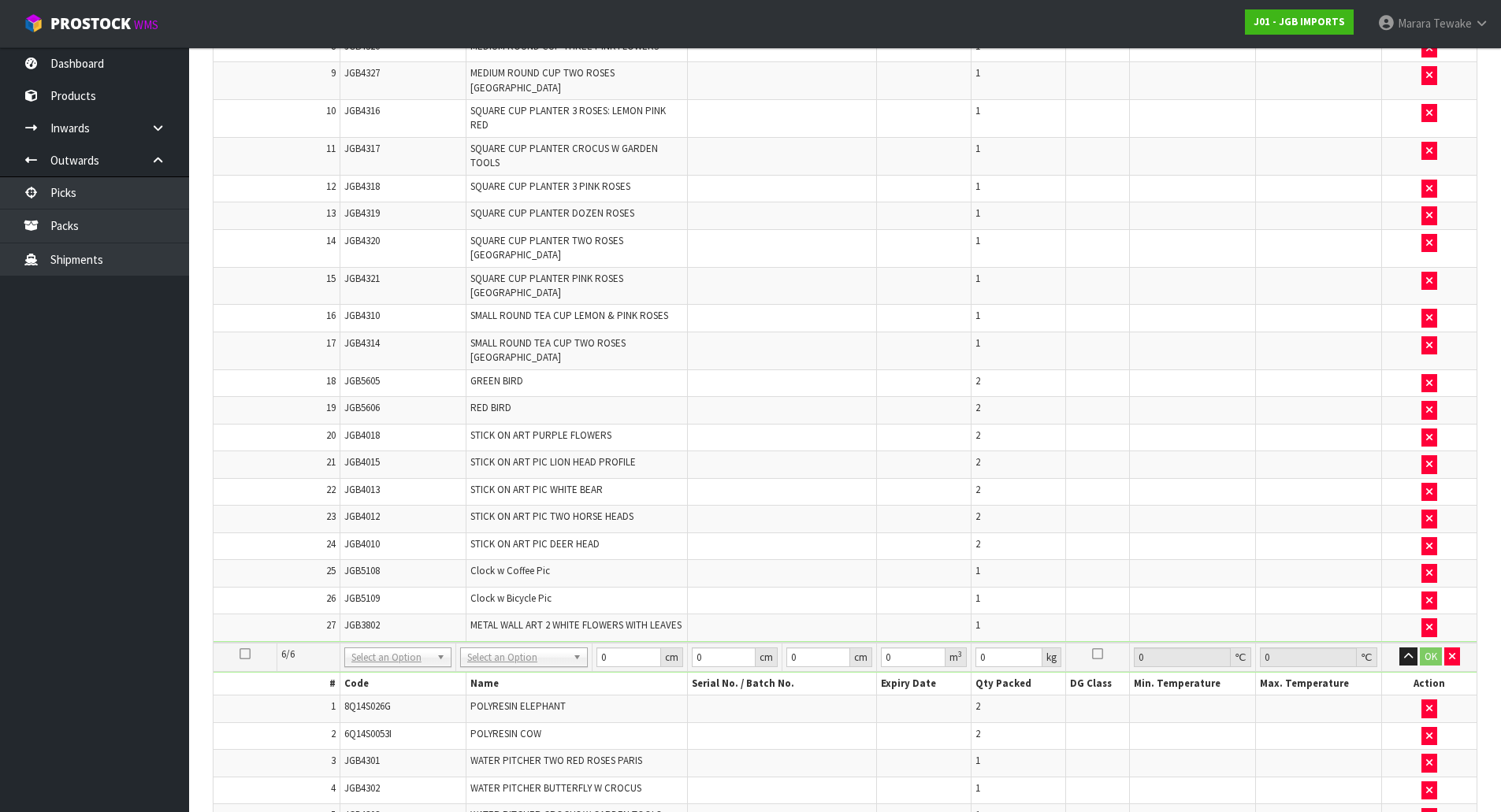
scroll to position [3440, 0]
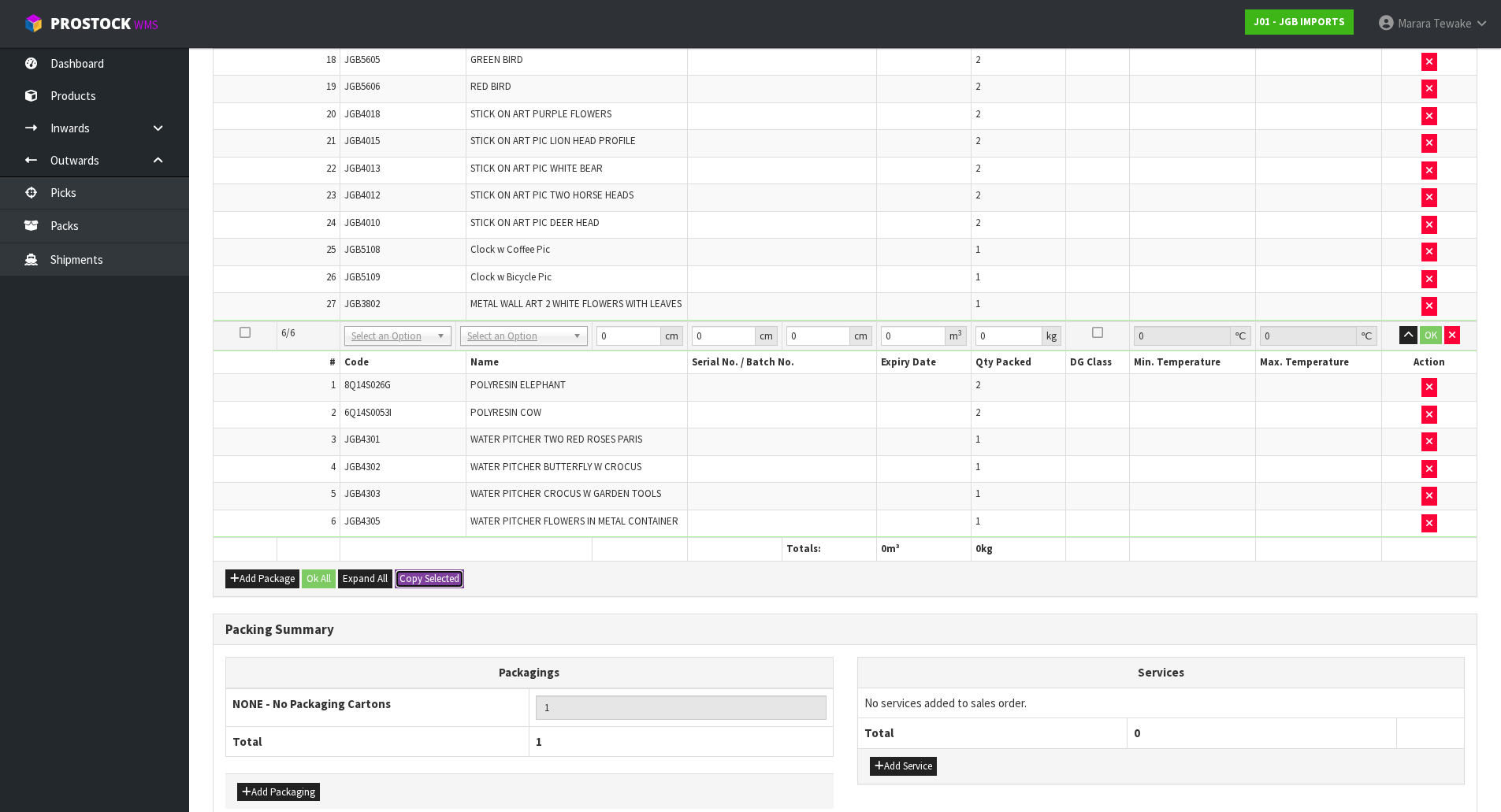
click at [419, 570] on button "Copy Selected" at bounding box center [429, 579] width 69 height 19
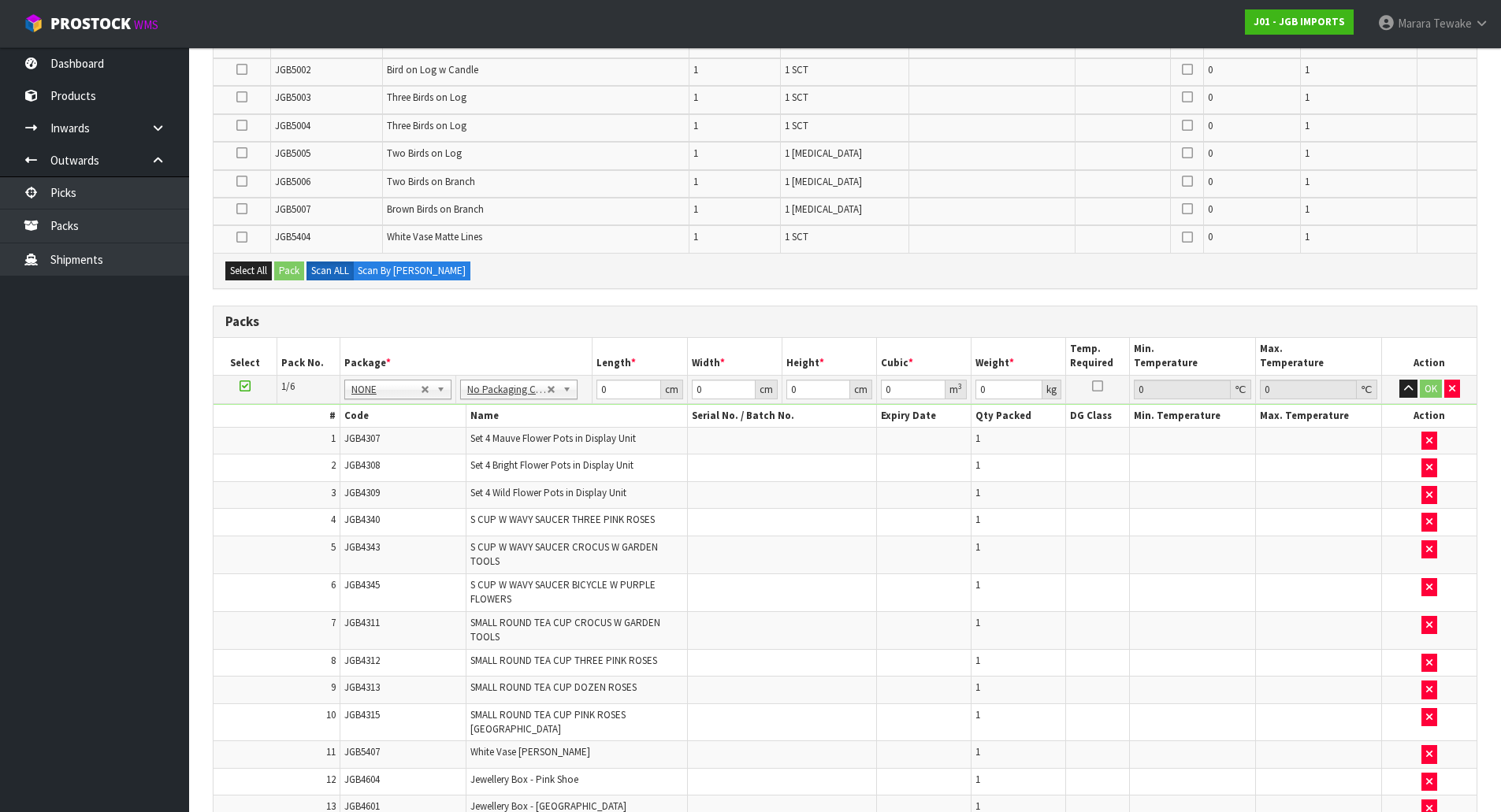
scroll to position [605, 0]
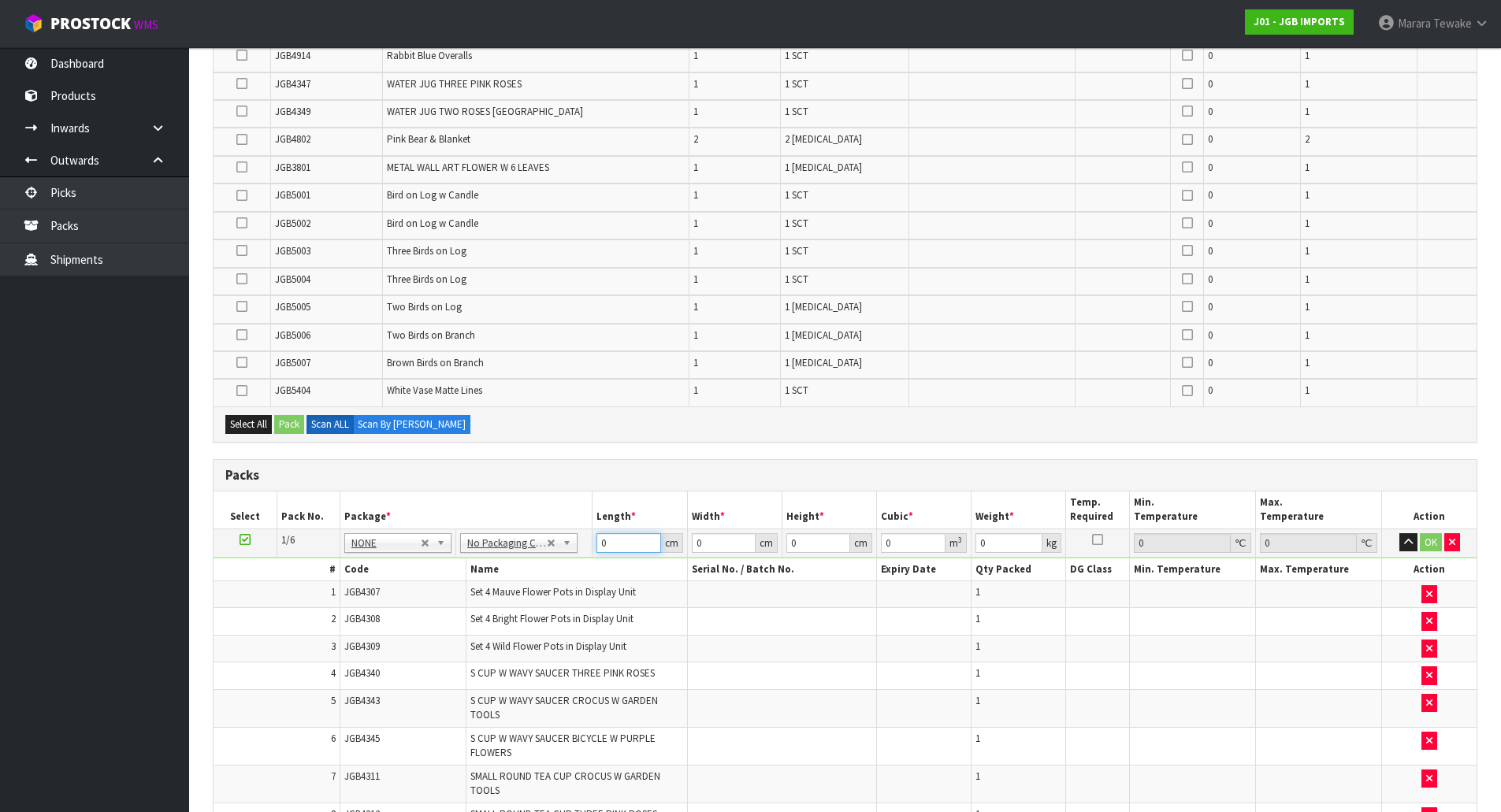
drag, startPoint x: 618, startPoint y: 543, endPoint x: 544, endPoint y: 513, distance: 79.8
type input "1"
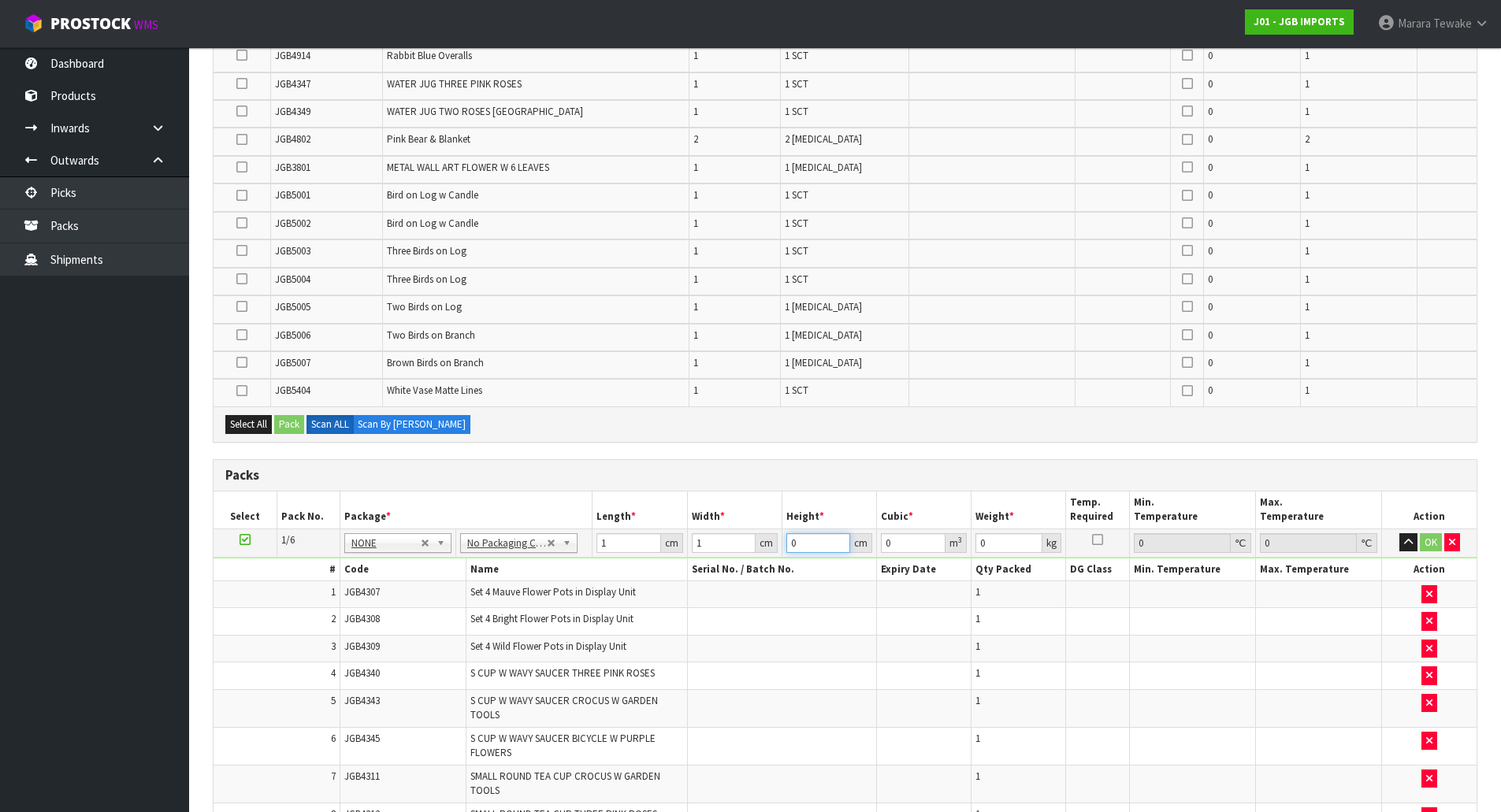
type input "0.000001"
type input "1"
type input "2"
type input "0.000002"
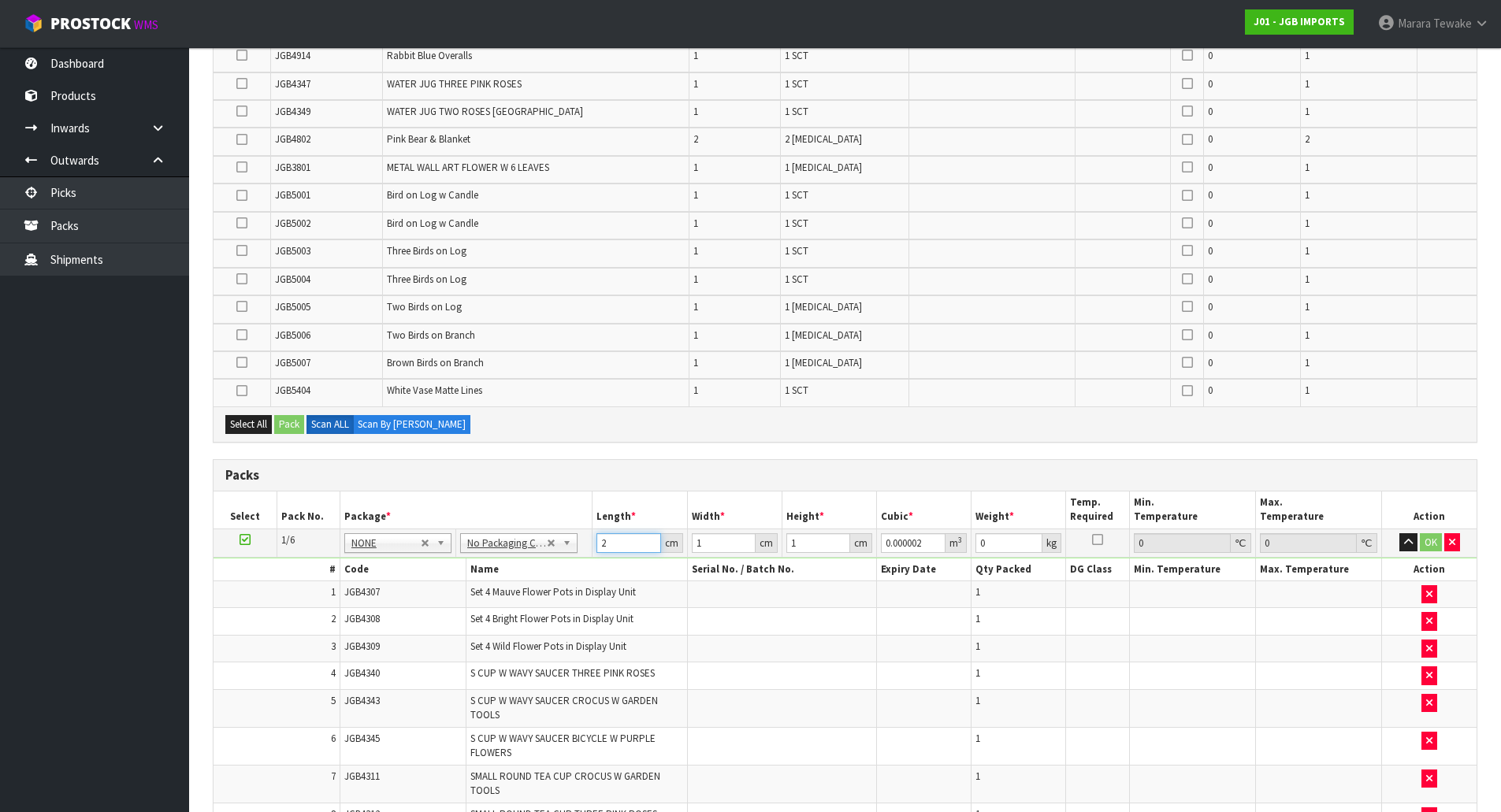
type input "2"
type input "0.000004"
type input "2"
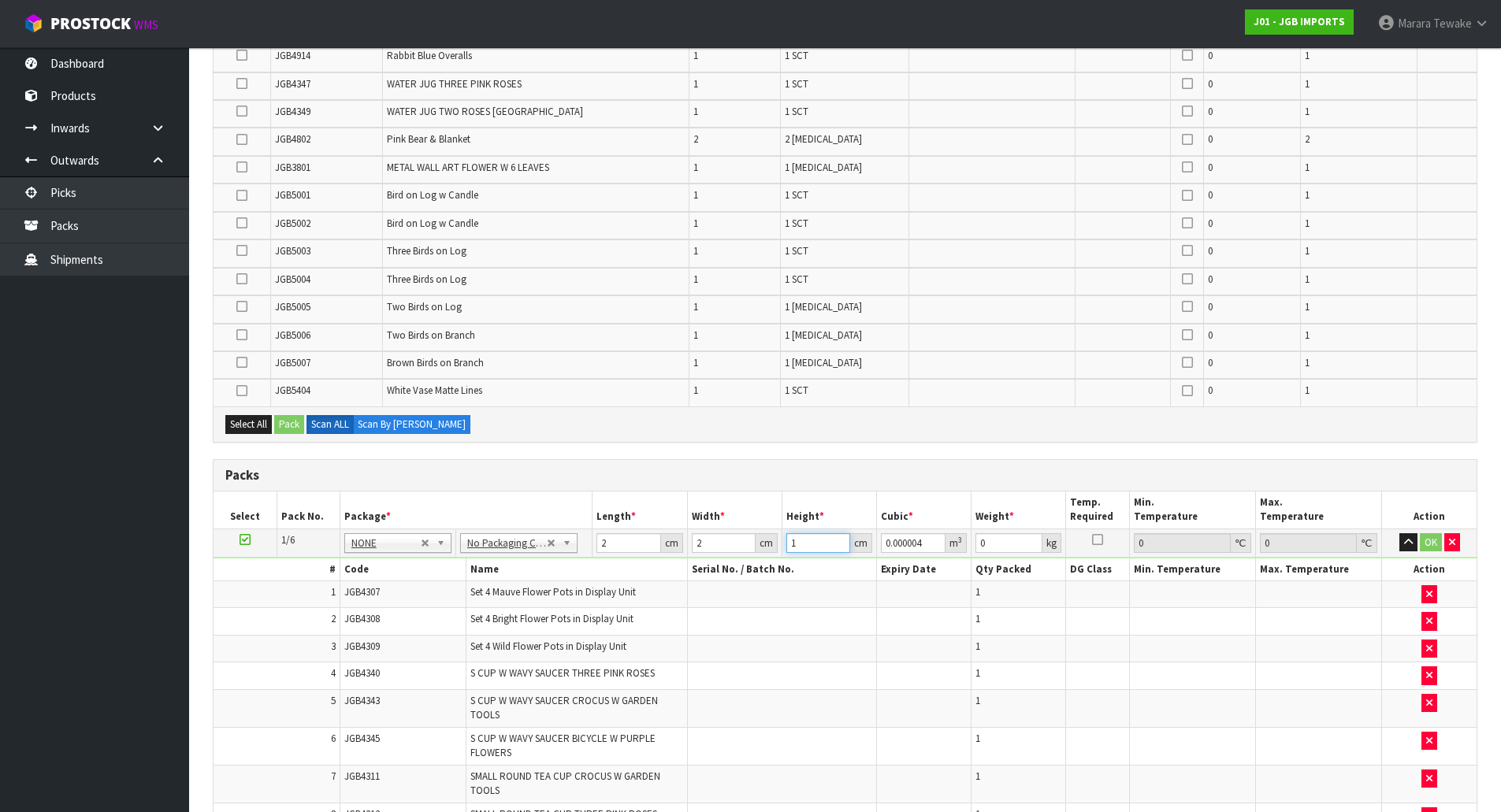
type input "0.000008"
type input "2"
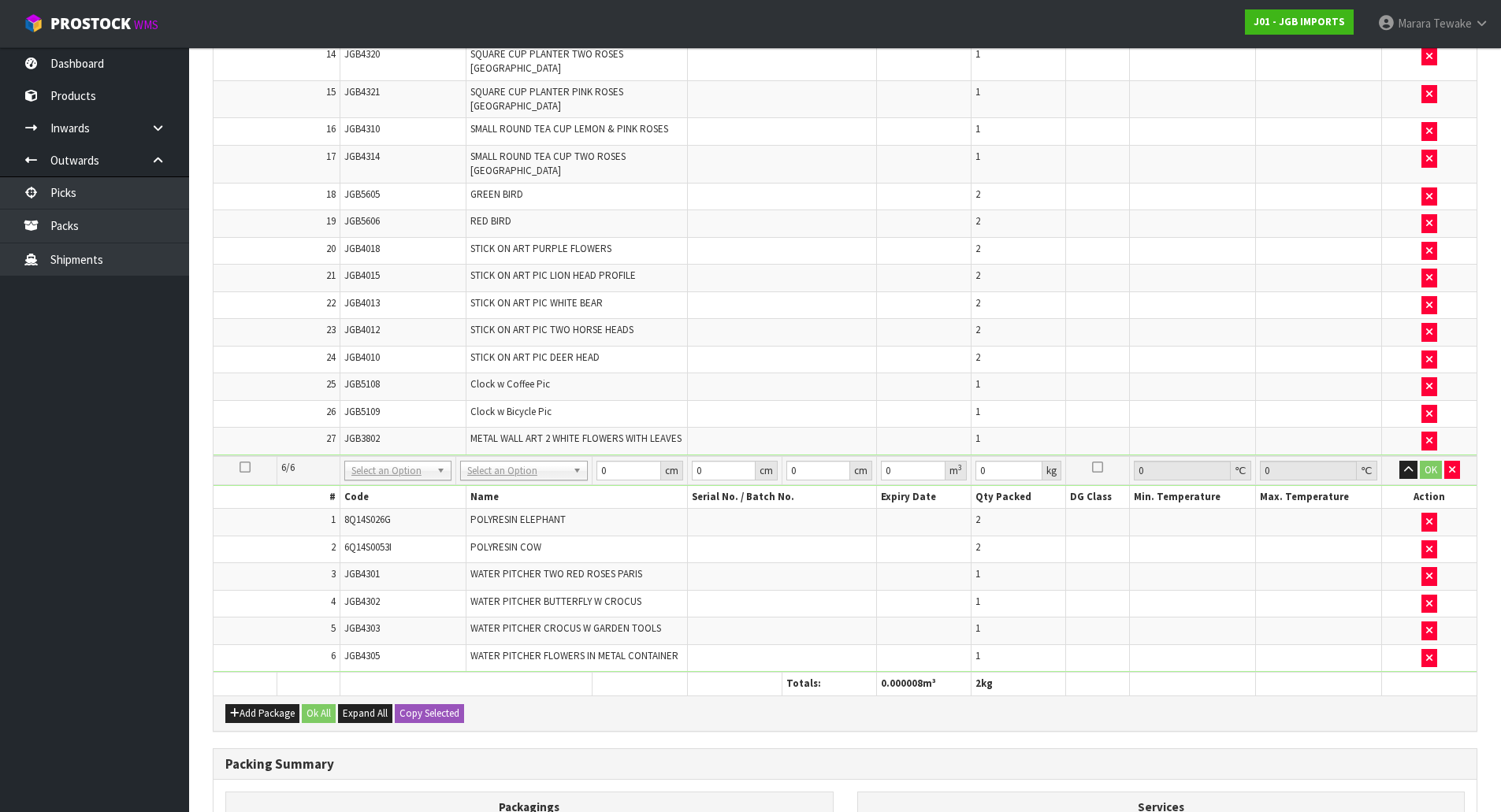
scroll to position [3440, 0]
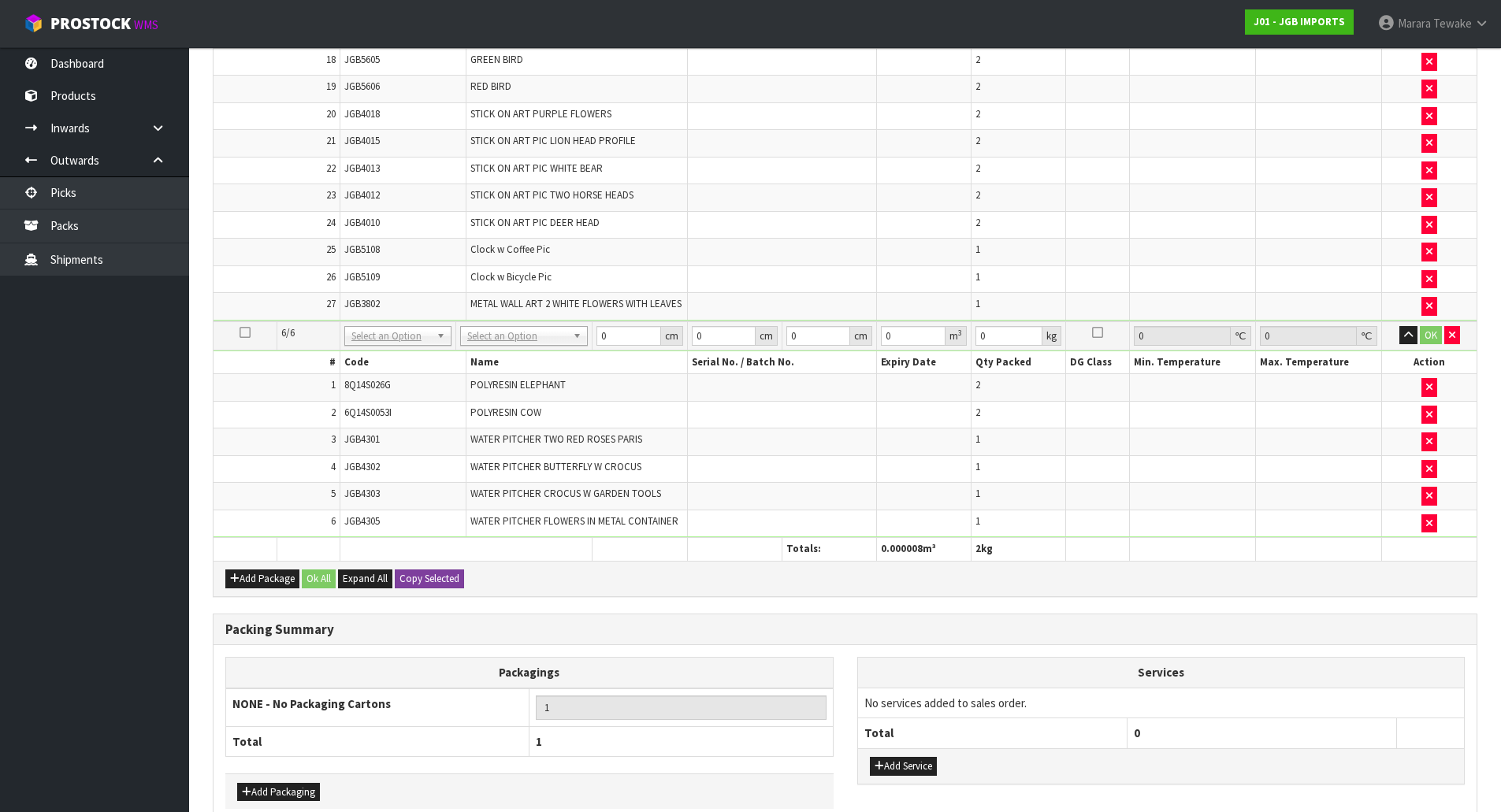
type input "2"
click at [424, 570] on button "Copy Selected" at bounding box center [429, 579] width 69 height 19
click at [424, 572] on span "Confirm" at bounding box center [417, 579] width 35 height 14
type input "2"
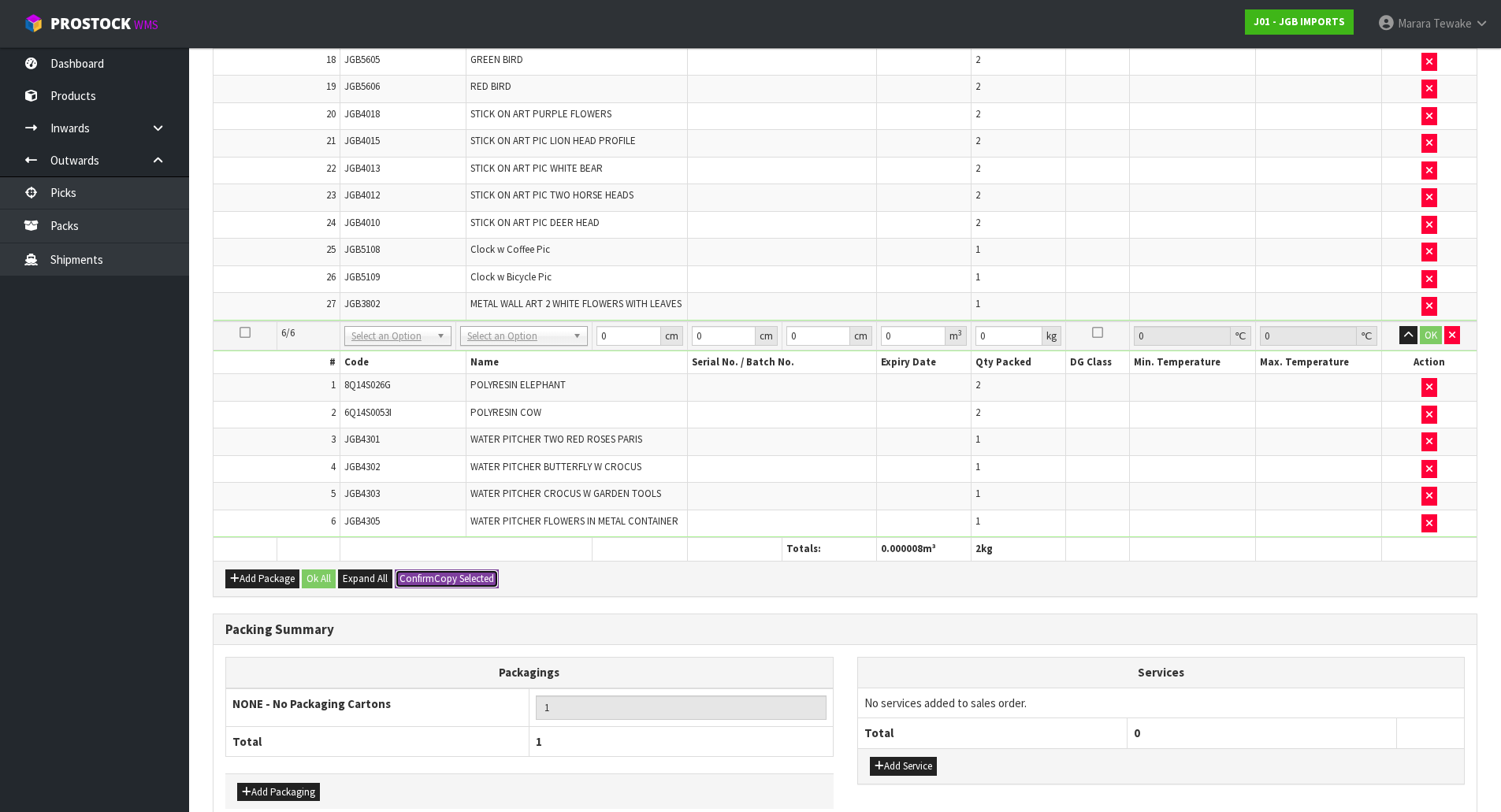
type input "2"
type input "0.000008"
type input "2"
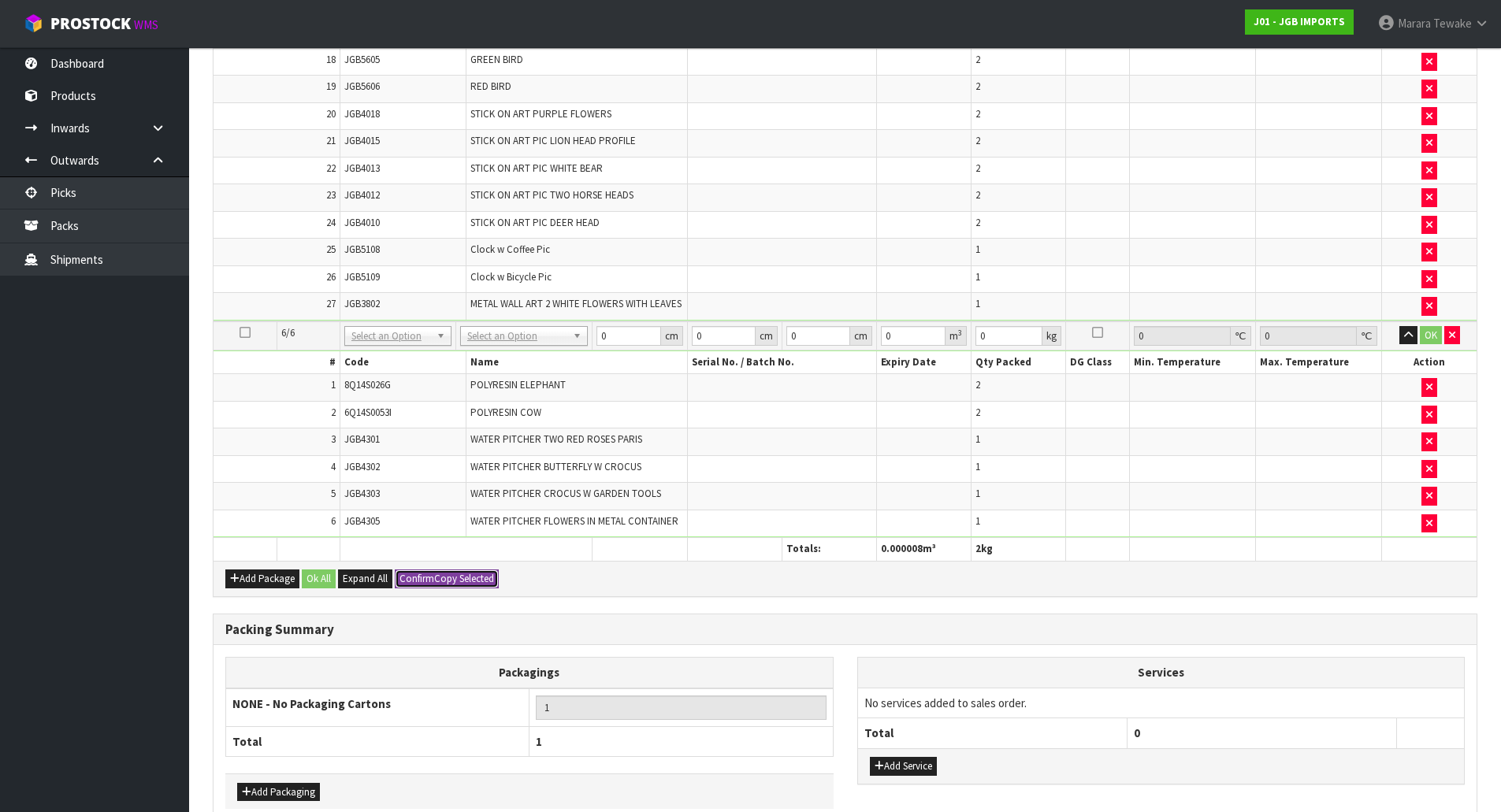
type input "2"
type input "0.000008"
type input "2"
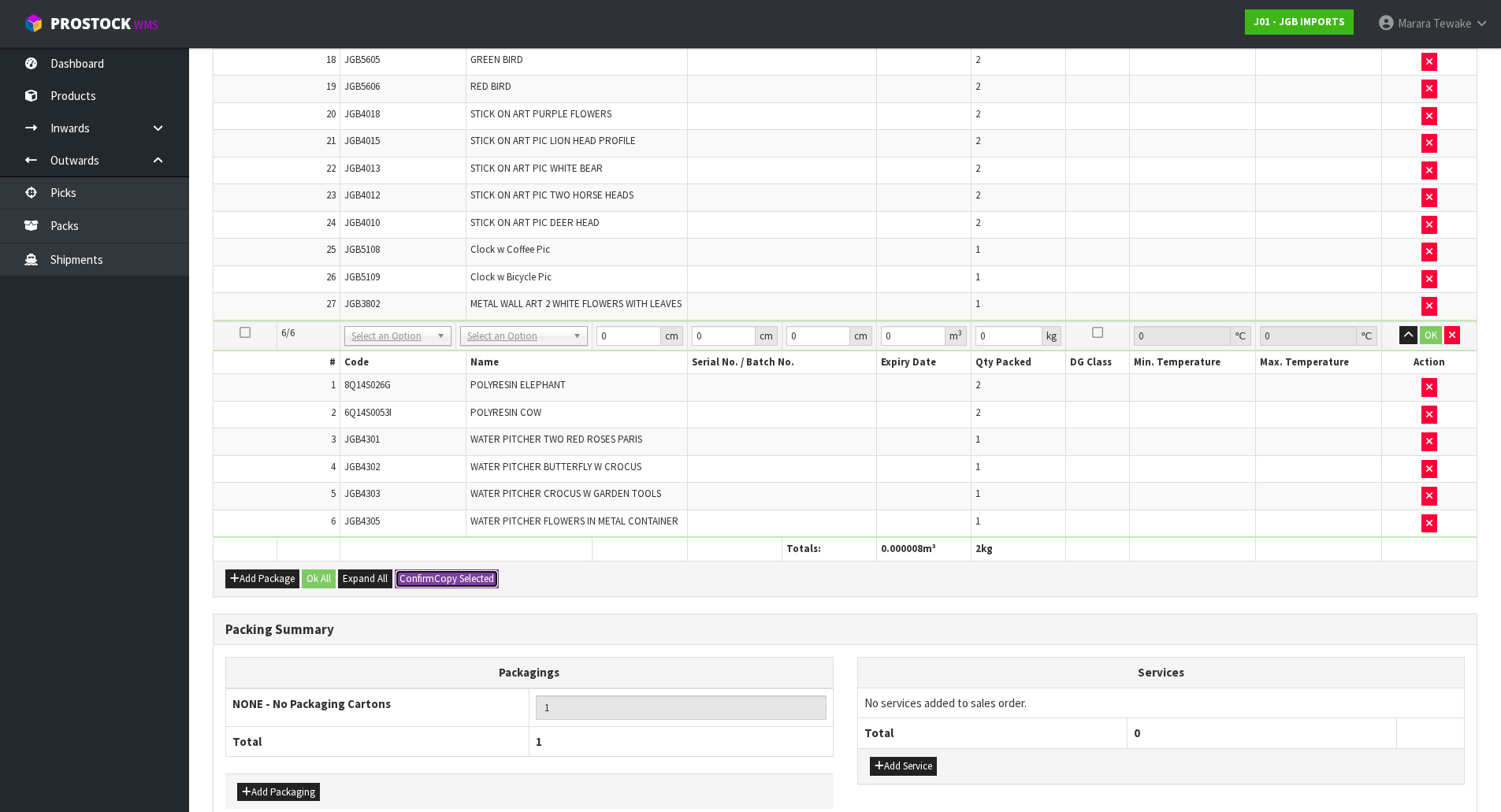
type input "2"
type input "0.000008"
type input "2"
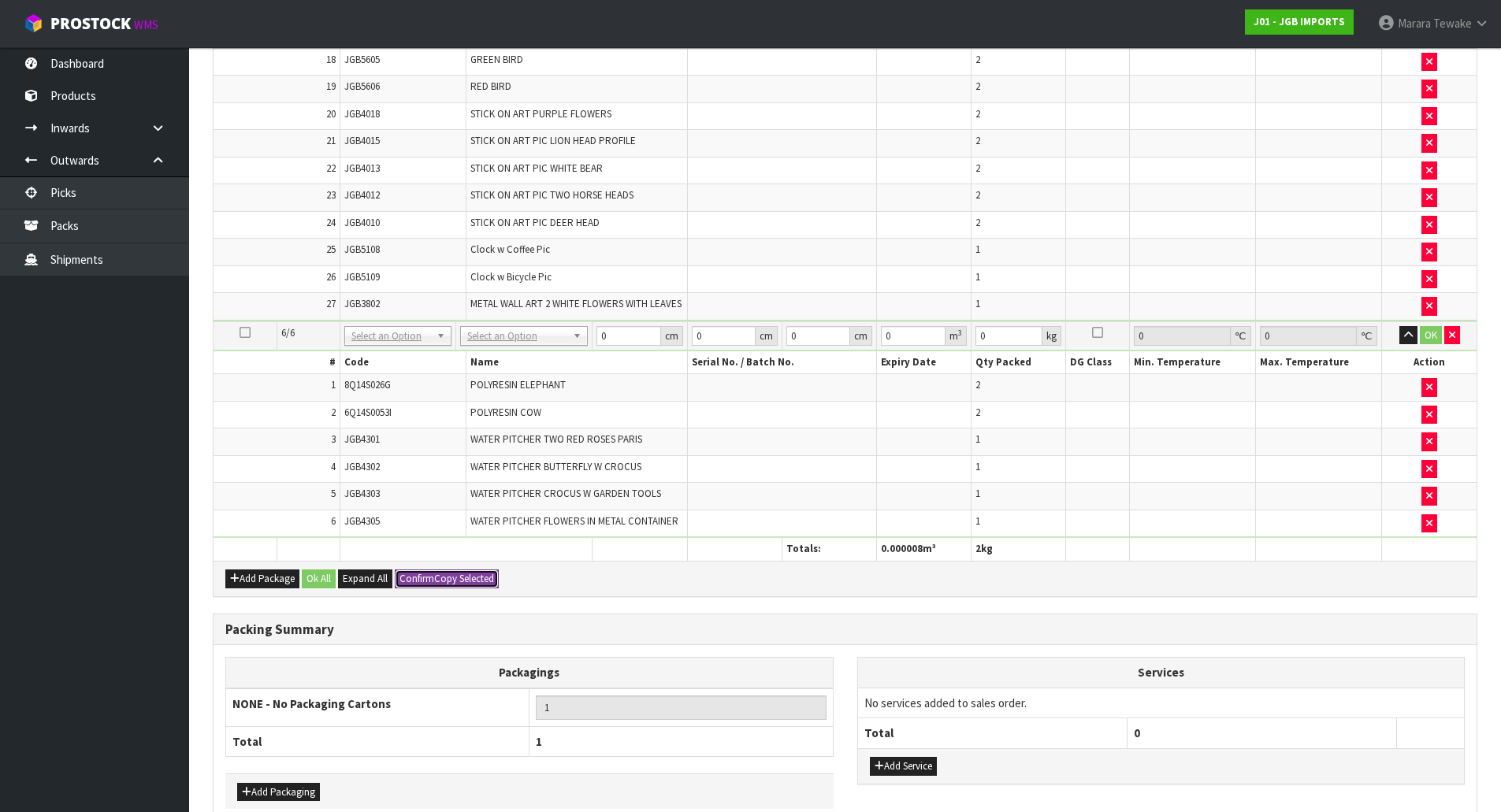
type input "2"
type input "0.000008"
type input "2"
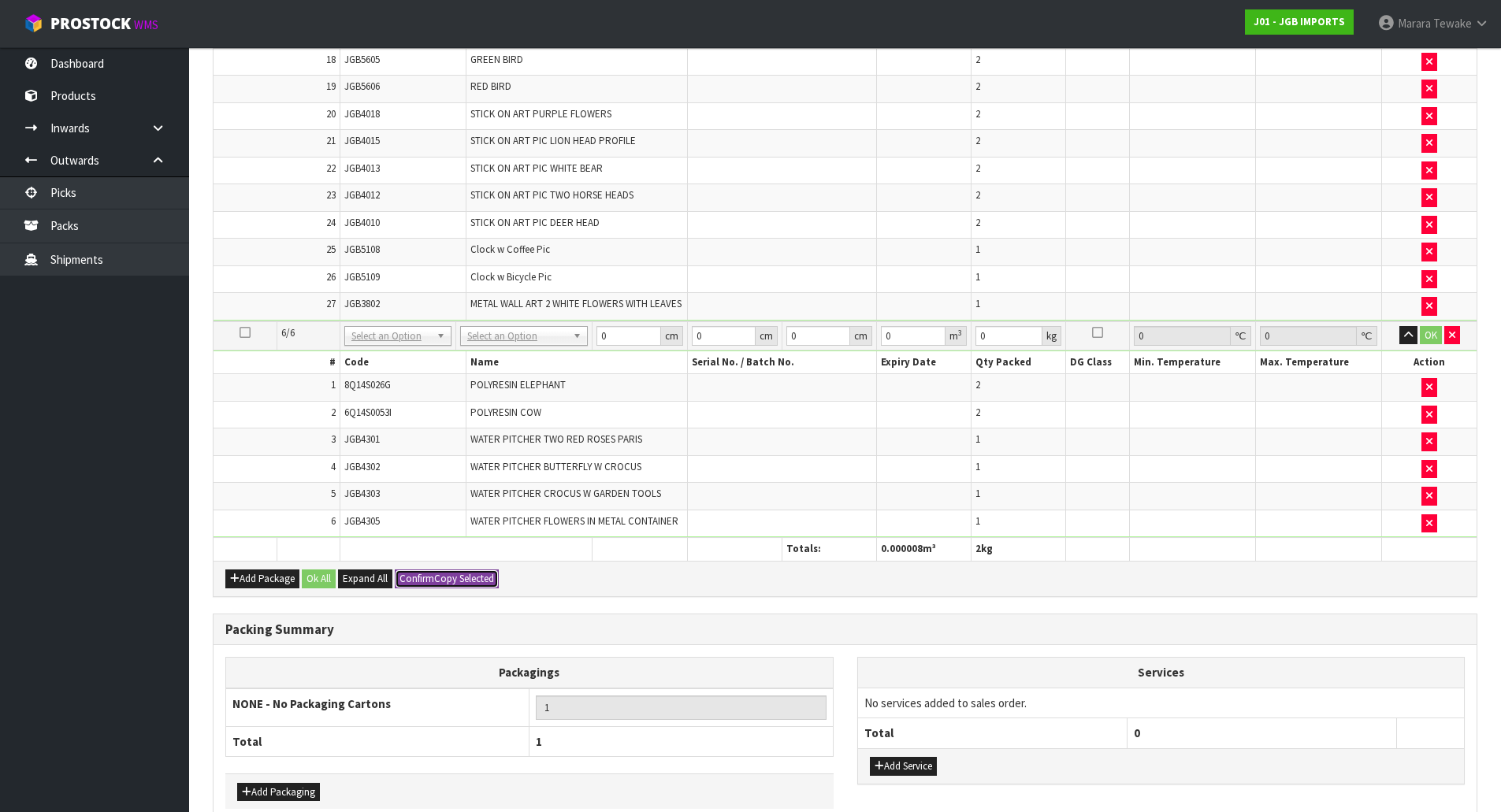
type input "2"
type input "0.000008"
type input "2"
type input "6"
click at [318, 570] on button "Ok All" at bounding box center [318, 579] width 34 height 19
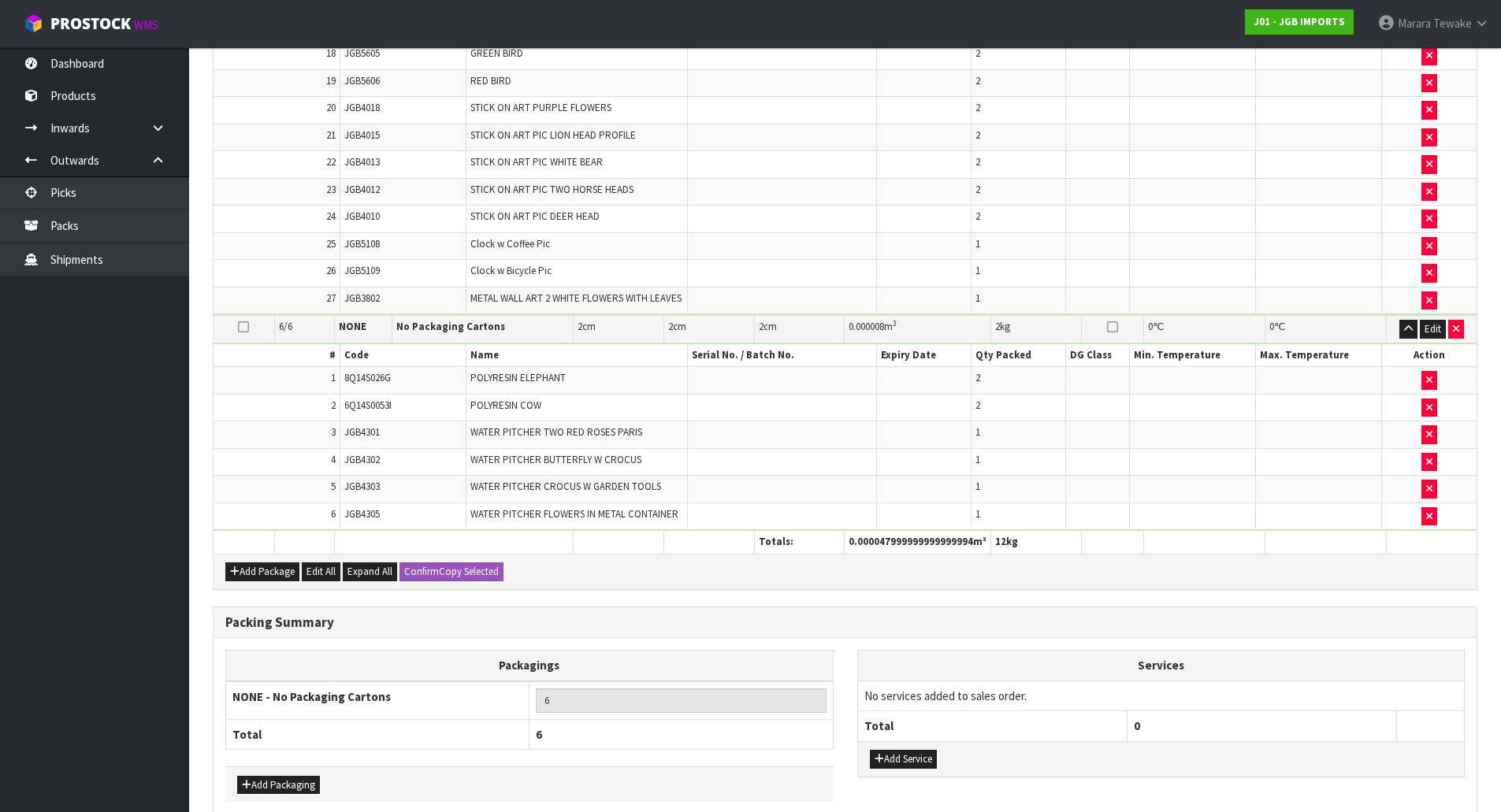
scroll to position [3434, 0]
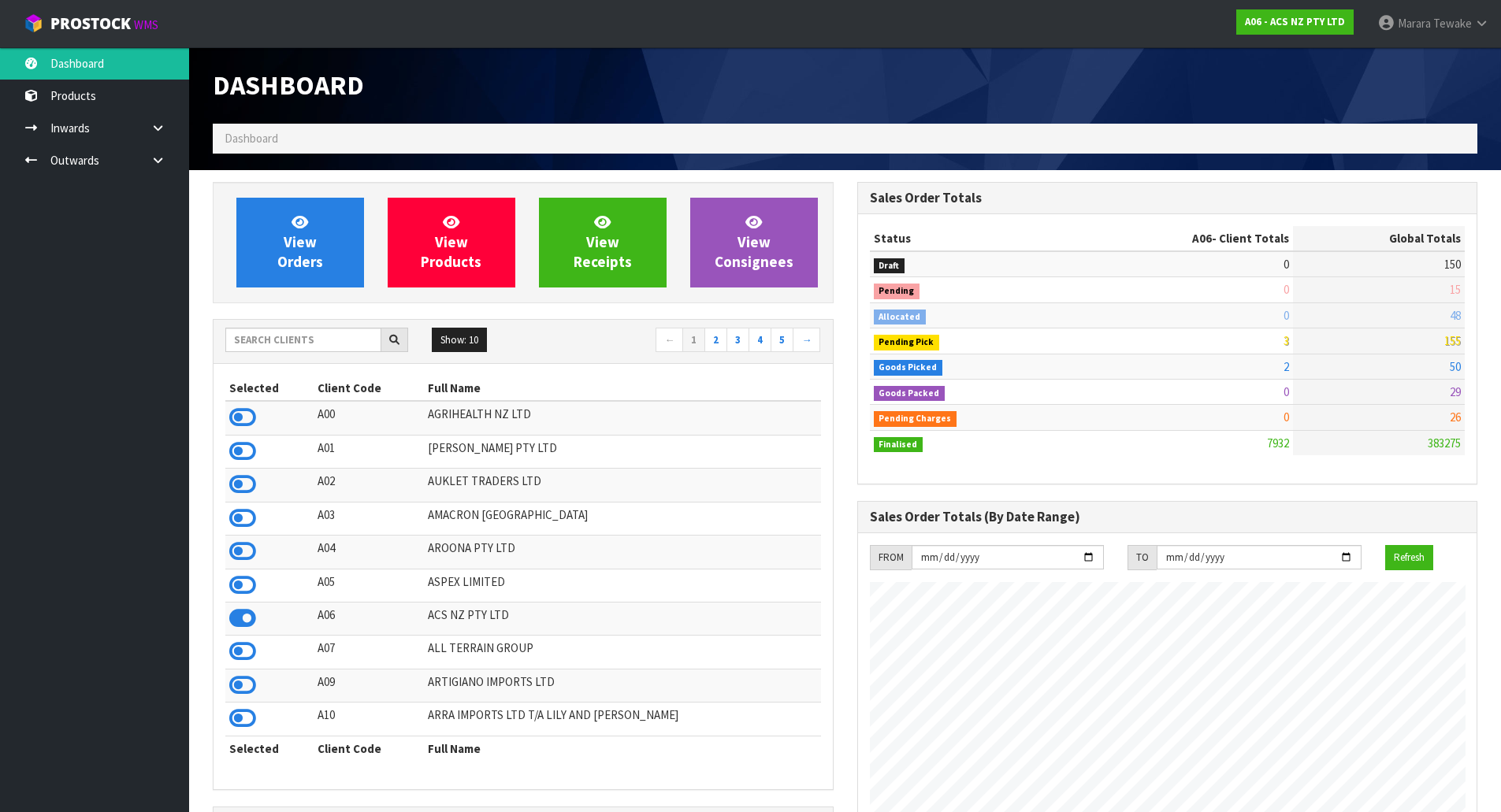
scroll to position [1193, 644]
drag, startPoint x: 0, startPoint y: 0, endPoint x: 299, endPoint y: 344, distance: 455.8
click at [299, 344] on input "text" at bounding box center [303, 340] width 156 height 24
